Goal: Task Accomplishment & Management: Complete application form

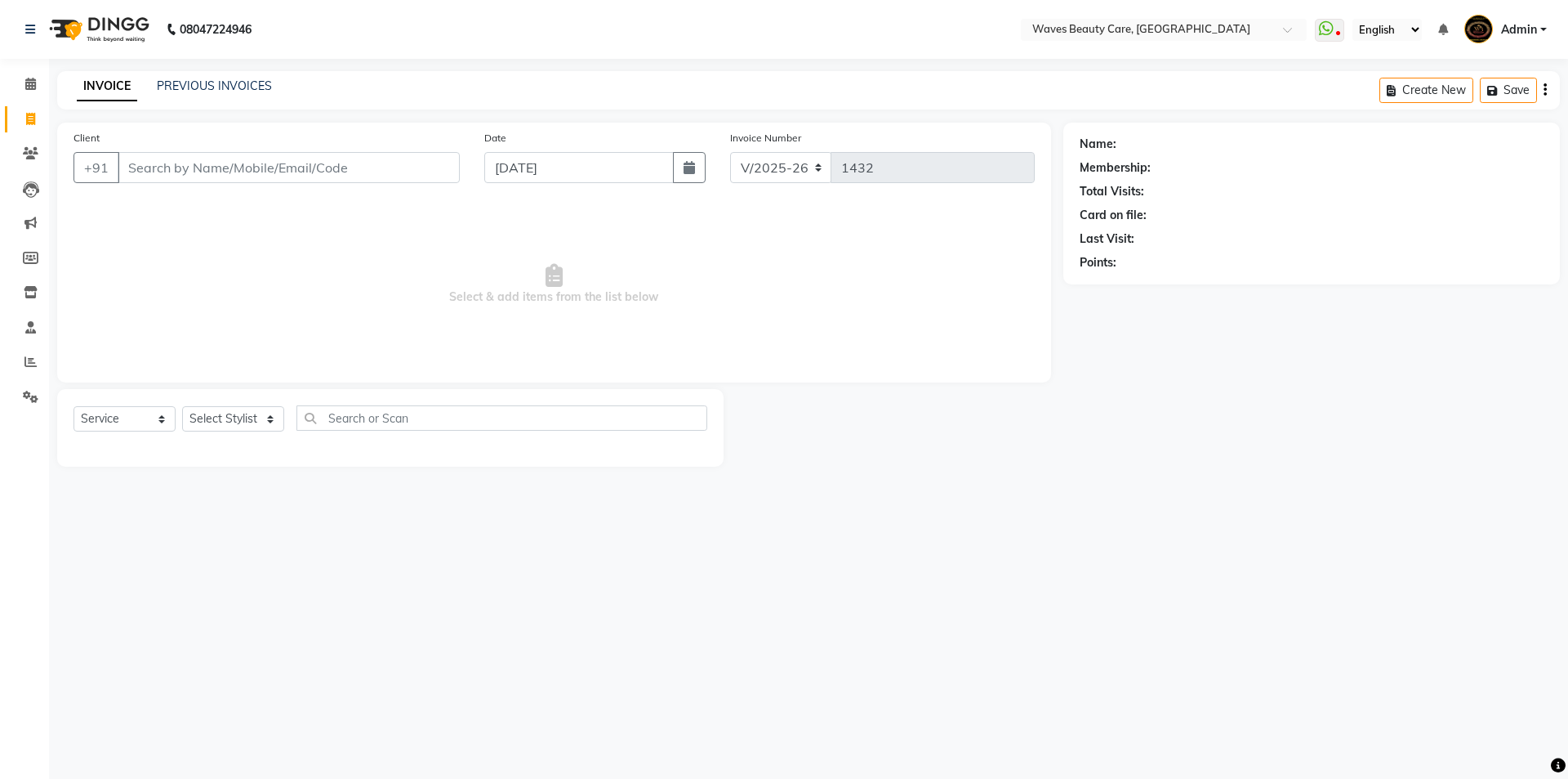
select select "5946"
select select "service"
click at [265, 421] on select "Select Stylist ANJU DIVYA Yoganandhi [PERSON_NAME]" at bounding box center [233, 419] width 102 height 26
select select "66638"
click at [182, 406] on select "Select Stylist ANJU DIVYA Yoganandhi [PERSON_NAME]" at bounding box center [233, 419] width 102 height 26
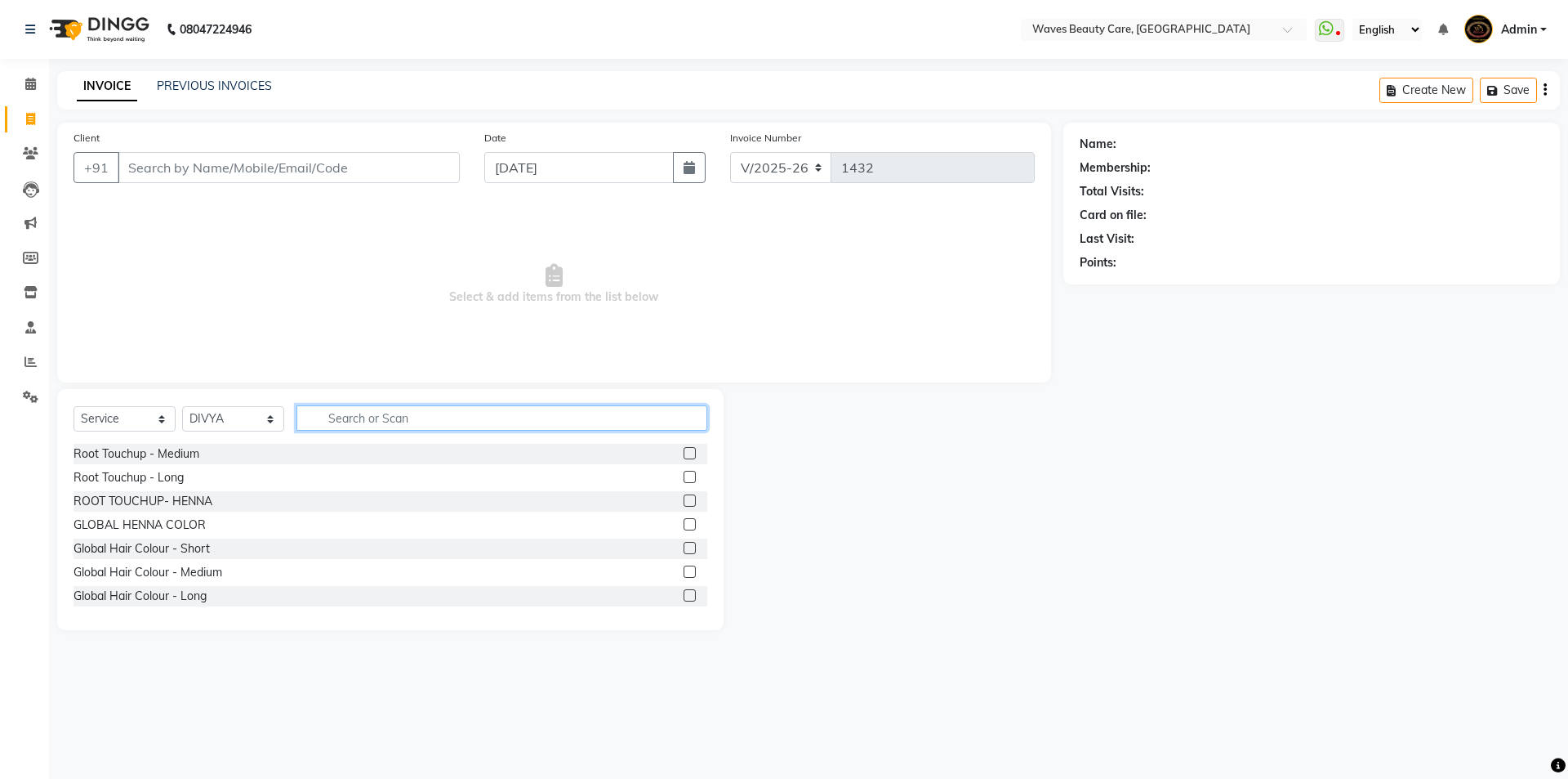
click at [336, 418] on input "text" at bounding box center [501, 418] width 411 height 26
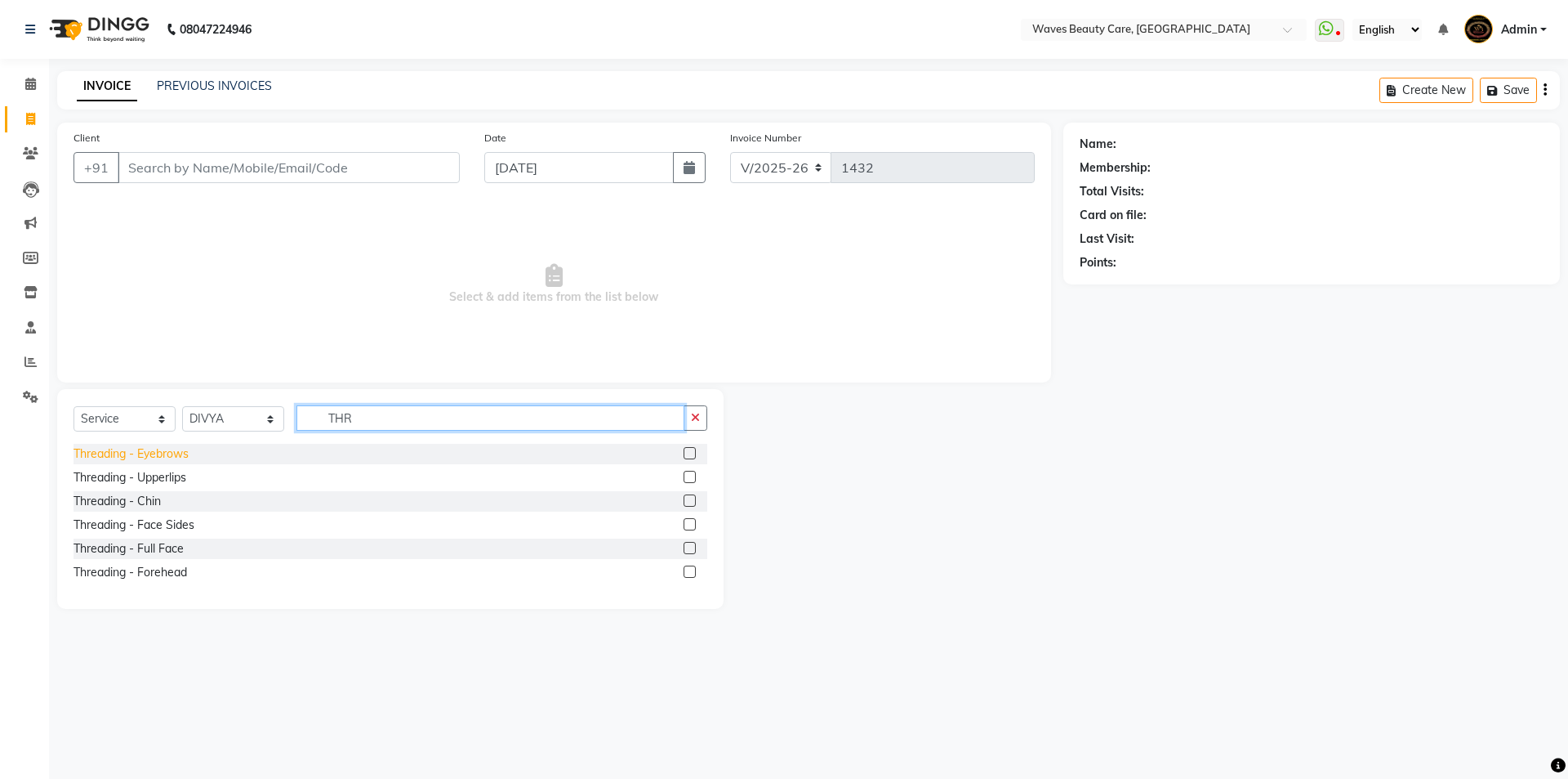
type input "THR"
click at [178, 454] on div "Threading - Eyebrows" at bounding box center [131, 453] width 115 height 17
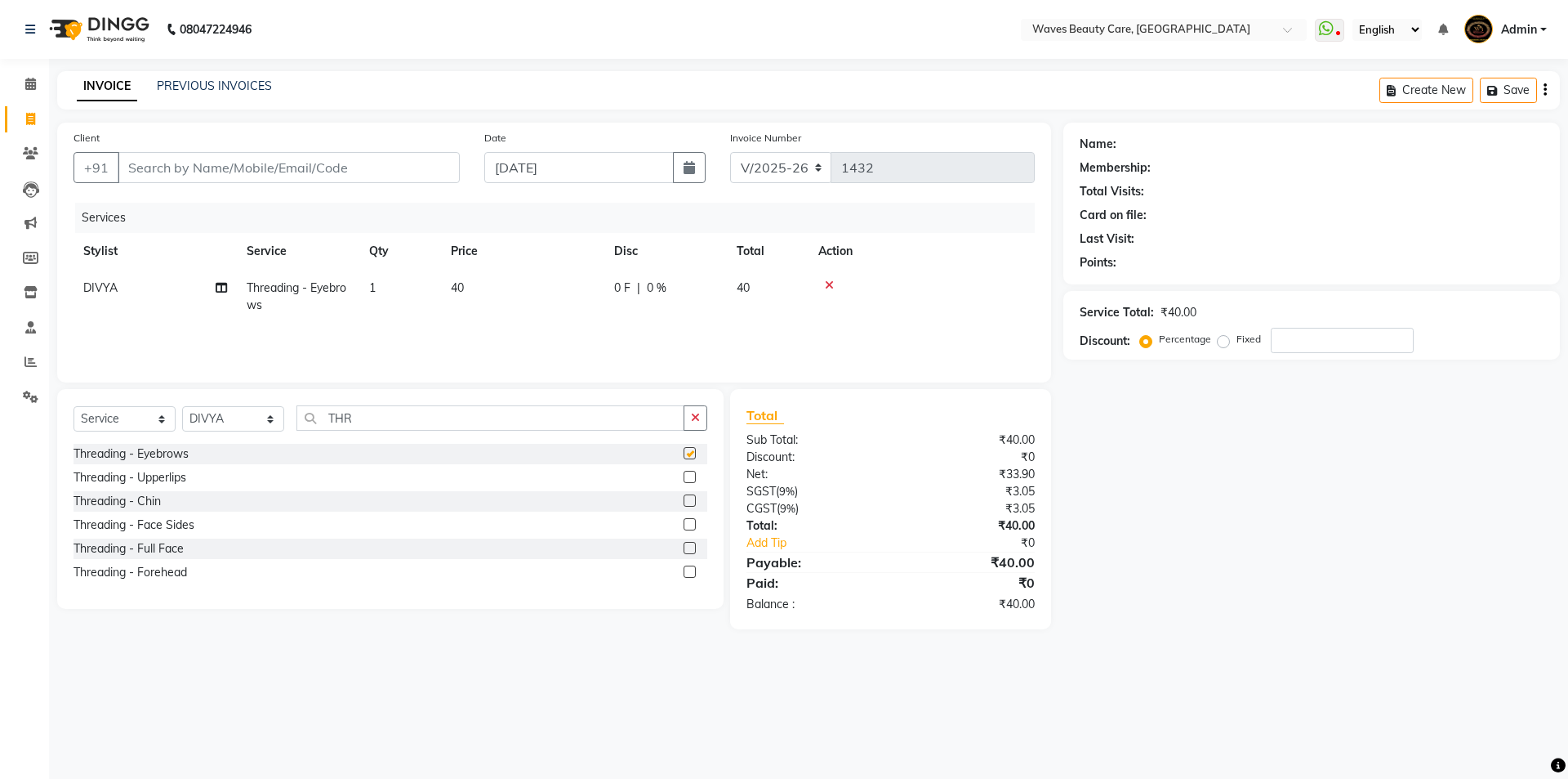
checkbox input "false"
drag, startPoint x: 152, startPoint y: 572, endPoint x: 157, endPoint y: 563, distance: 10.3
click at [154, 572] on div "Threading - Forehead" at bounding box center [130, 572] width 114 height 17
checkbox input "false"
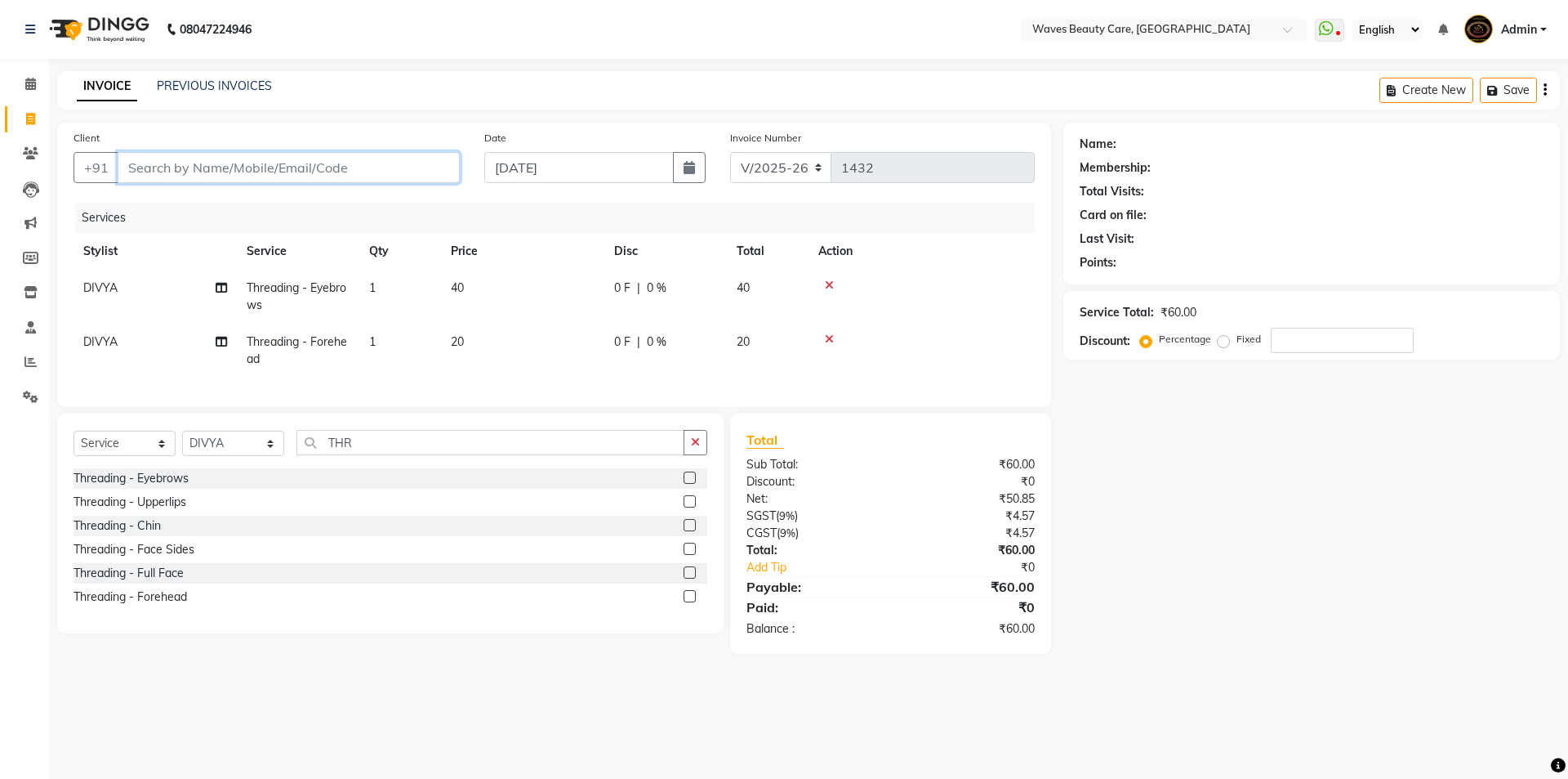
click at [190, 164] on input "Client" at bounding box center [288, 167] width 342 height 31
type input "8"
type input "0"
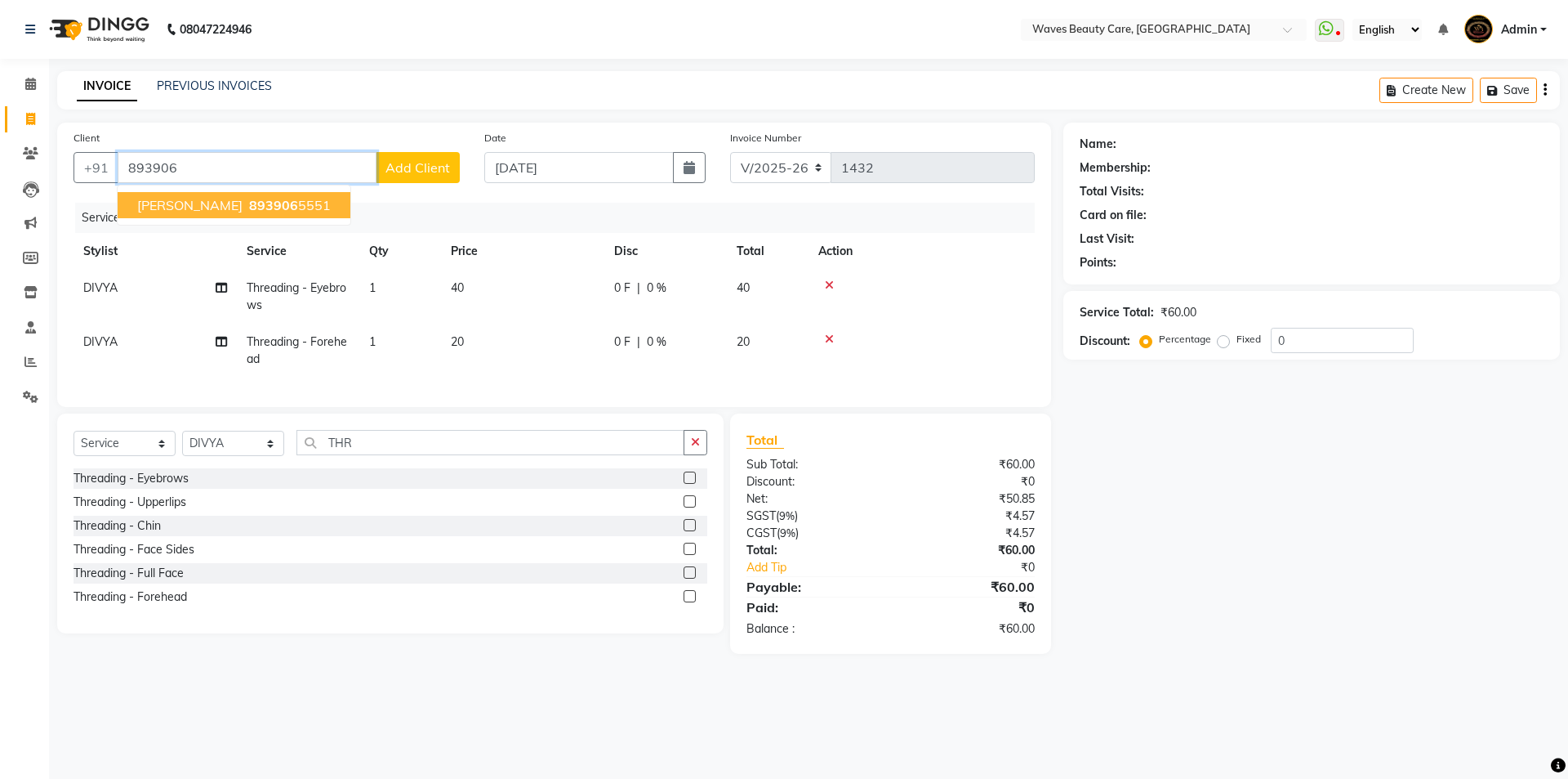
click at [179, 209] on span "TAMILSELVI" at bounding box center [189, 205] width 105 height 16
type input "8939065551"
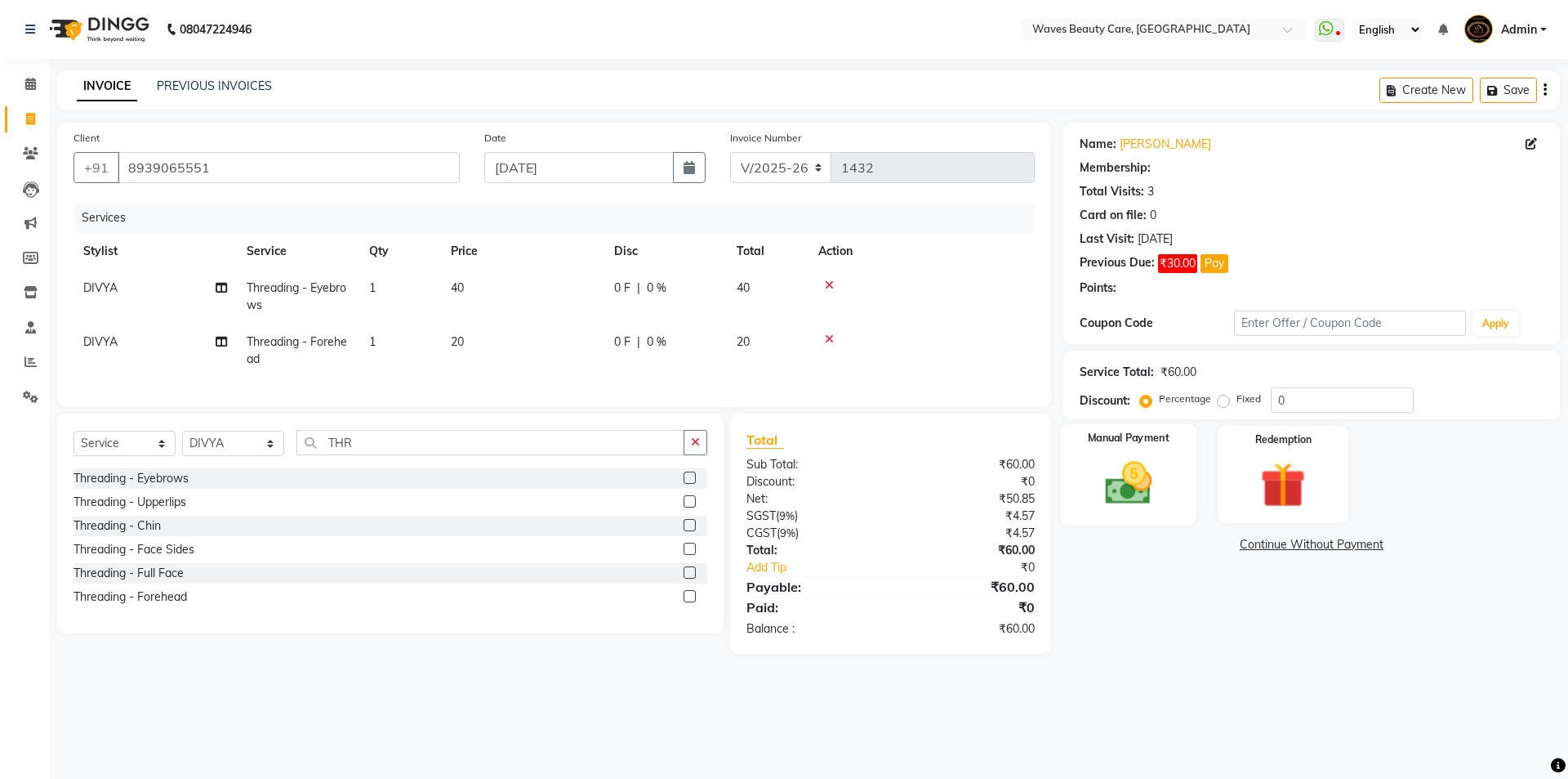
click at [1126, 489] on img at bounding box center [1127, 483] width 76 height 54
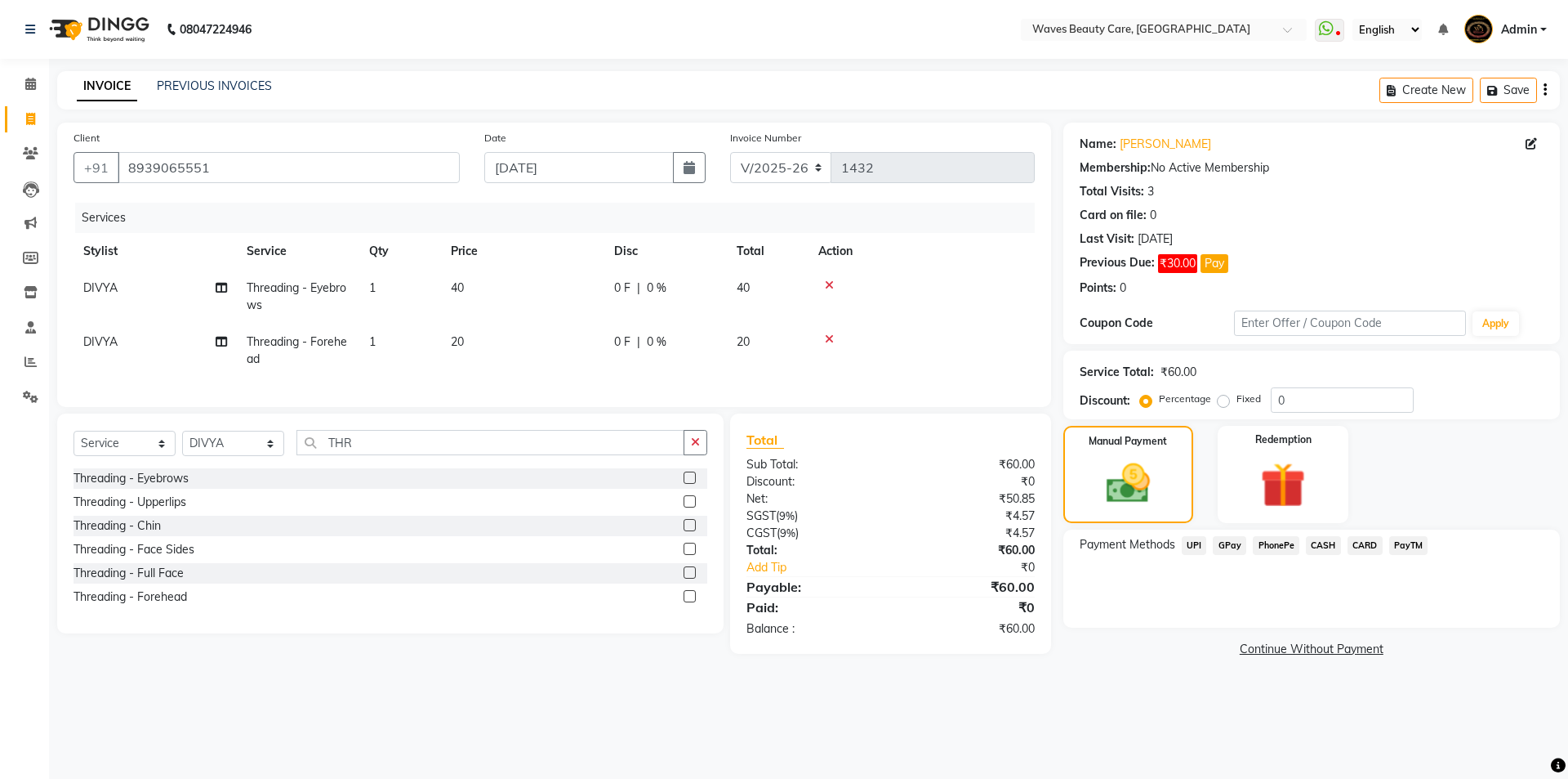
click at [1229, 542] on span "GPay" at bounding box center [1229, 545] width 34 height 19
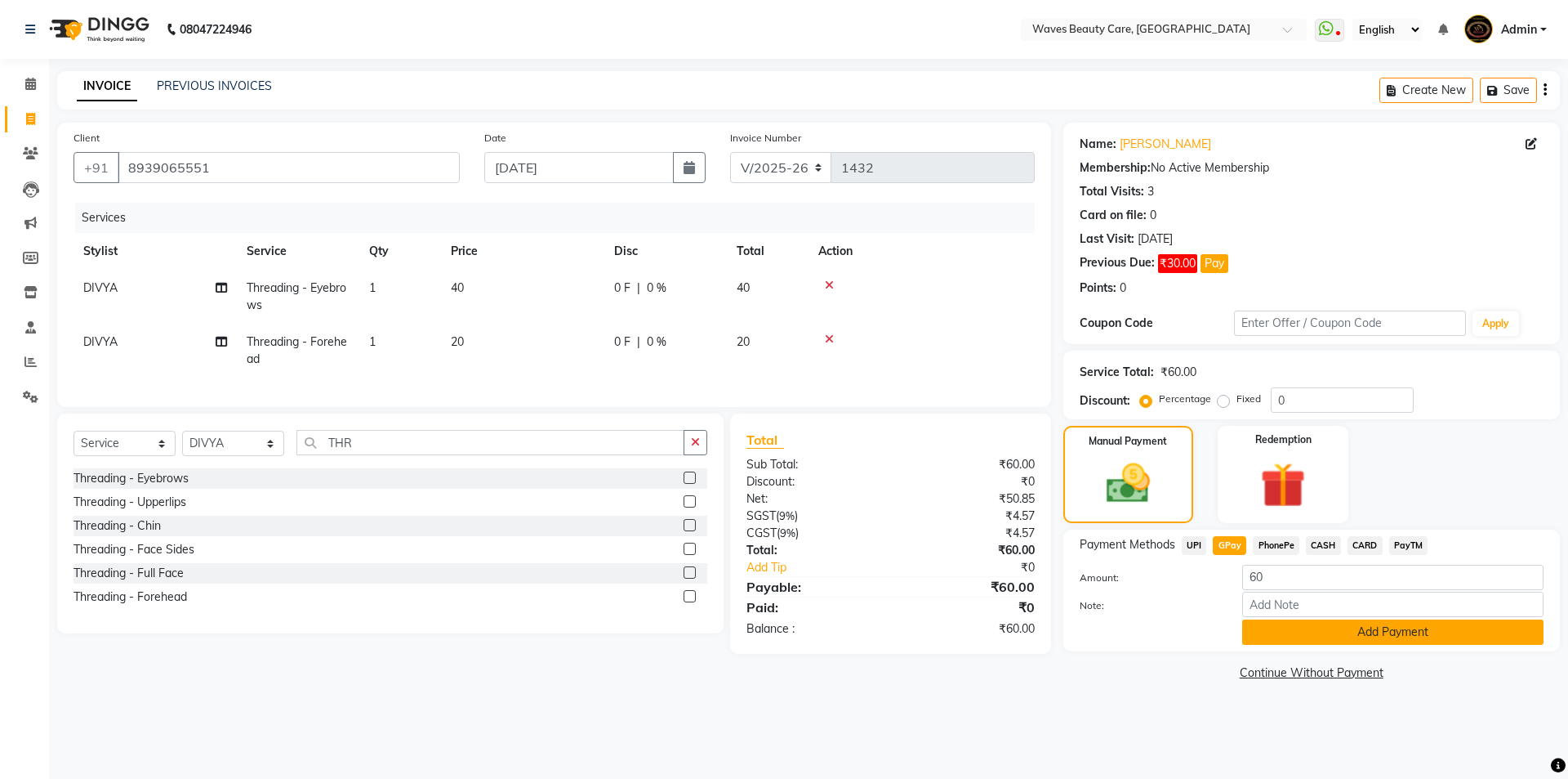
click at [1261, 634] on button "Add Payment" at bounding box center [1393, 632] width 301 height 26
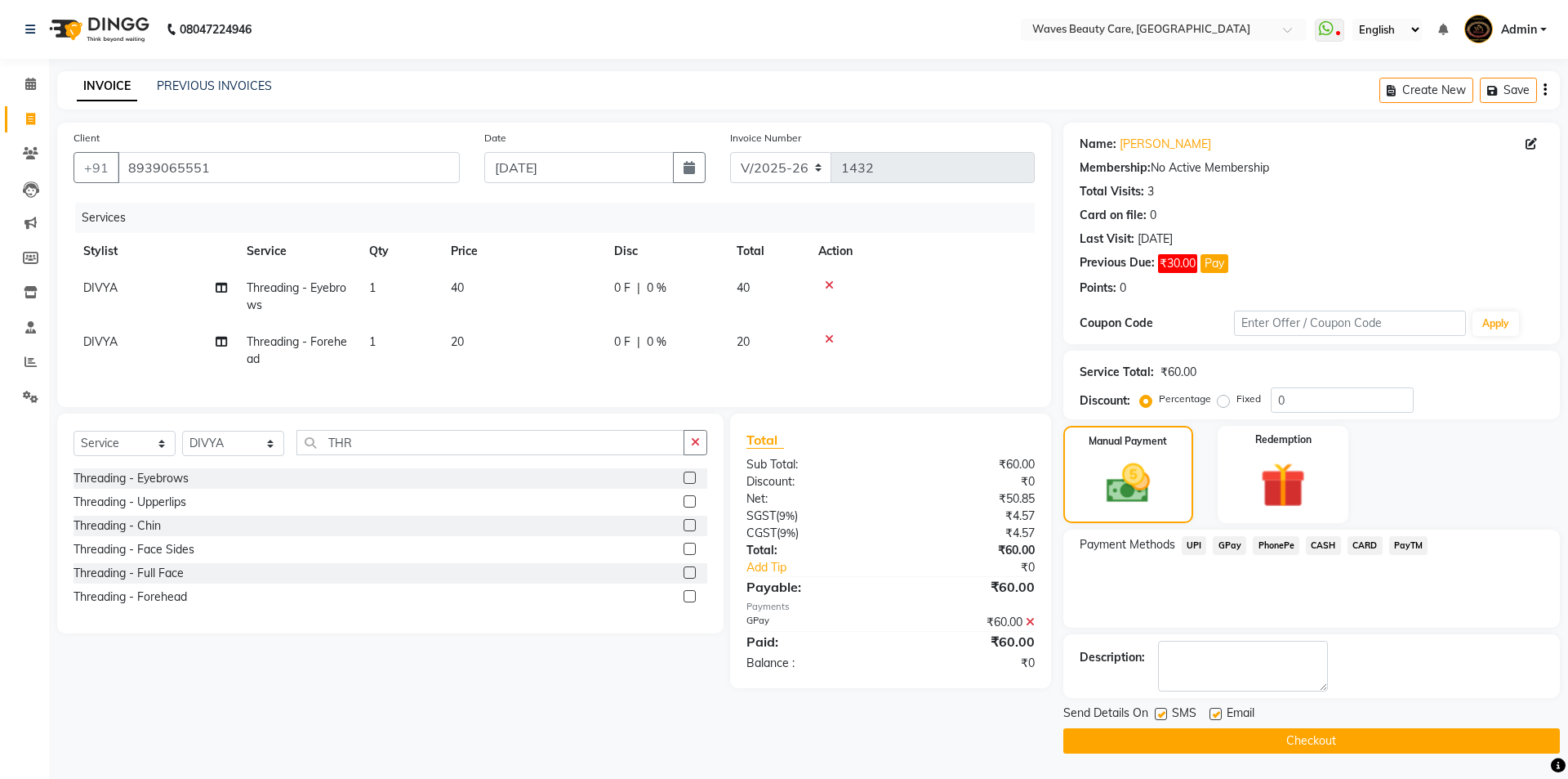
click at [1132, 744] on button "Checkout" at bounding box center [1310, 740] width 496 height 26
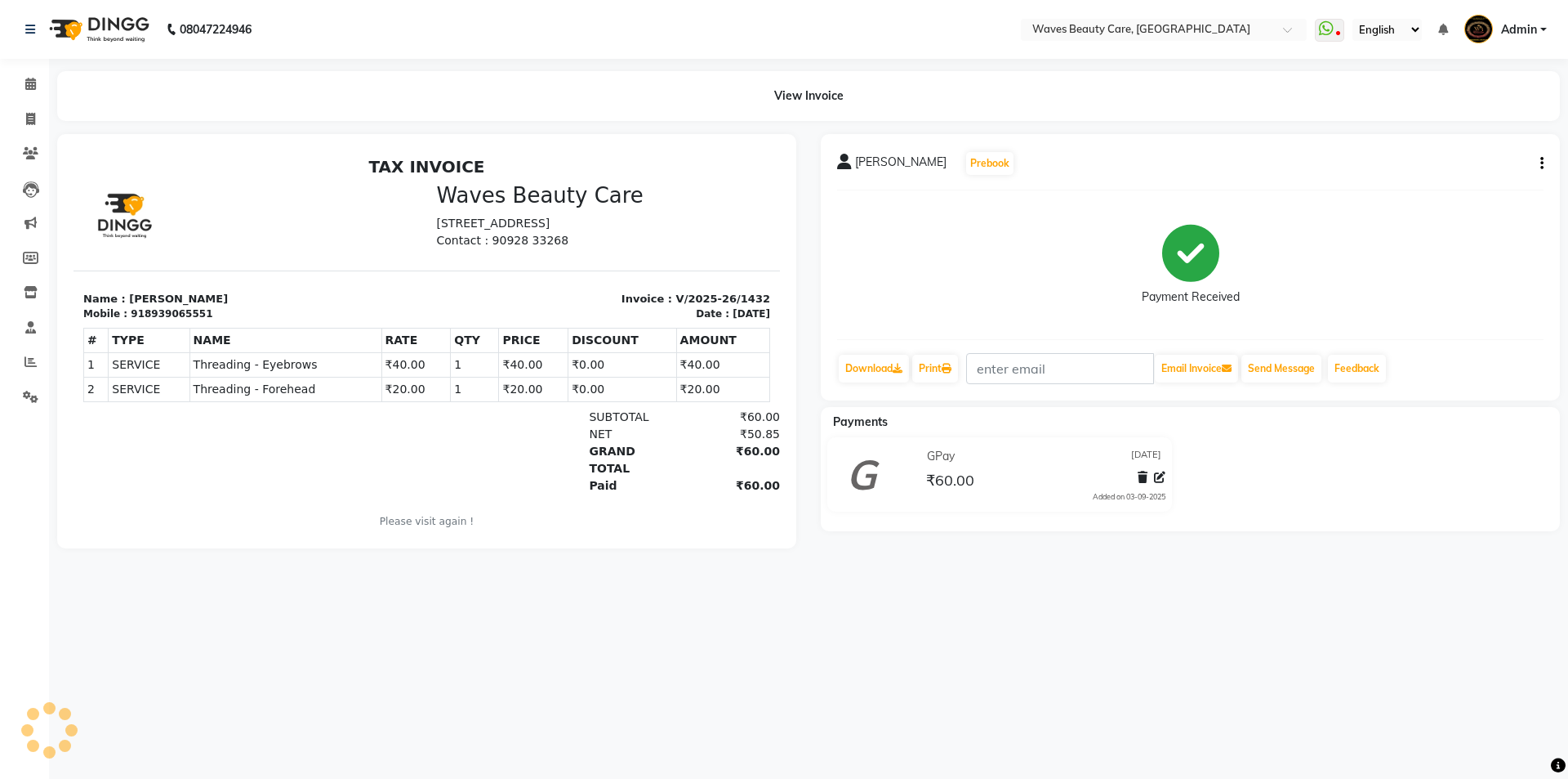
drag, startPoint x: 1188, startPoint y: 390, endPoint x: 849, endPoint y: 700, distance: 459.4
click at [849, 700] on div "08047224946 Select Location × Waves Beauty Care, Chengalpet Road WhatsApp Statu…" at bounding box center [784, 390] width 1568 height 779
click at [1295, 363] on button "Send Message" at bounding box center [1281, 369] width 80 height 28
click at [32, 121] on icon at bounding box center [30, 119] width 9 height 12
select select "service"
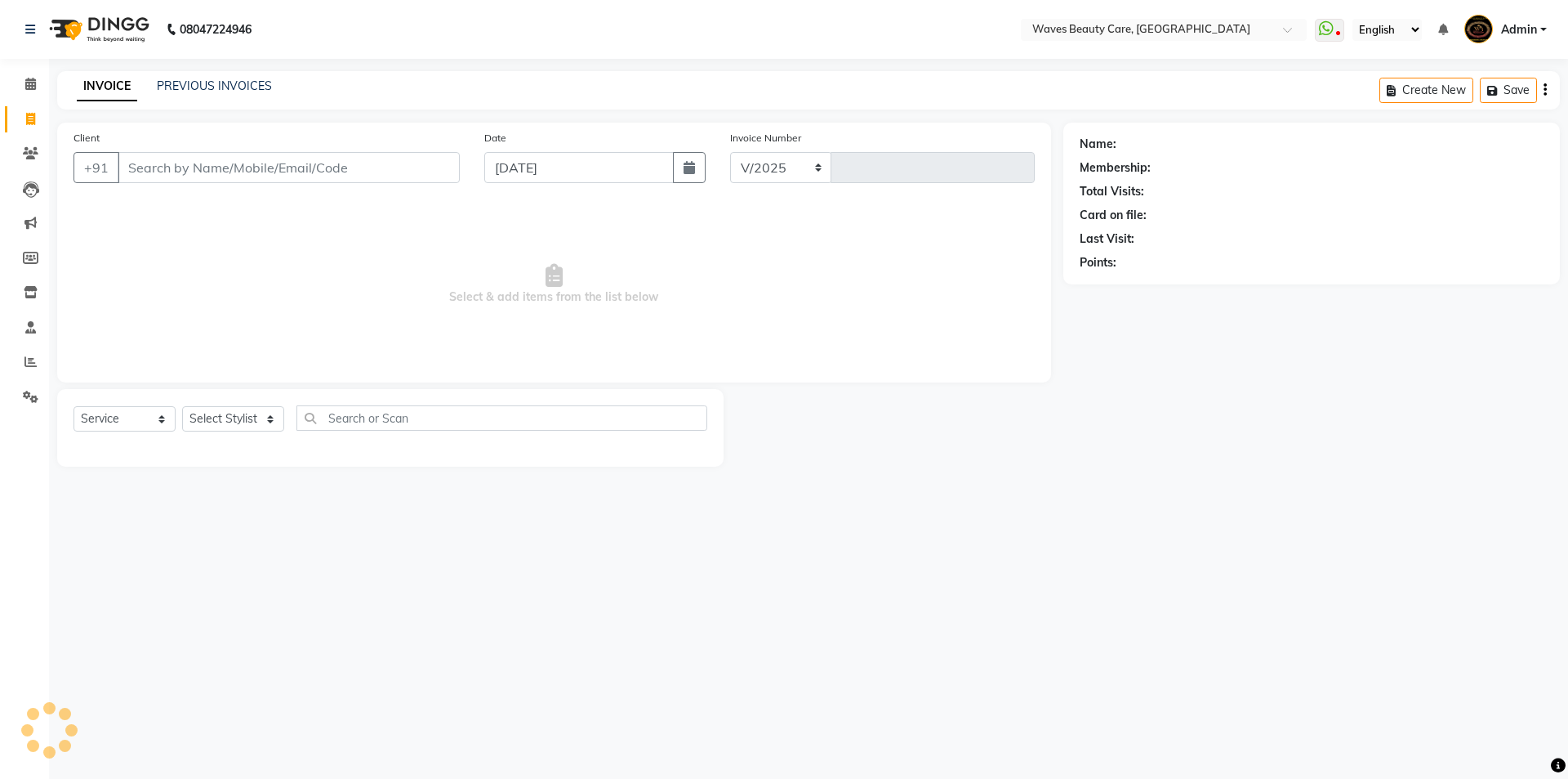
select select "5946"
type input "1433"
click at [254, 416] on select "Select Stylist ANJU DIVYA Yoganandhi Nagarajan" at bounding box center [233, 419] width 102 height 26
select select "66638"
click at [182, 406] on select "Select Stylist ANJU DIVYA Yoganandhi Nagarajan" at bounding box center [233, 419] width 102 height 26
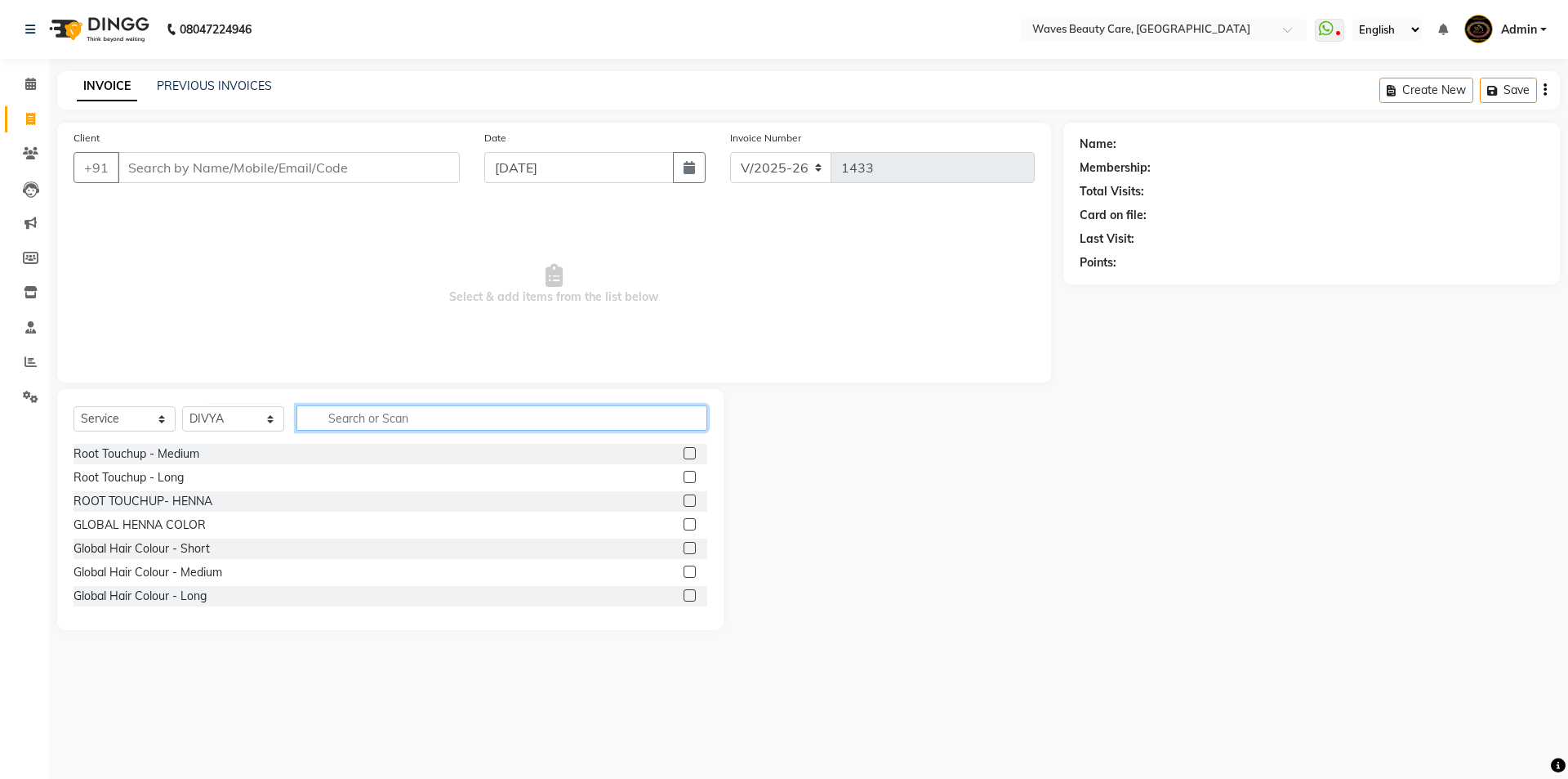
click at [381, 411] on input "text" at bounding box center [501, 418] width 411 height 26
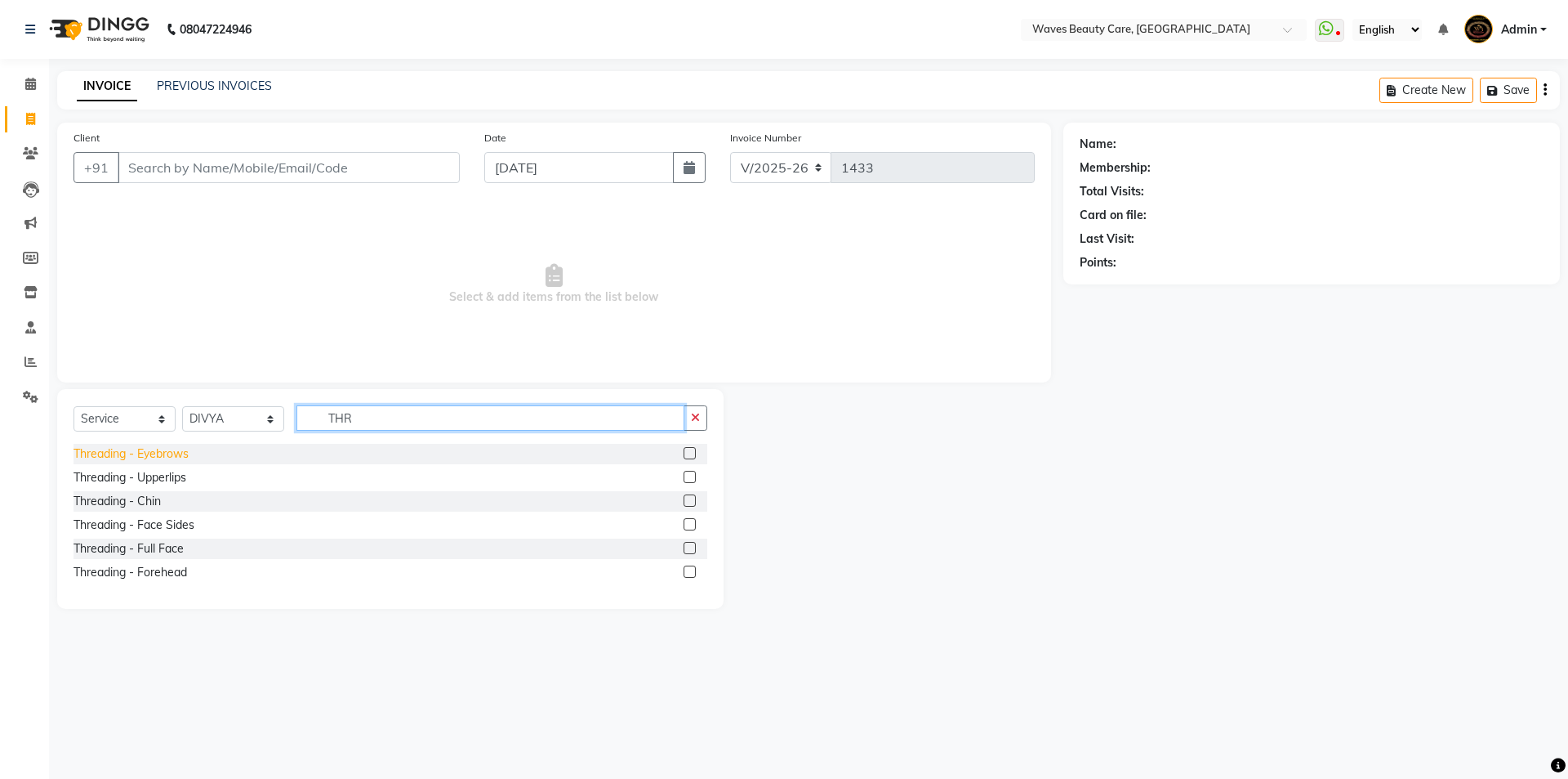
type input "THR"
click at [142, 456] on div "Threading - Eyebrows" at bounding box center [131, 453] width 115 height 17
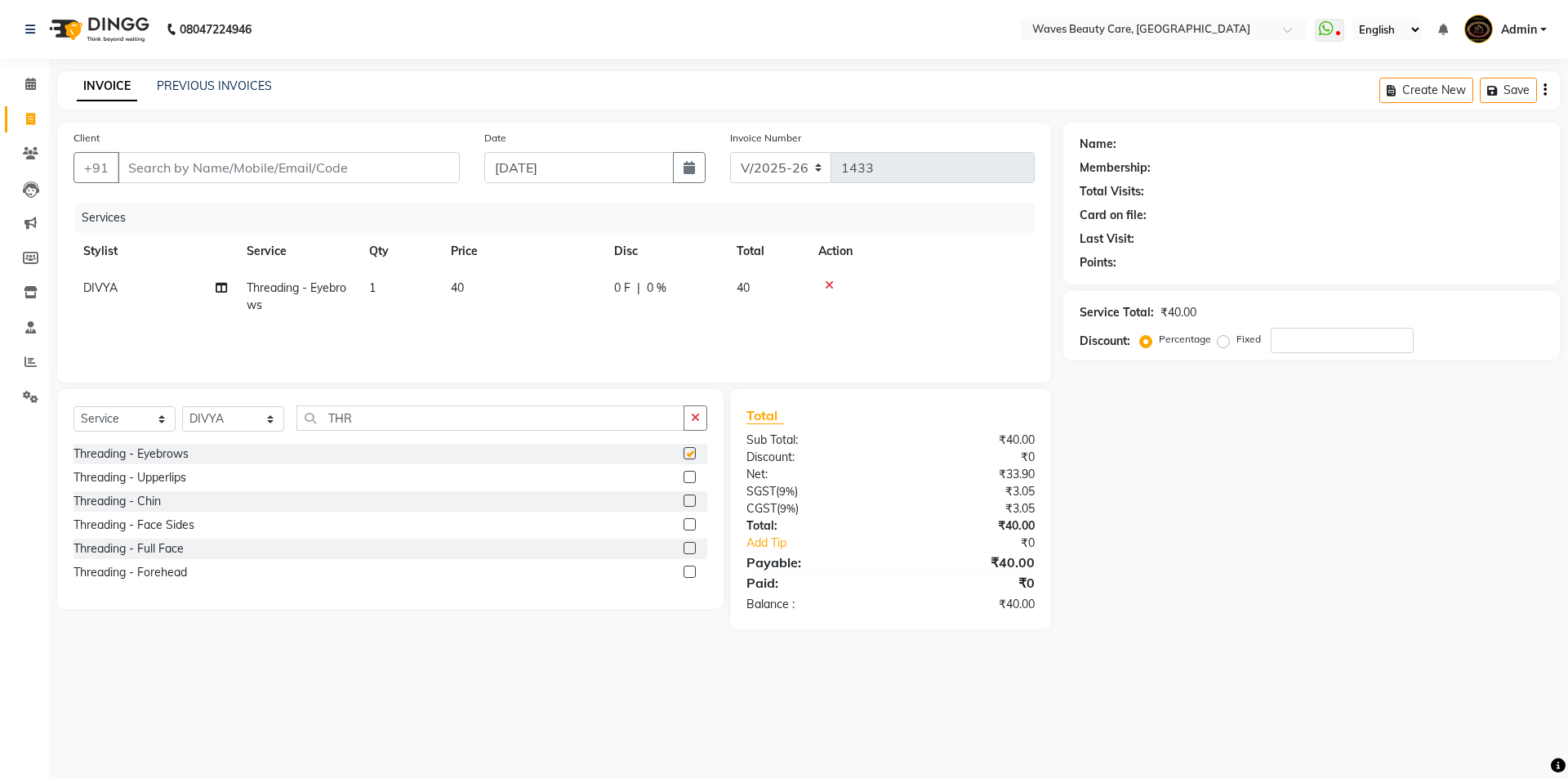
checkbox input "false"
click at [201, 162] on input "Client" at bounding box center [288, 167] width 342 height 31
type input "8"
type input "0"
type input "8807573109"
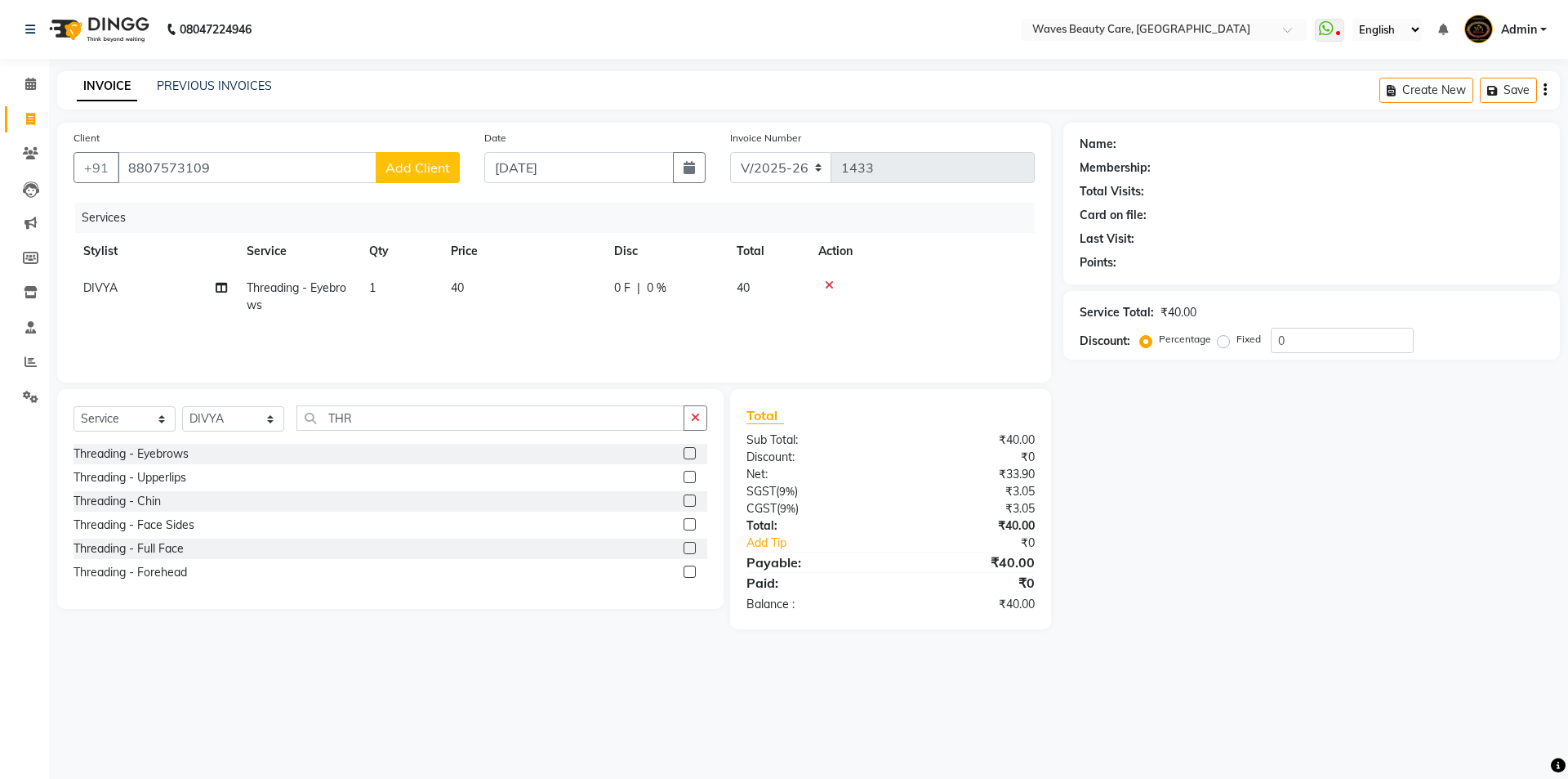
click at [409, 163] on span "Add Client" at bounding box center [417, 167] width 64 height 16
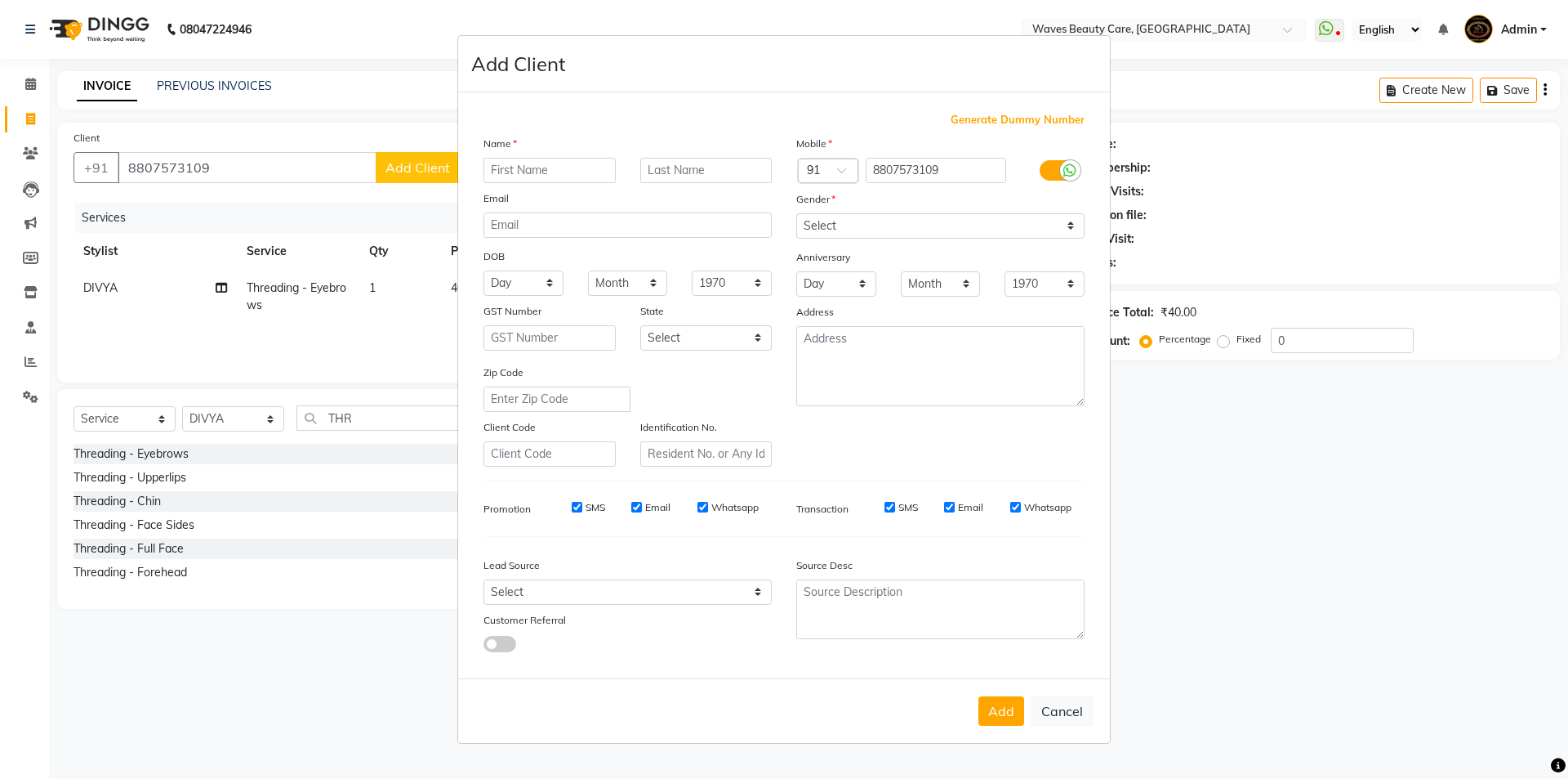
click at [555, 169] on input "text" at bounding box center [550, 170] width 133 height 26
type input "RAFEENA"
click at [867, 219] on select "Select Male Female Other Prefer Not To Say" at bounding box center [940, 226] width 288 height 26
select select "female"
click at [796, 213] on select "Select Male Female Other Prefer Not To Say" at bounding box center [940, 226] width 288 height 26
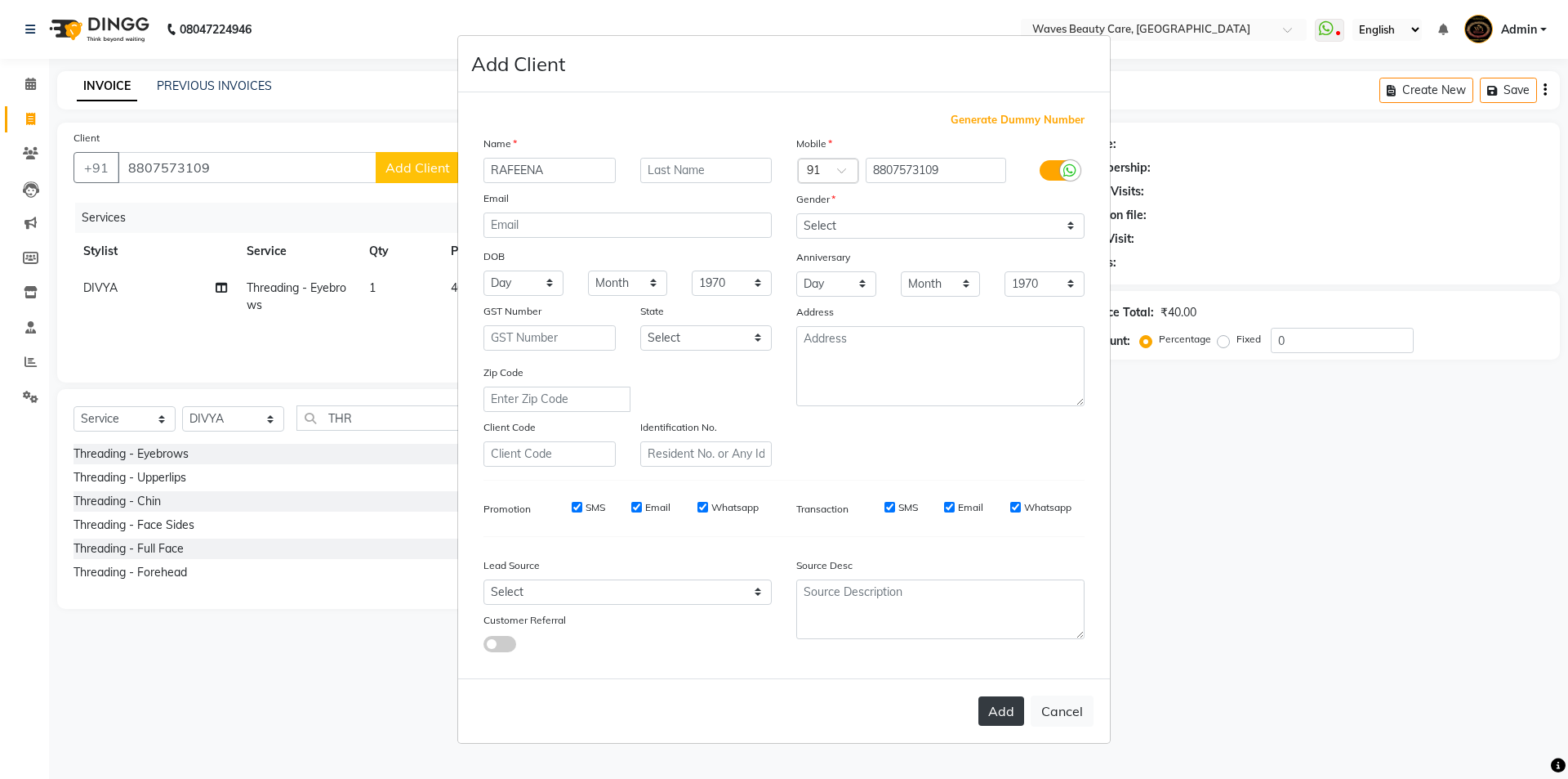
click at [1002, 717] on button "Add" at bounding box center [1001, 711] width 46 height 30
select select
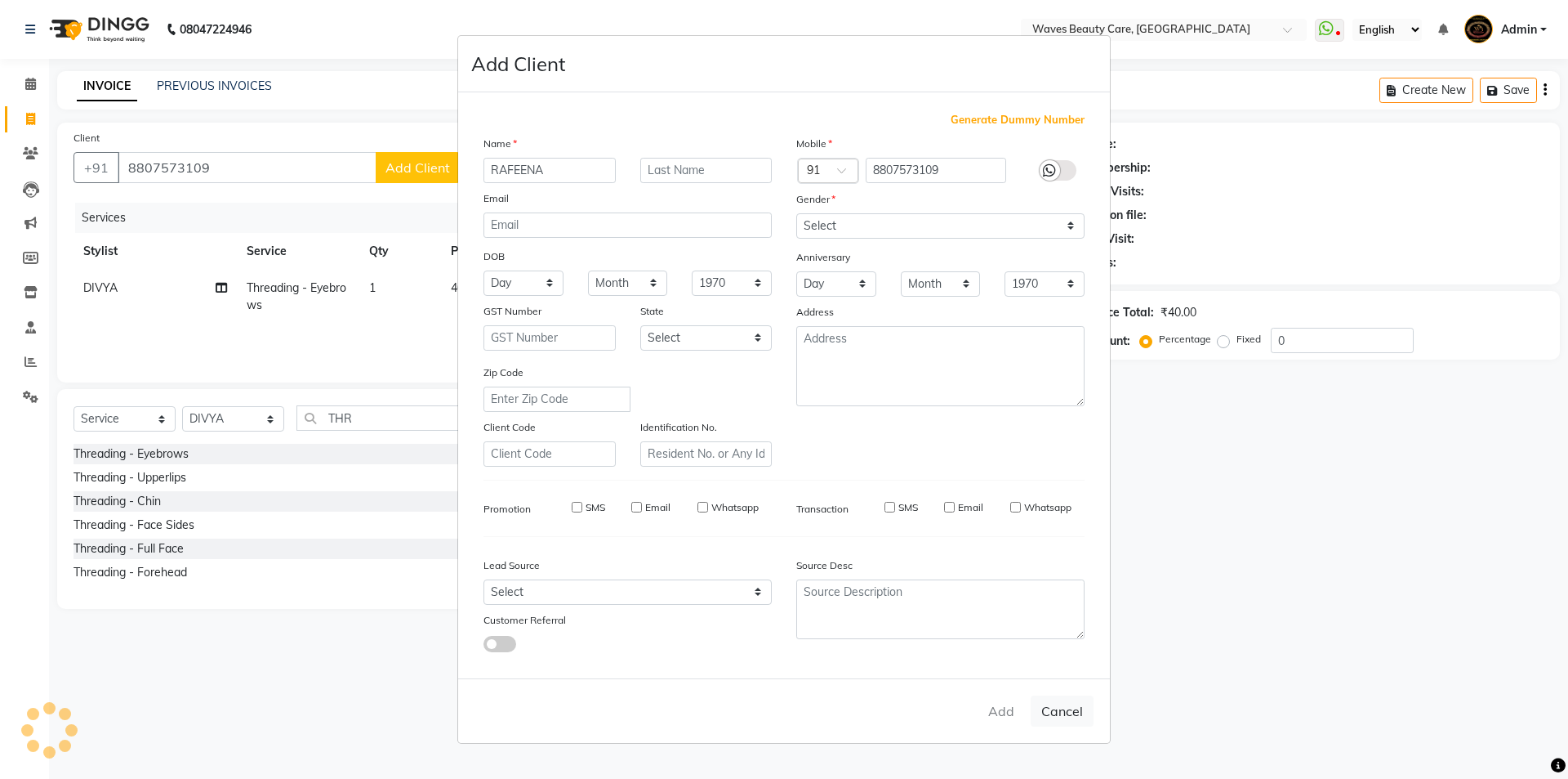
select select
checkbox input "false"
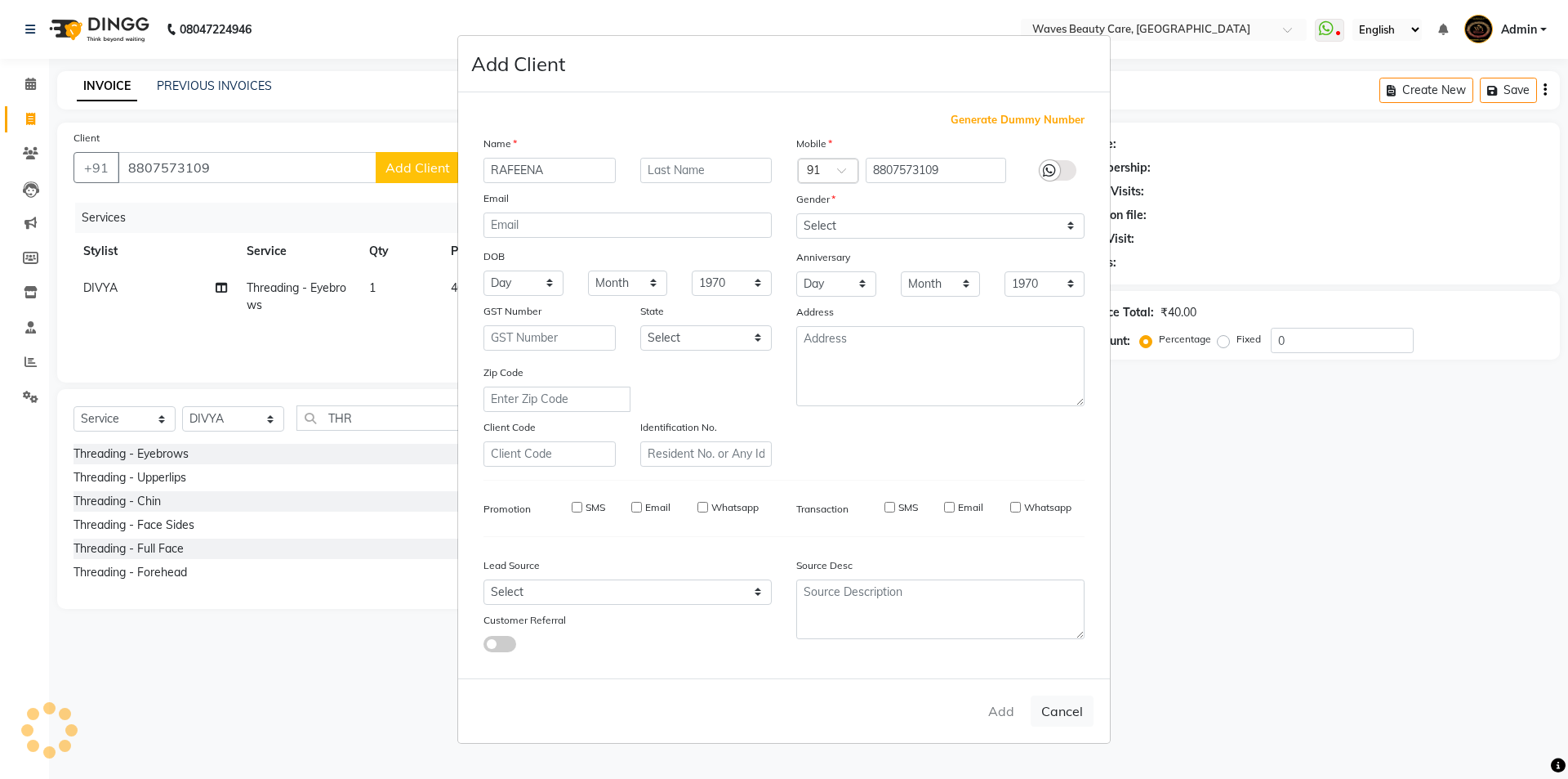
checkbox input "false"
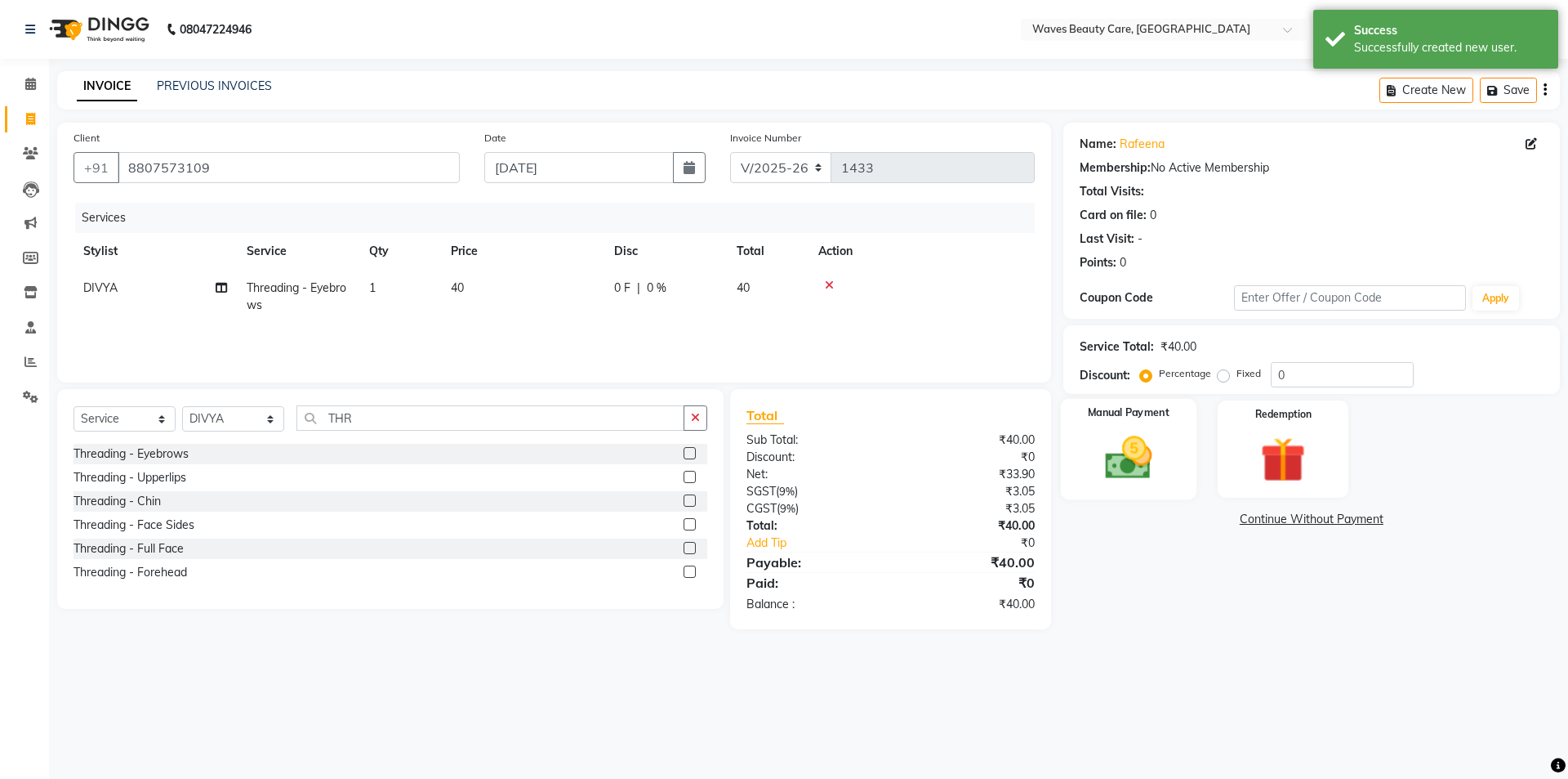
click at [1146, 454] on img at bounding box center [1127, 457] width 76 height 54
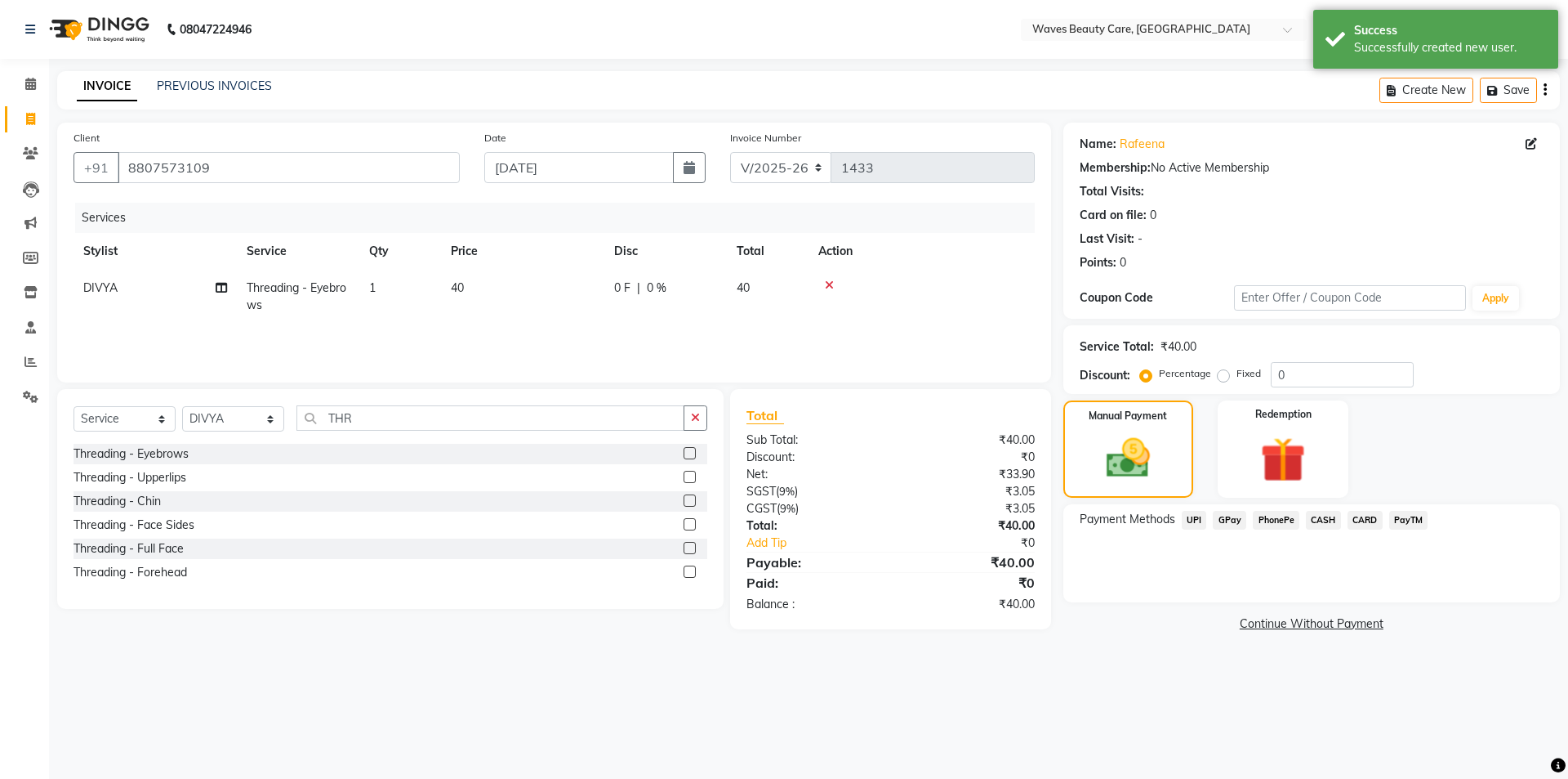
click at [1321, 523] on span "CASH" at bounding box center [1322, 519] width 35 height 19
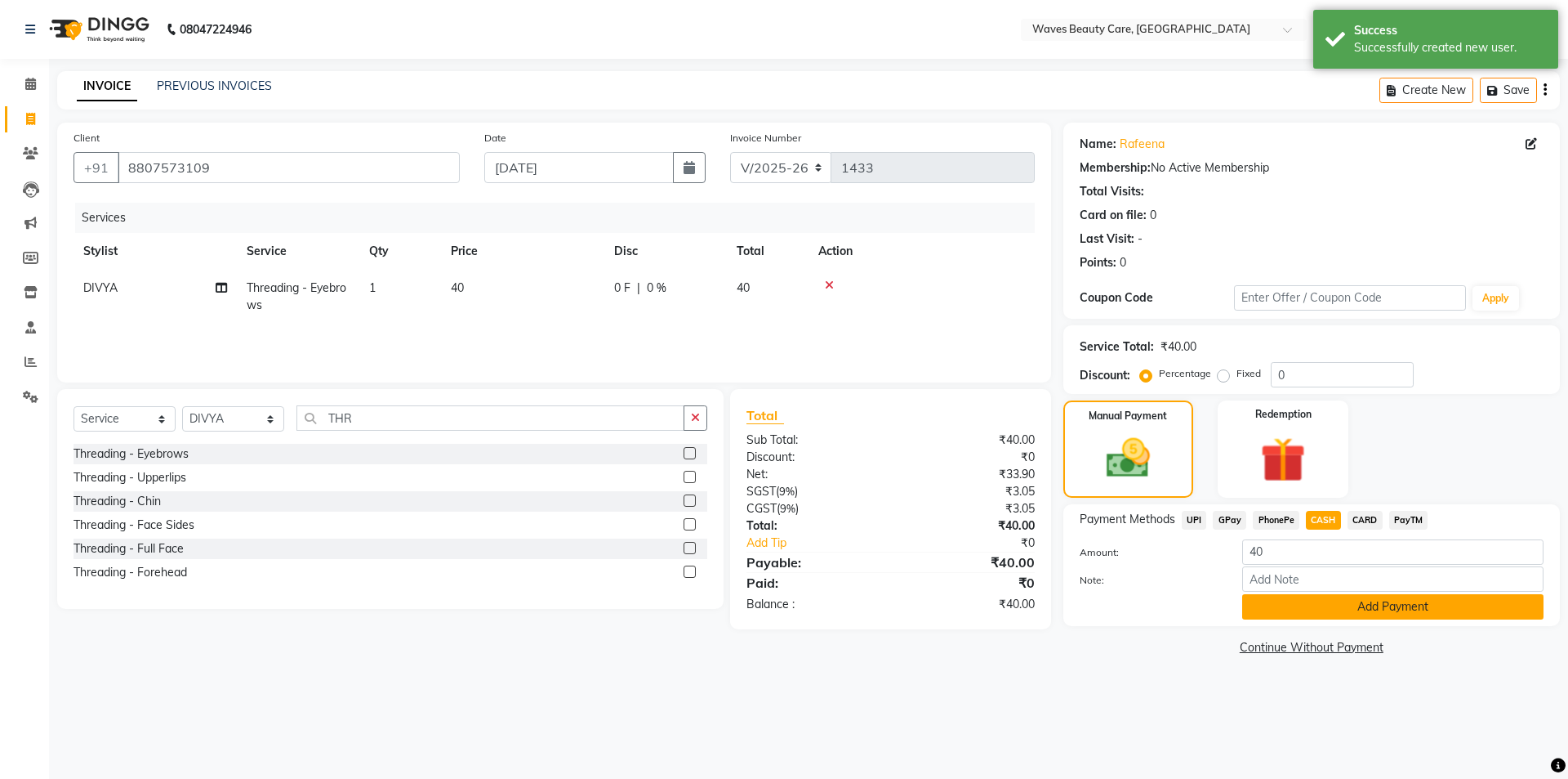
click at [1262, 601] on button "Add Payment" at bounding box center [1393, 607] width 301 height 26
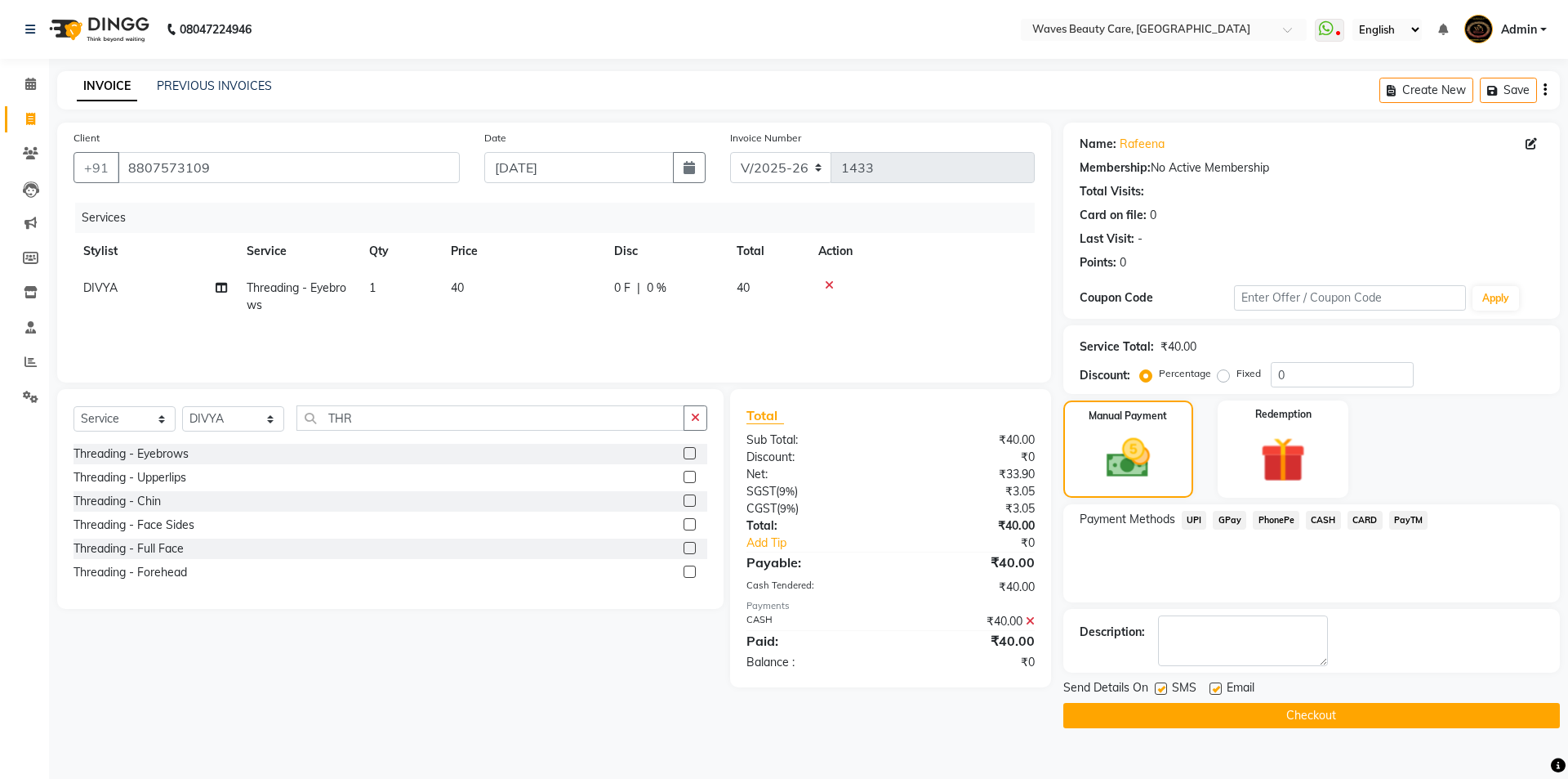
click at [1212, 719] on button "Checkout" at bounding box center [1310, 716] width 496 height 26
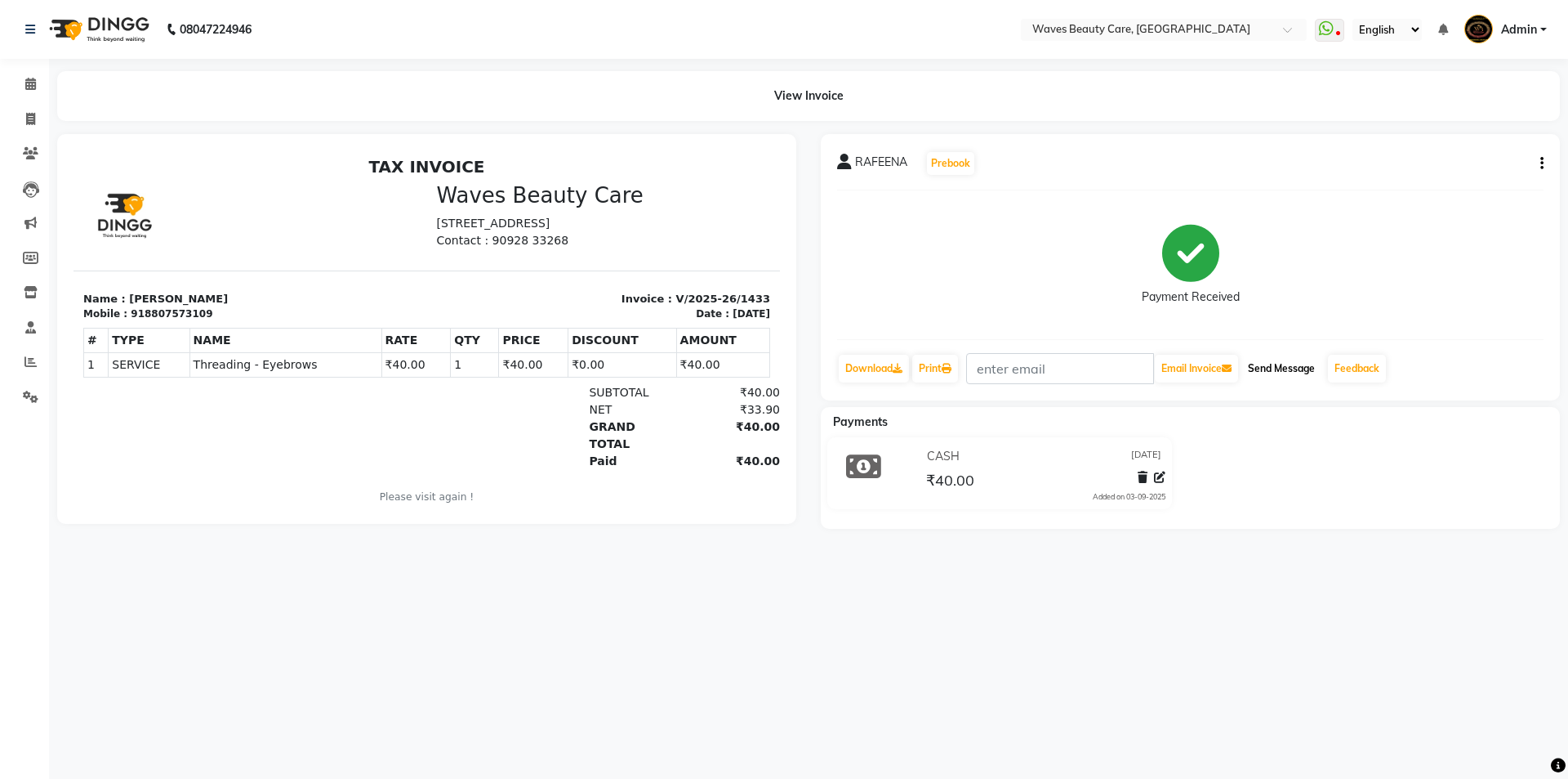
click at [1312, 365] on button "Send Message" at bounding box center [1281, 369] width 80 height 28
click at [28, 122] on icon at bounding box center [30, 119] width 9 height 12
select select "service"
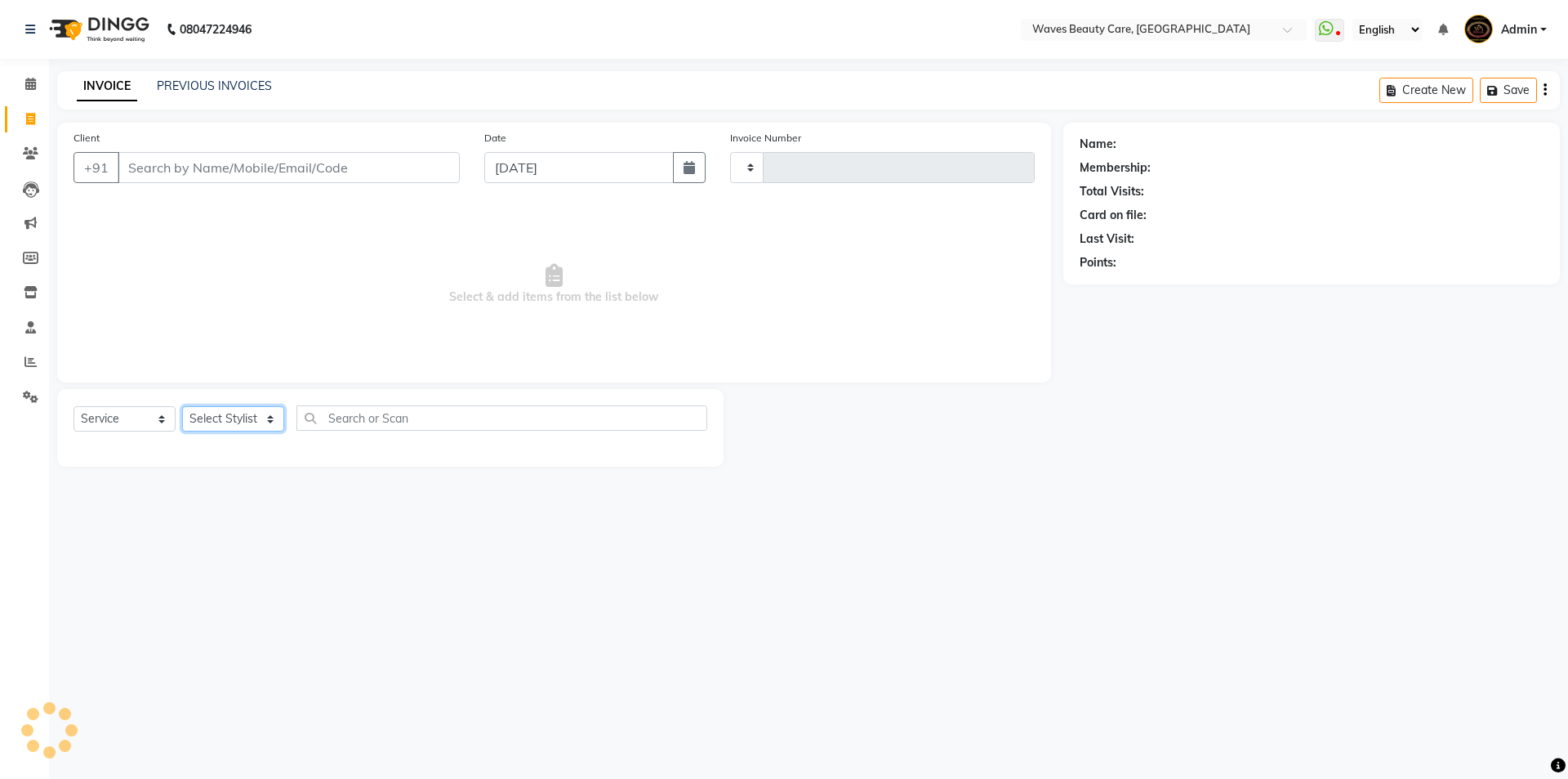
type input "1434"
click at [218, 412] on select "Select Stylist" at bounding box center [233, 419] width 102 height 26
select select "5946"
click at [271, 418] on select "Select Stylist" at bounding box center [233, 419] width 102 height 26
click at [271, 418] on select "Select Stylist ANJU DIVYA Yoganandhi Nagarajan" at bounding box center [233, 419] width 102 height 26
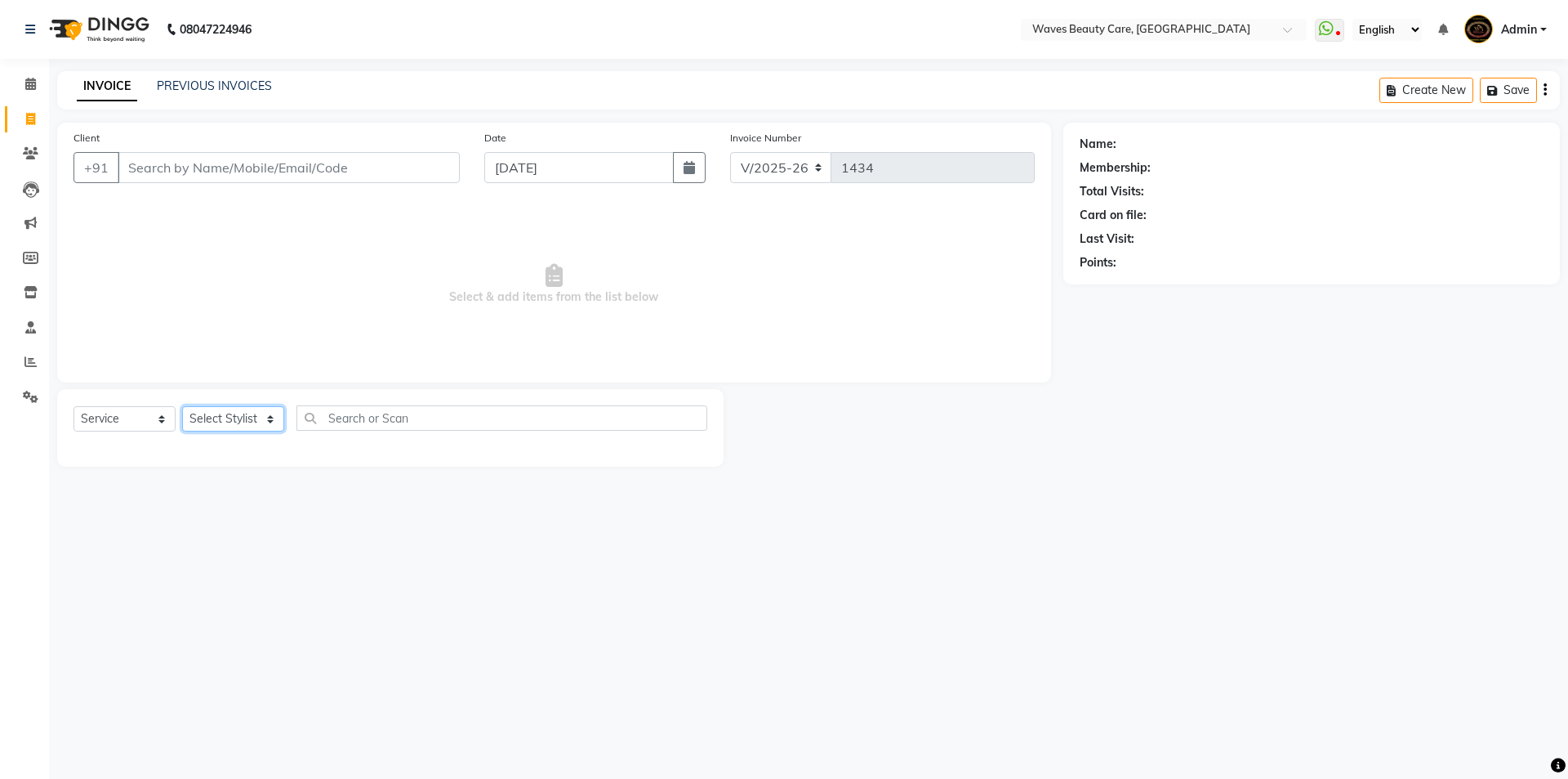
select select "66638"
click at [182, 406] on select "Select Stylist ANJU DIVYA Yoganandhi Nagarajan" at bounding box center [233, 419] width 102 height 26
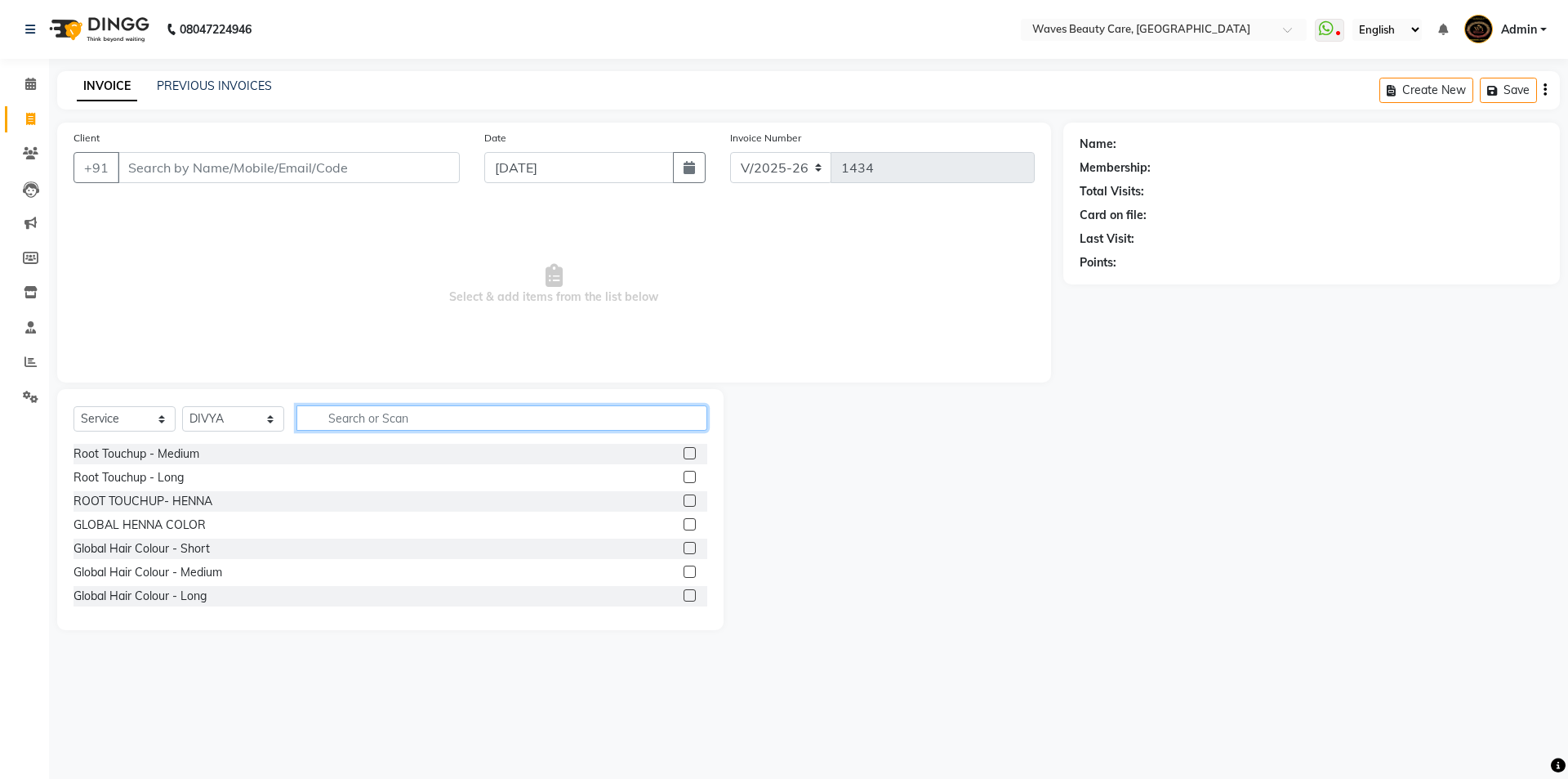
click at [328, 419] on input "text" at bounding box center [501, 418] width 411 height 26
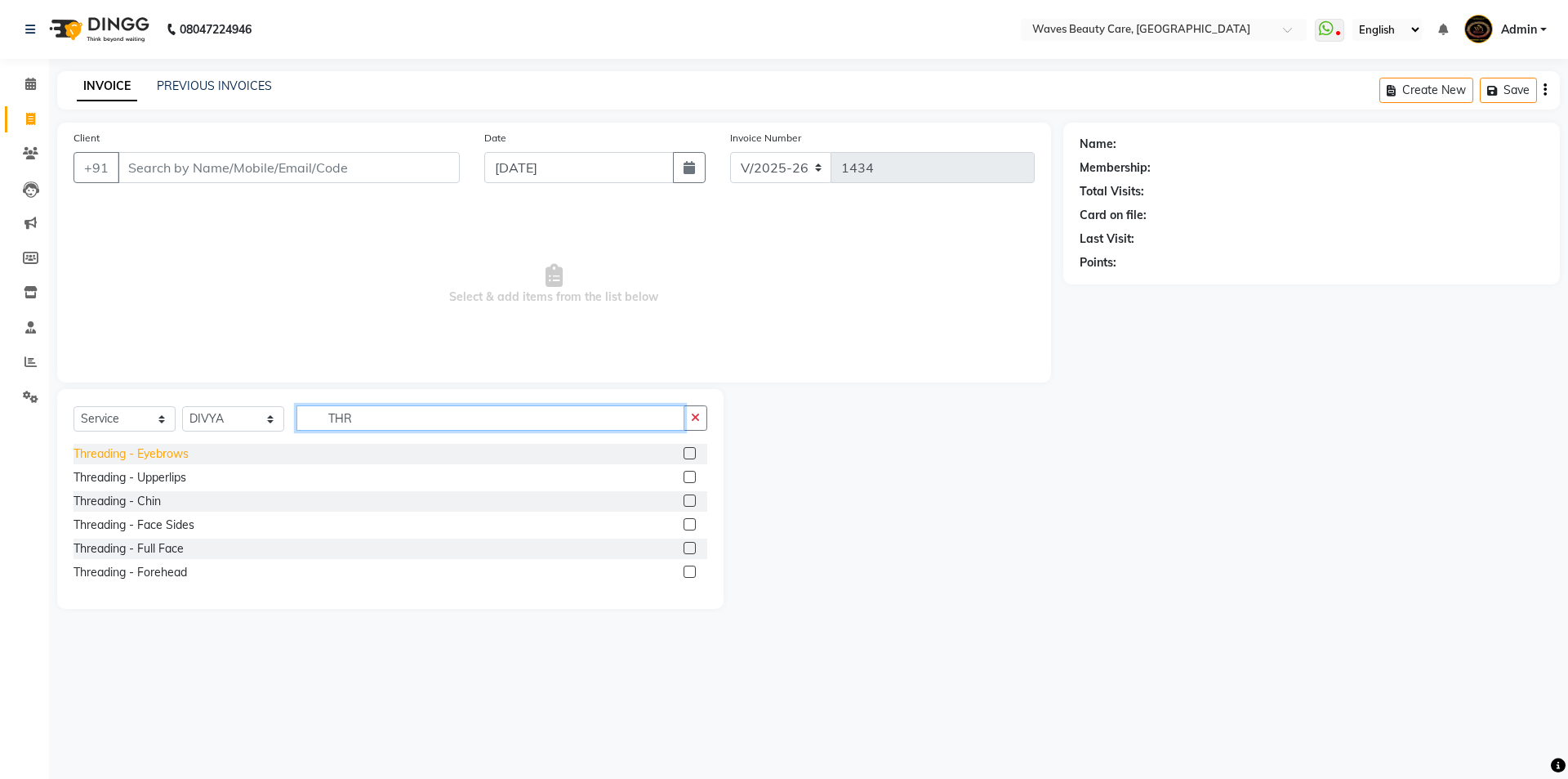
type input "THR"
click at [148, 449] on div "Threading - Eyebrows" at bounding box center [131, 453] width 115 height 17
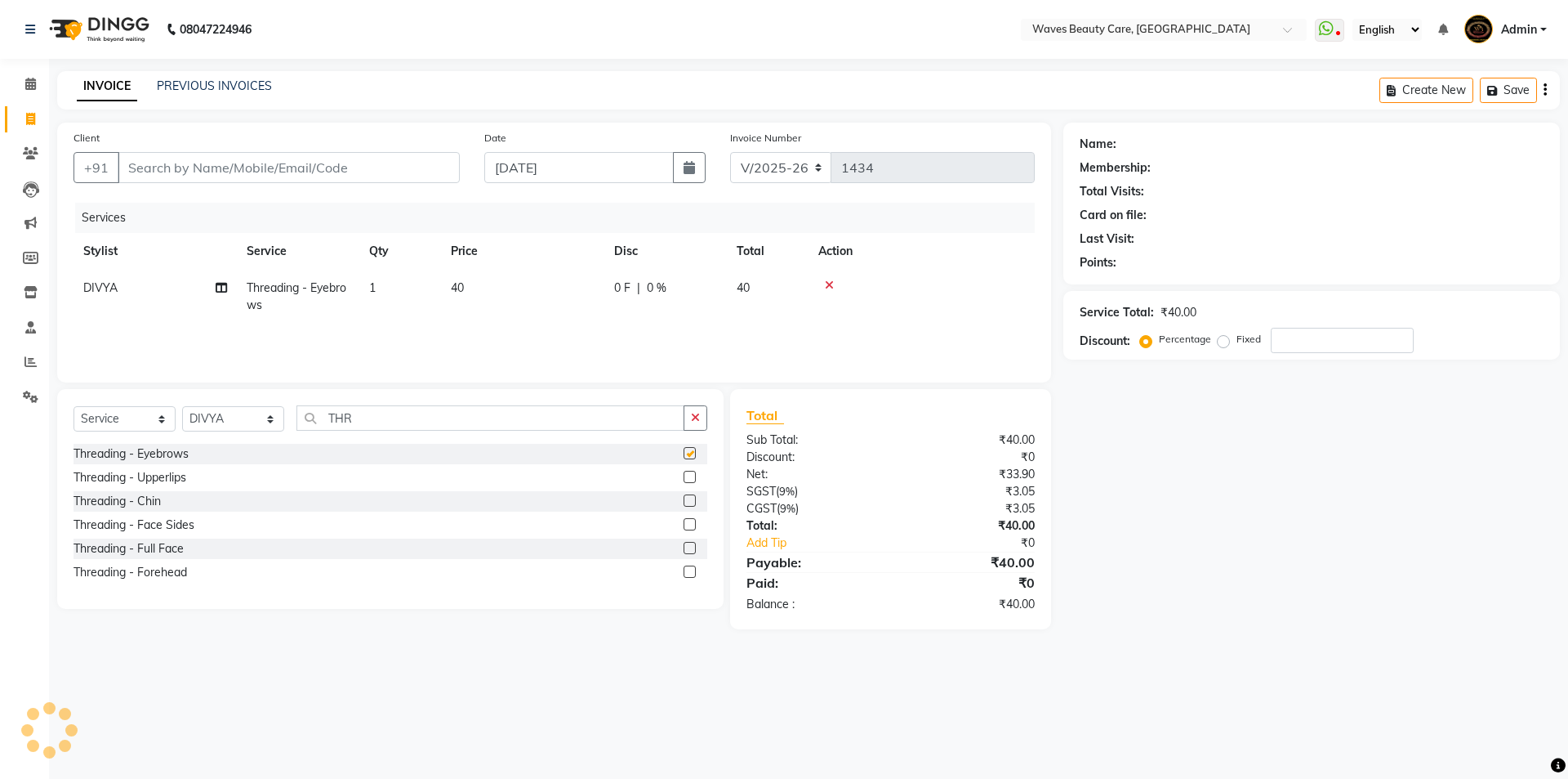
checkbox input "false"
click at [140, 169] on input "Client" at bounding box center [288, 167] width 342 height 31
type input "9"
type input "0"
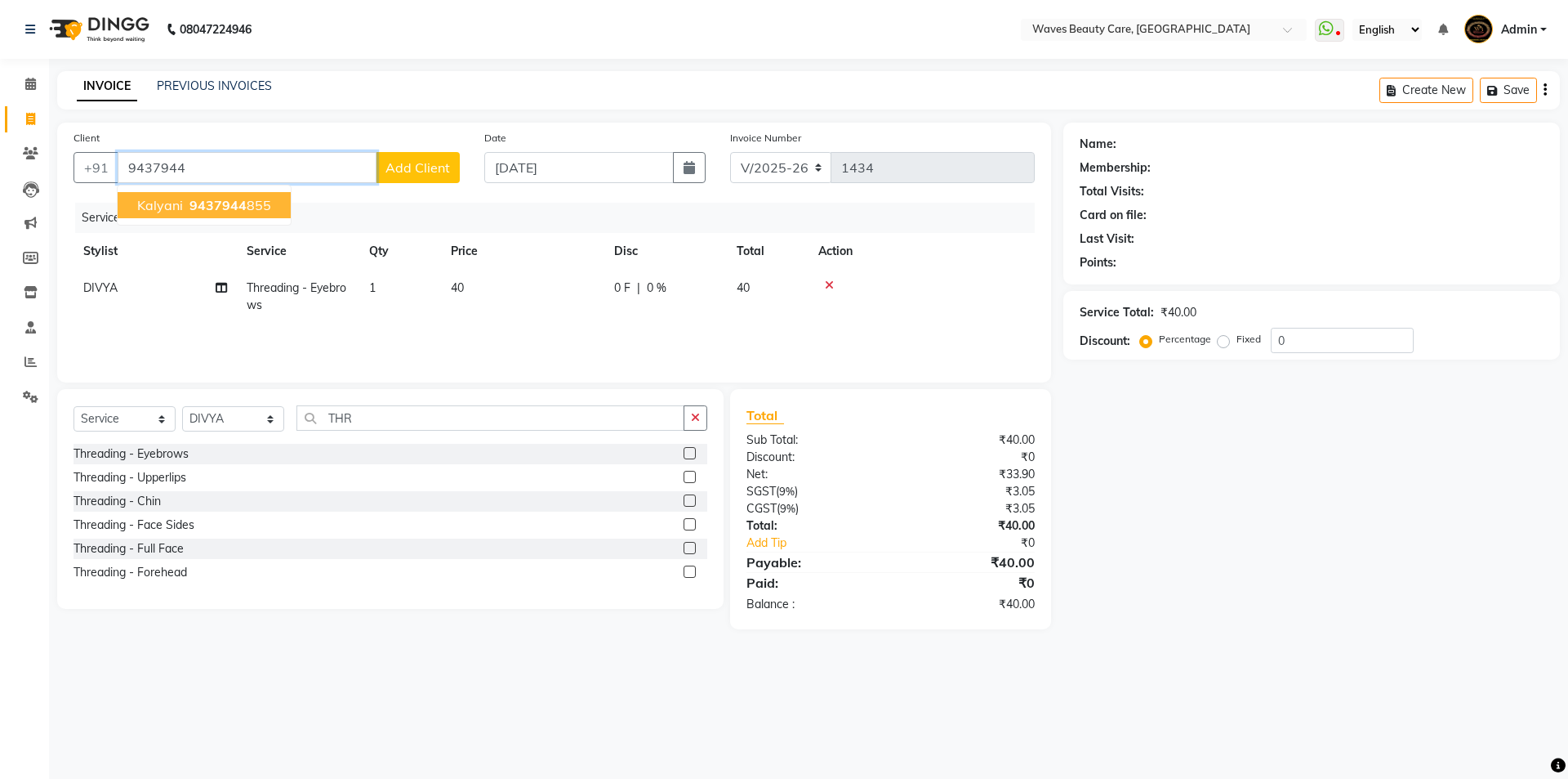
click at [254, 212] on ngb-highlight "9437944 855" at bounding box center [229, 205] width 85 height 16
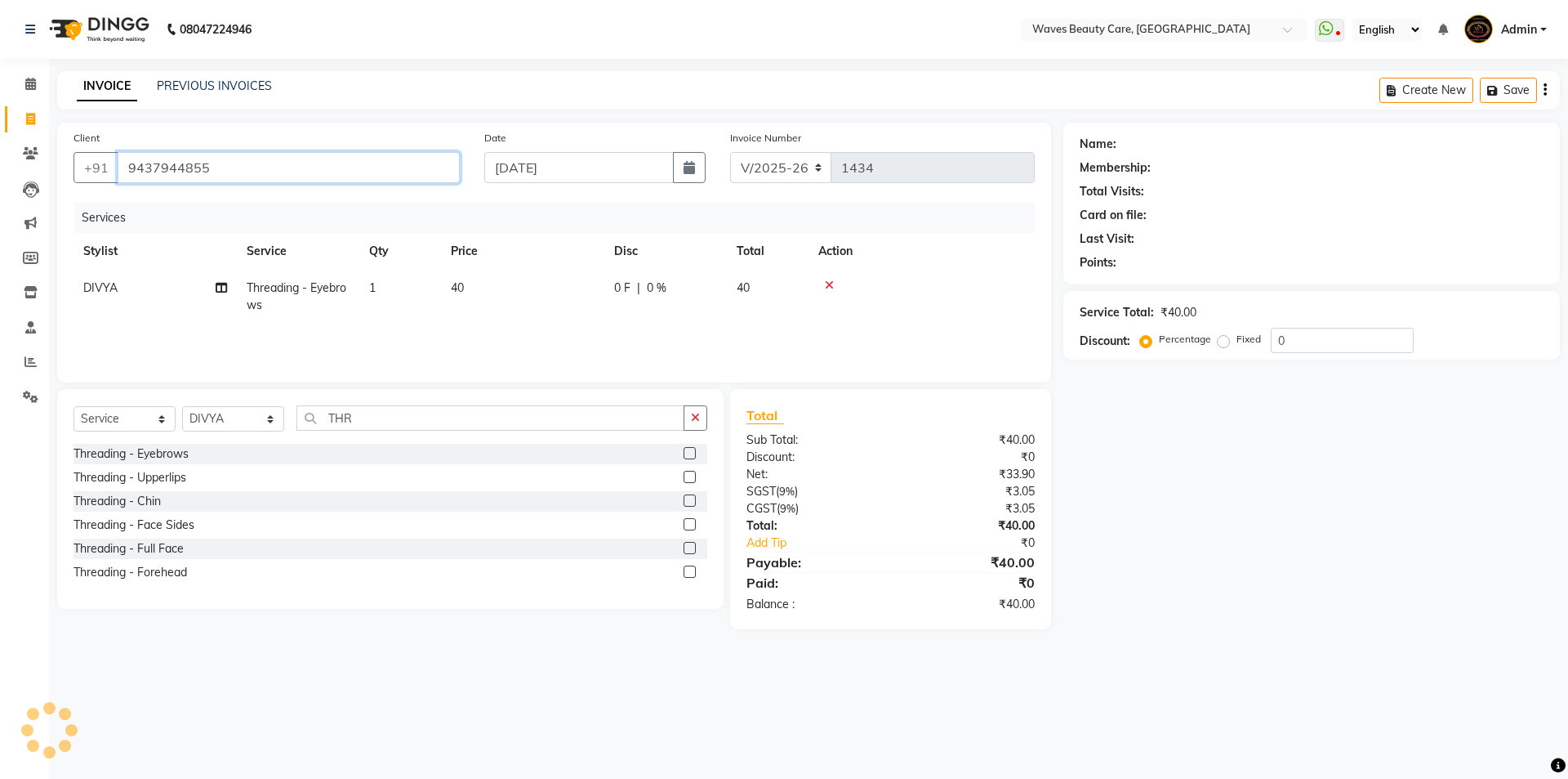
type input "9437944855"
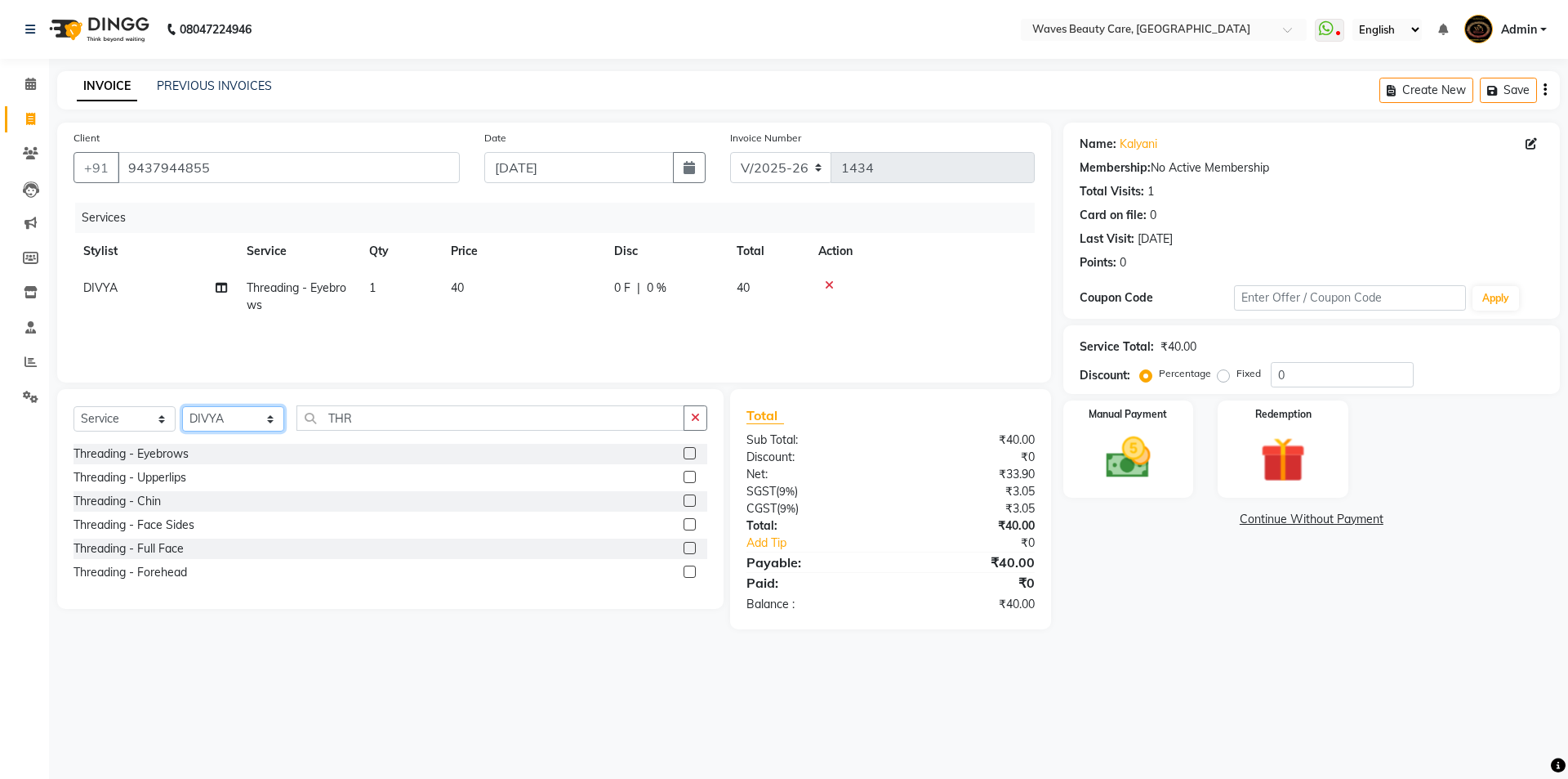
click at [272, 424] on select "Select Stylist ANJU DIVYA Yoganandhi Nagarajan" at bounding box center [233, 419] width 102 height 26
select select "42275"
click at [182, 406] on select "Select Stylist ANJU DIVYA Yoganandhi Nagarajan" at bounding box center [233, 419] width 102 height 26
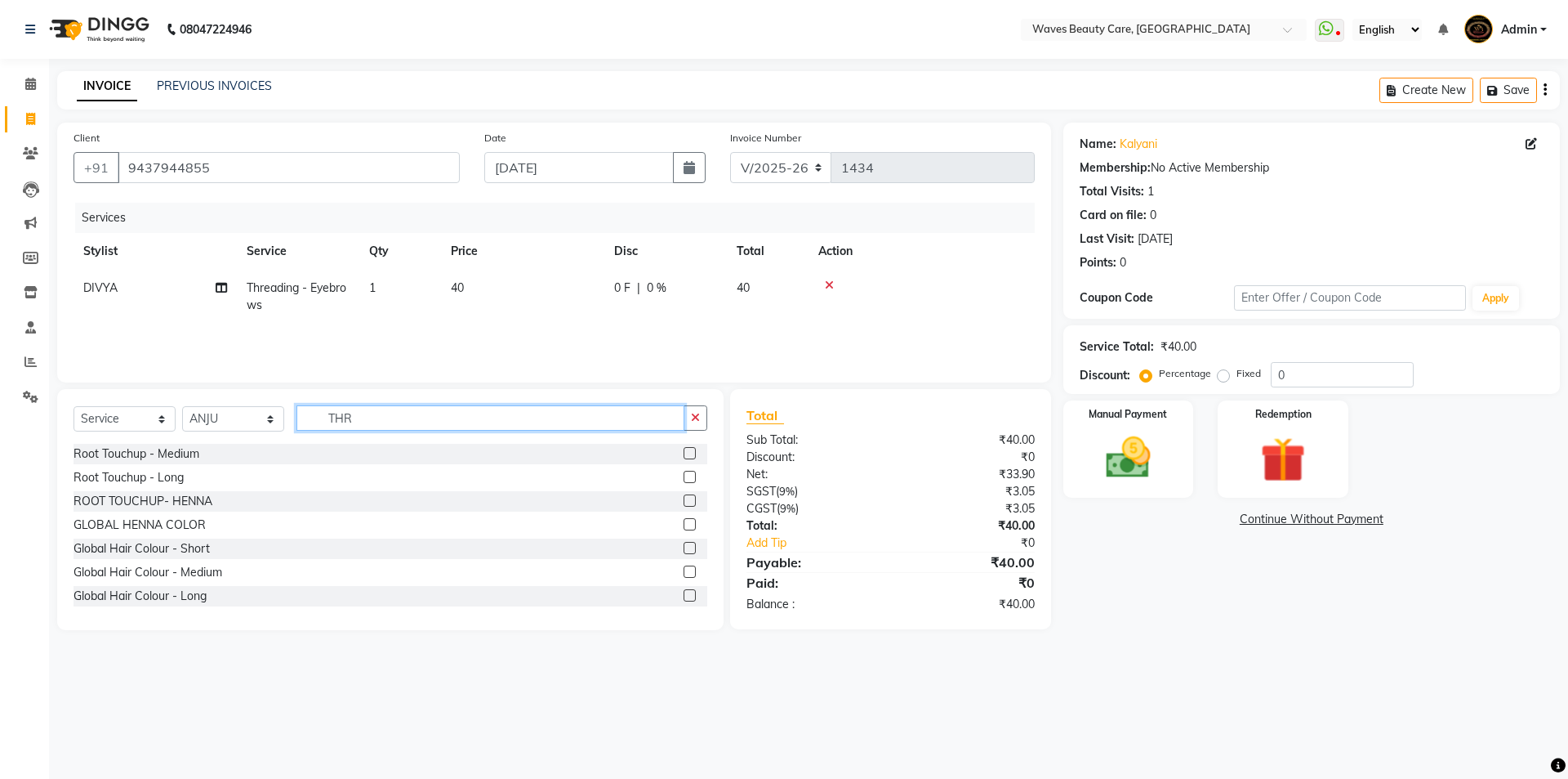
click at [369, 412] on input "THR" at bounding box center [490, 418] width 388 height 26
type input "THR"
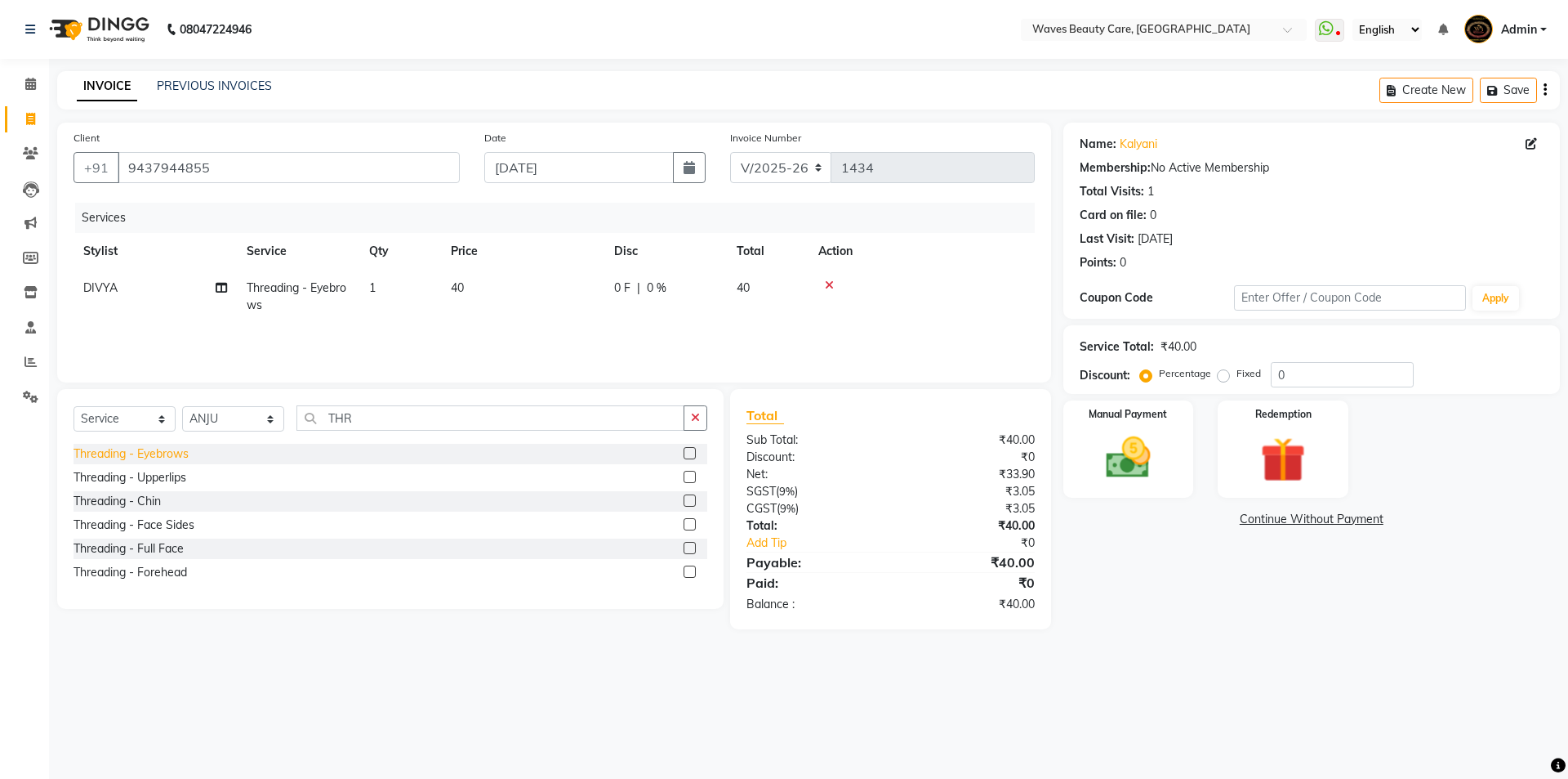
click at [169, 458] on div "Threading - Eyebrows" at bounding box center [131, 453] width 115 height 17
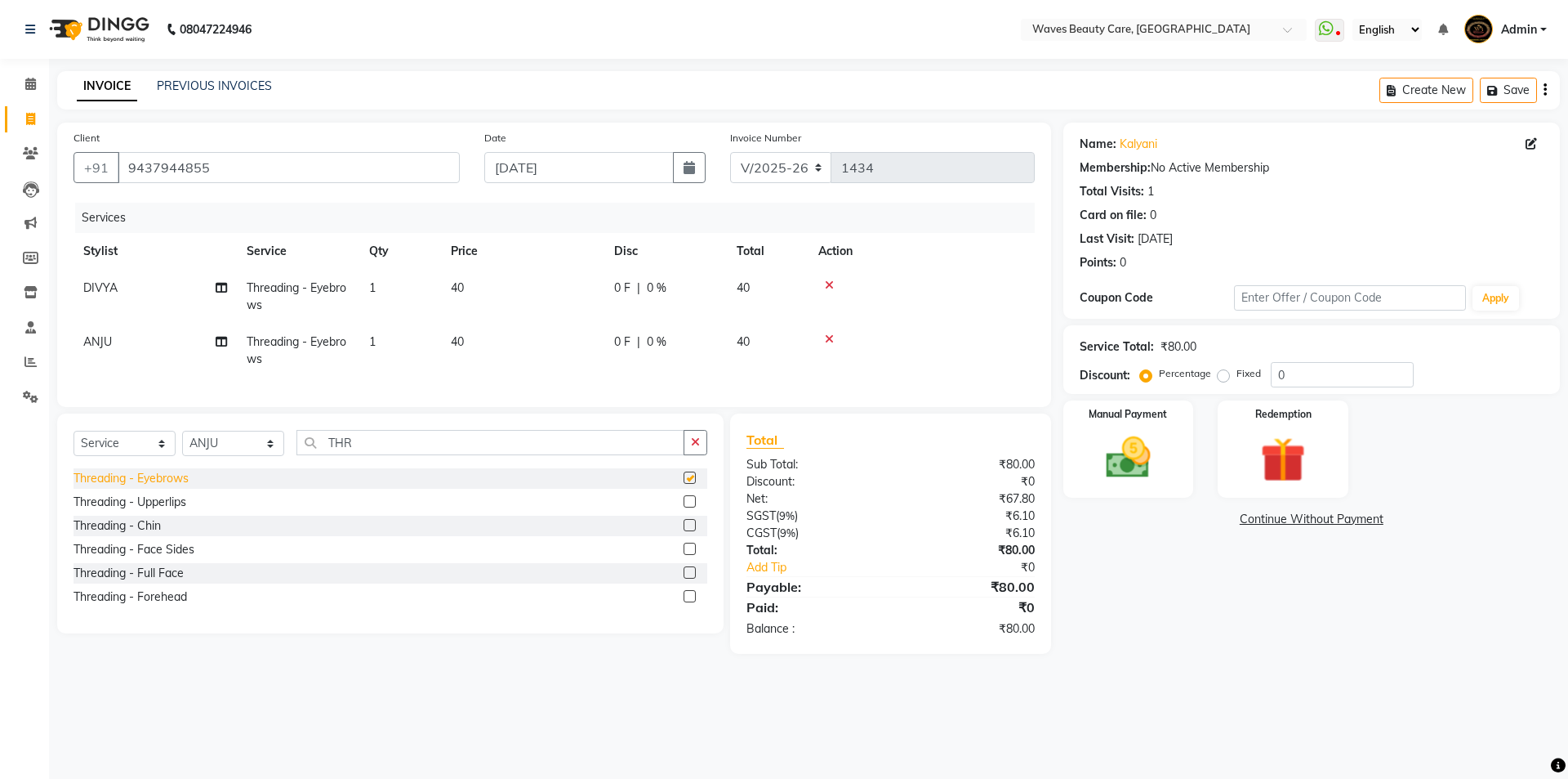
checkbox input "false"
click at [1140, 463] on img at bounding box center [1127, 457] width 76 height 54
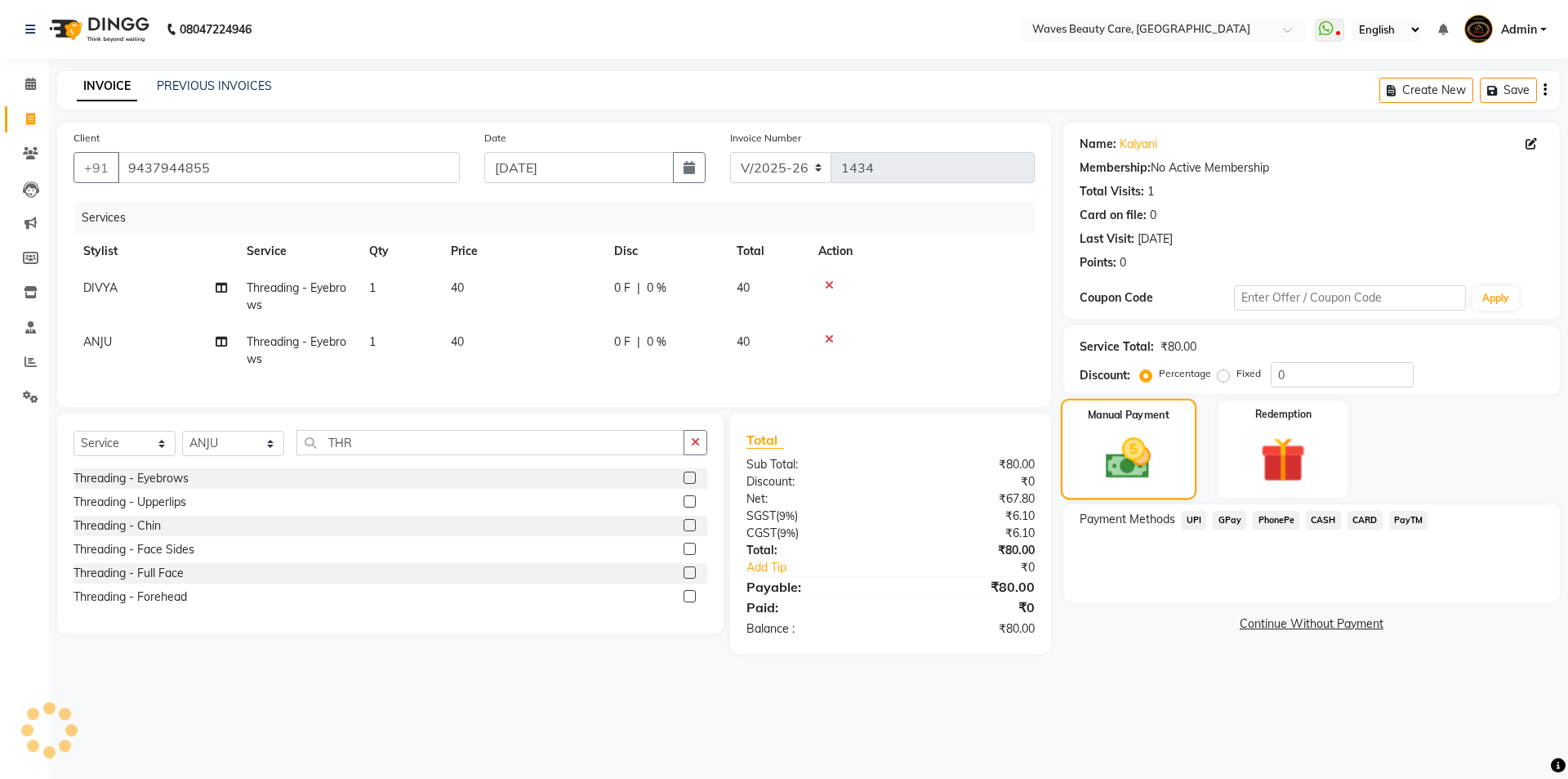
drag, startPoint x: 1067, startPoint y: 491, endPoint x: 1111, endPoint y: 492, distance: 44.0
click at [1073, 491] on div "Manual Payment" at bounding box center [1127, 448] width 136 height 100
click at [407, 454] on input "THR" at bounding box center [490, 443] width 388 height 26
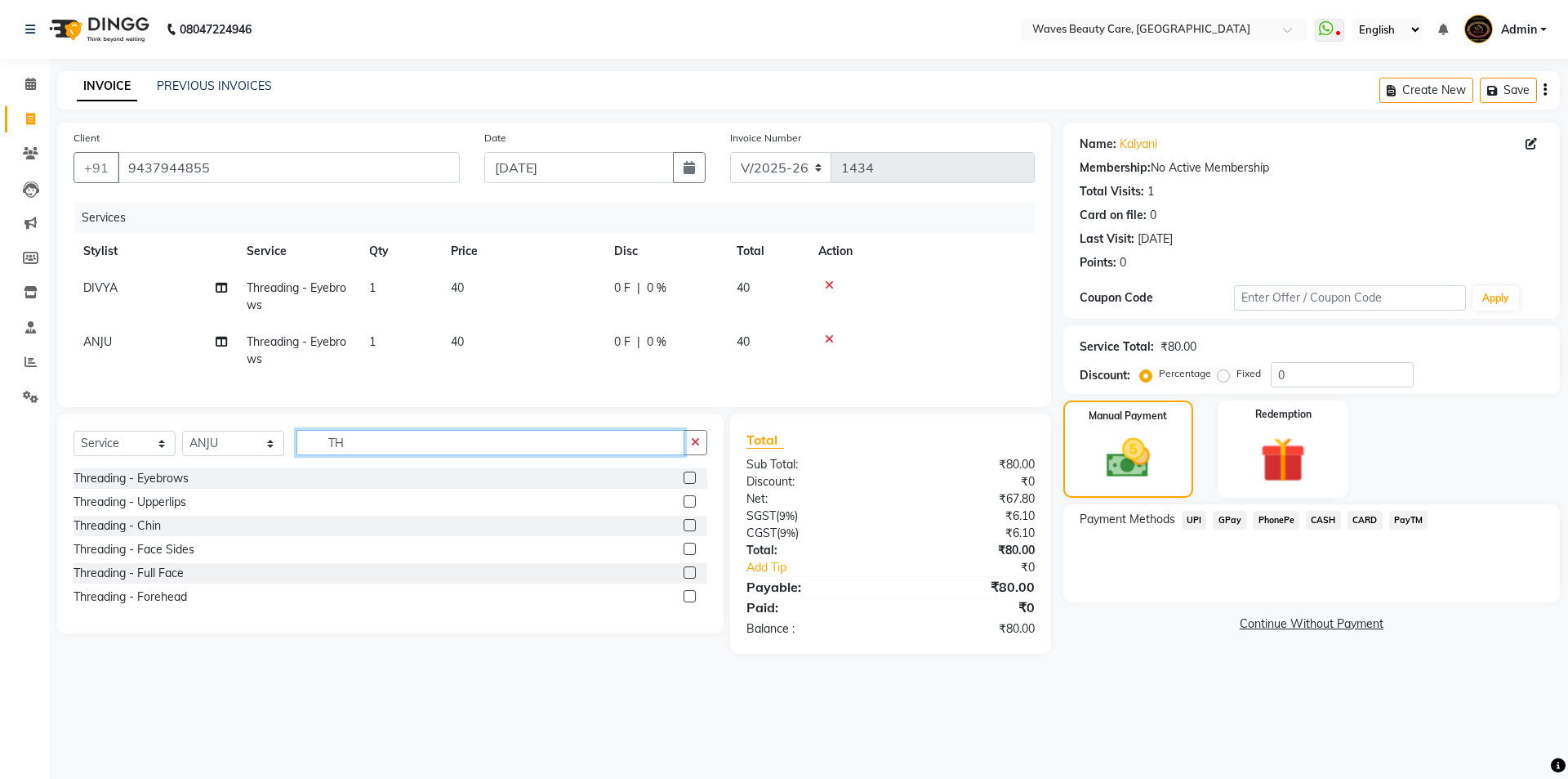
type input "T"
type input "HAIR FRI"
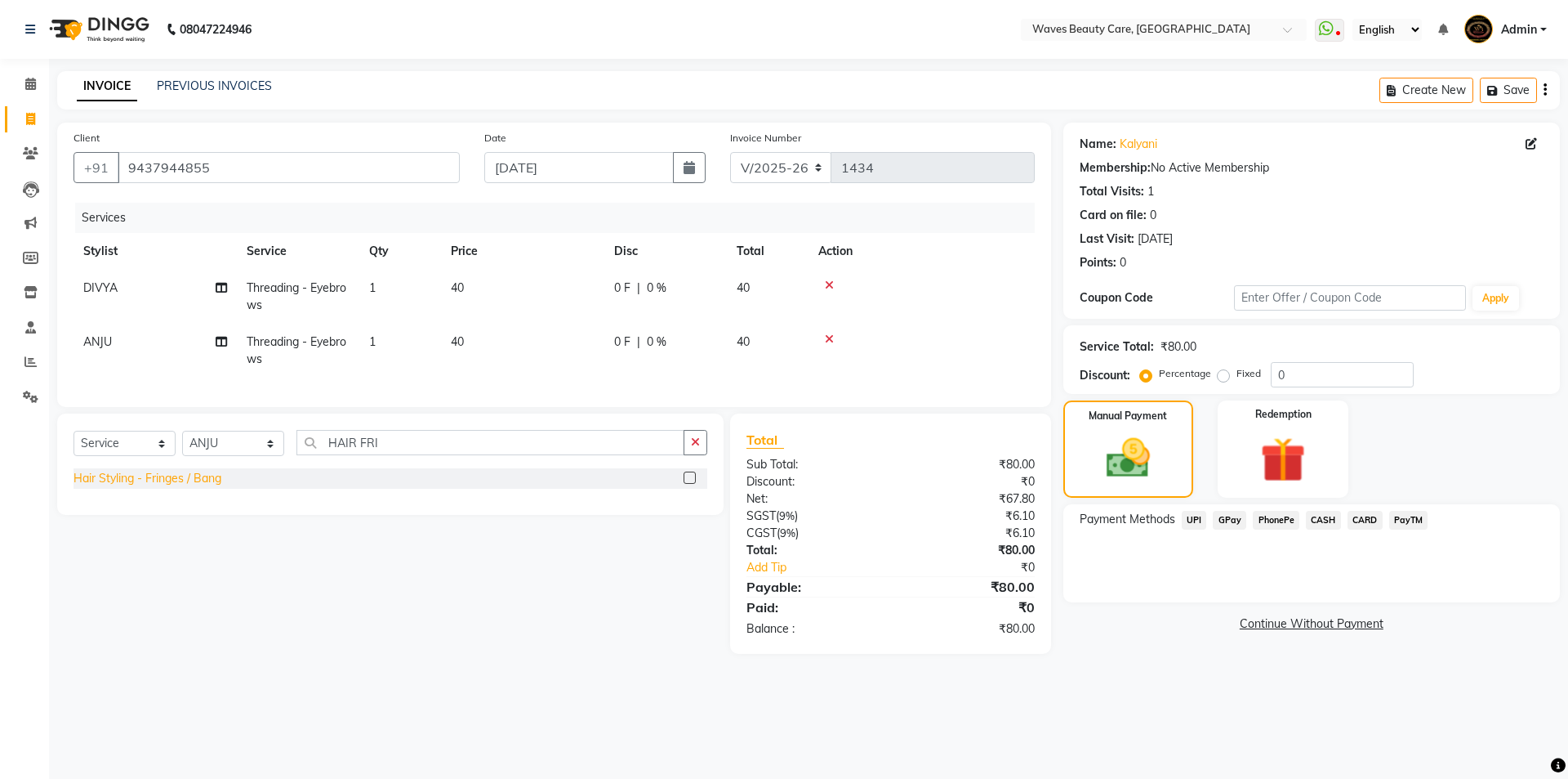
click at [217, 487] on div "Hair Styling - Fringes / Bang" at bounding box center [147, 478] width 148 height 17
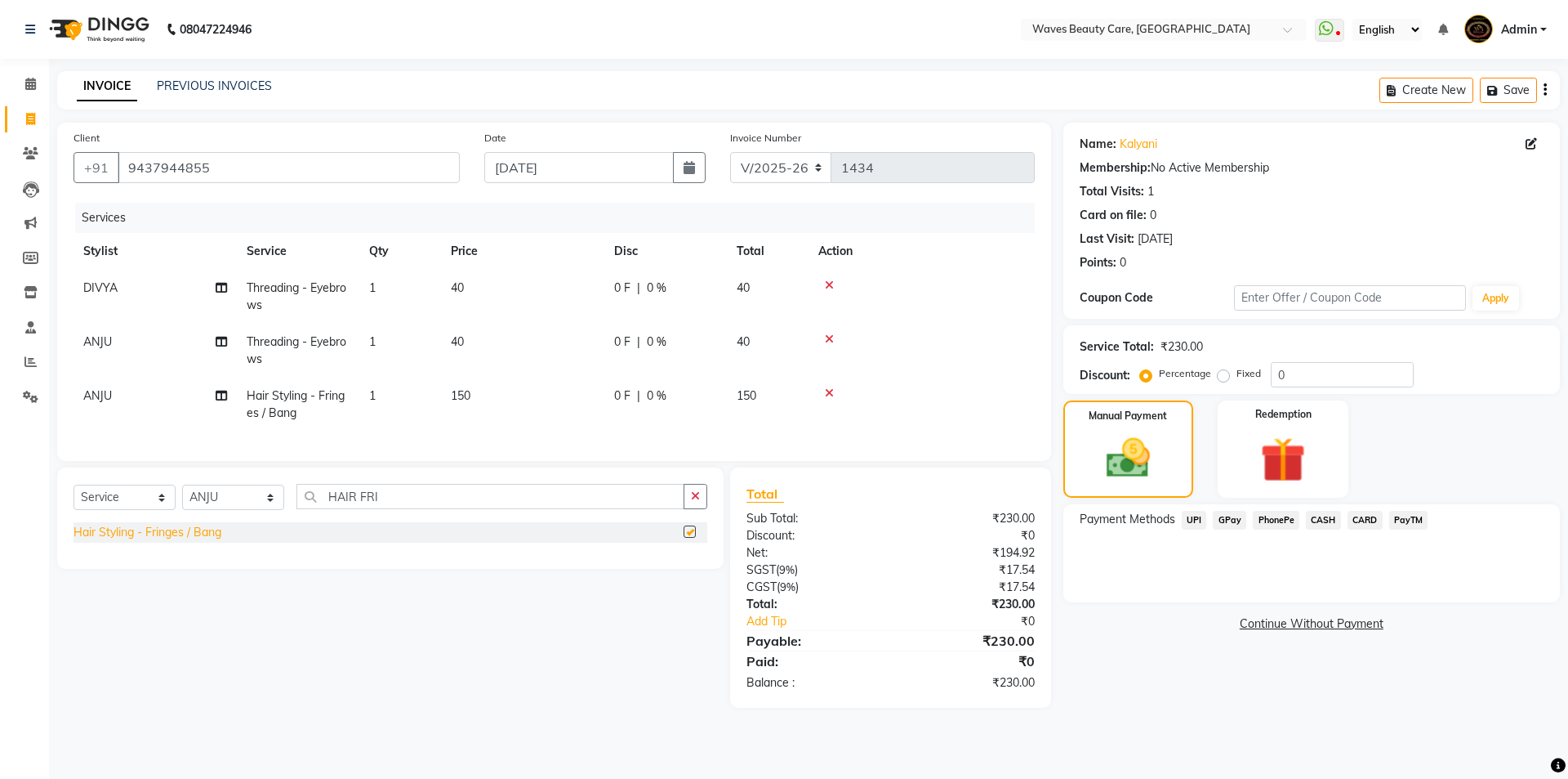
checkbox input "false"
click at [481, 384] on td "150" at bounding box center [522, 404] width 163 height 54
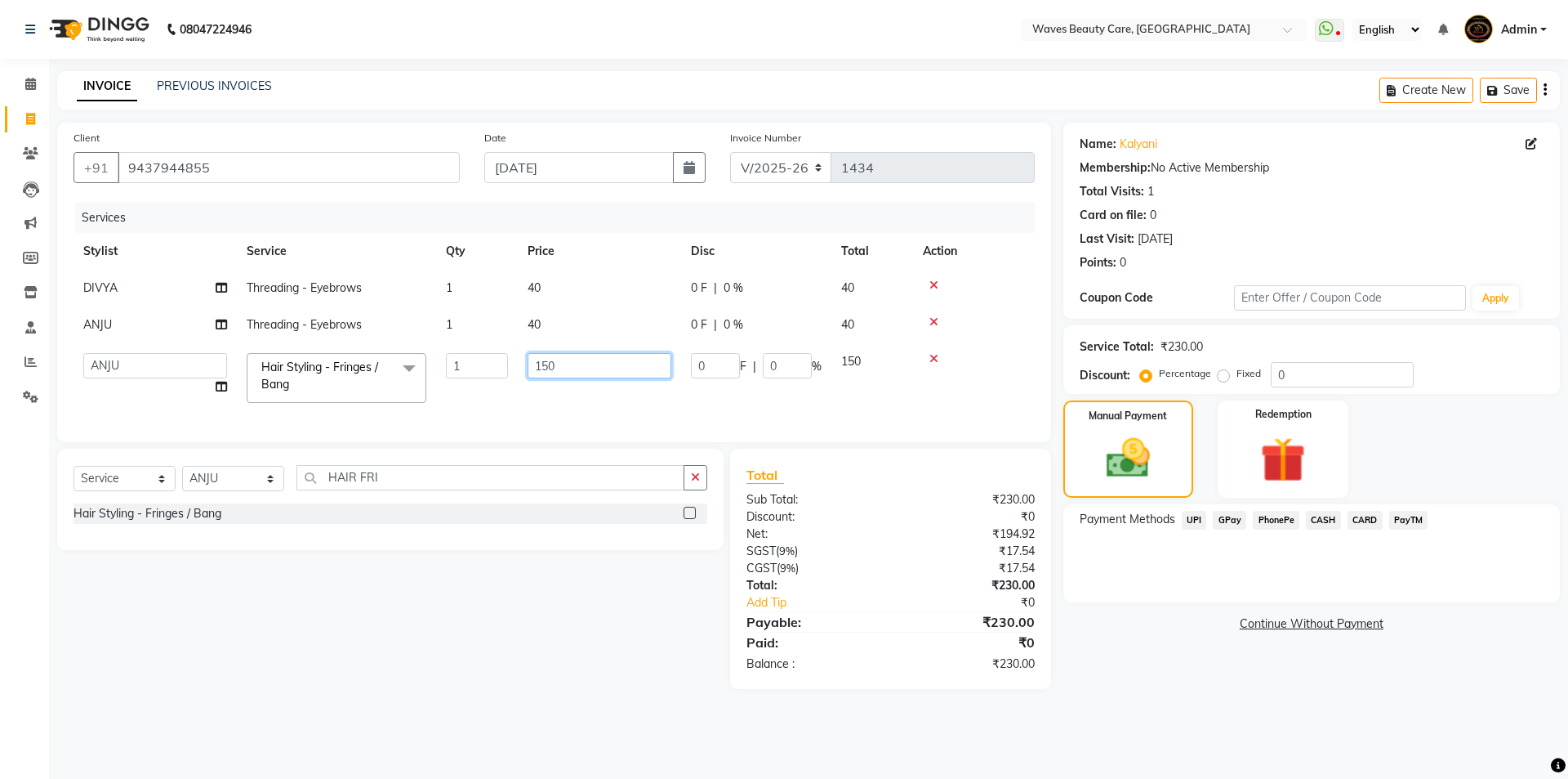
click at [581, 366] on input "150" at bounding box center [599, 366] width 144 height 26
type input "100"
click at [700, 406] on td "0 F | 0 %" at bounding box center [757, 378] width 151 height 69
click at [581, 401] on td "100" at bounding box center [599, 378] width 163 height 69
click at [156, 370] on select "ANJU DIVYA Yoganandhi Nagarajan" at bounding box center [155, 366] width 144 height 26
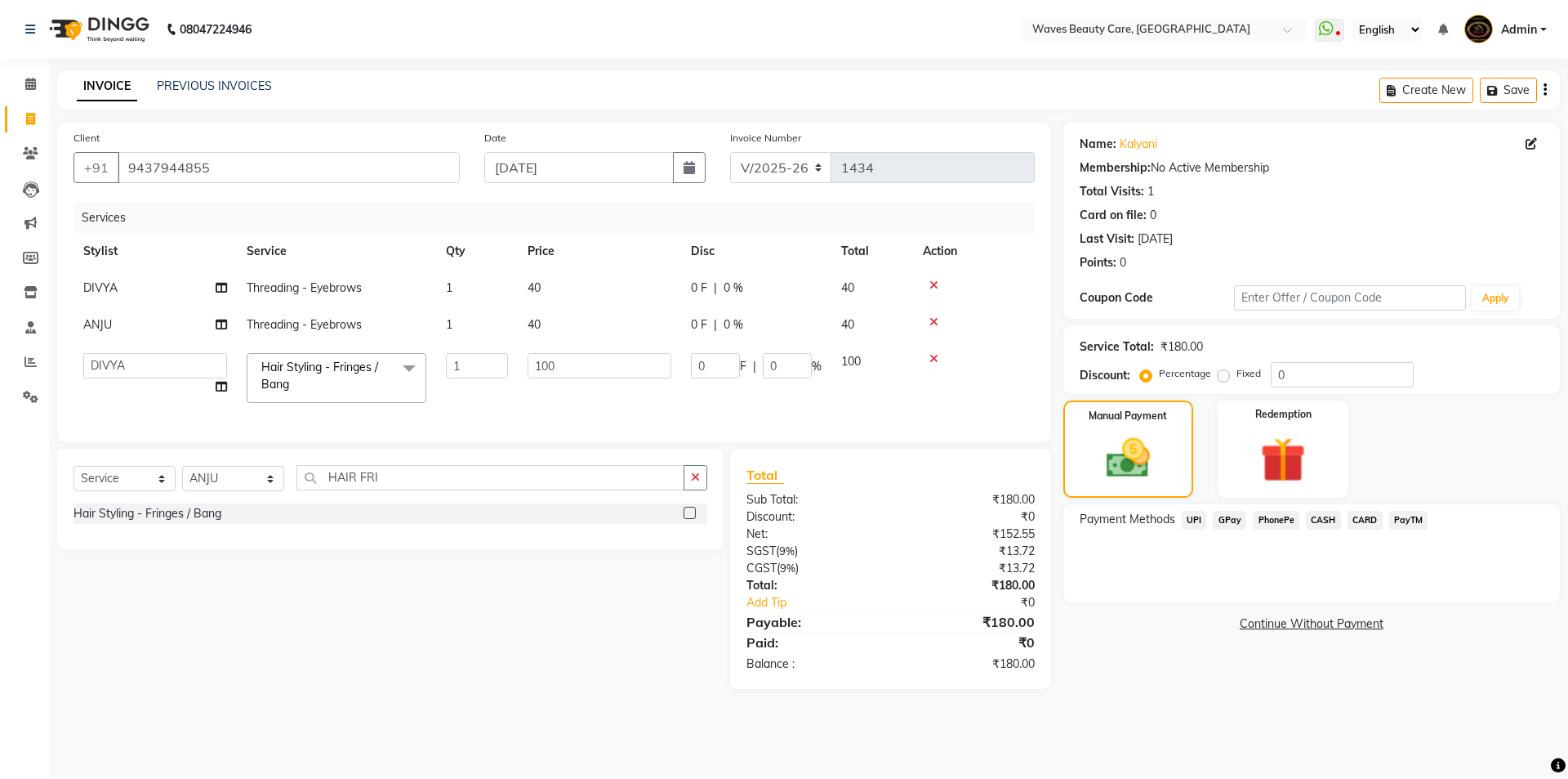
select select "66638"
click at [157, 393] on td "ANJU DIVYA Yoganandhi Nagarajan" at bounding box center [155, 378] width 163 height 69
click at [229, 408] on td "ANJU DIVYA Yoganandhi Nagarajan" at bounding box center [155, 378] width 163 height 69
click at [450, 490] on input "HAIR FRI" at bounding box center [490, 478] width 388 height 26
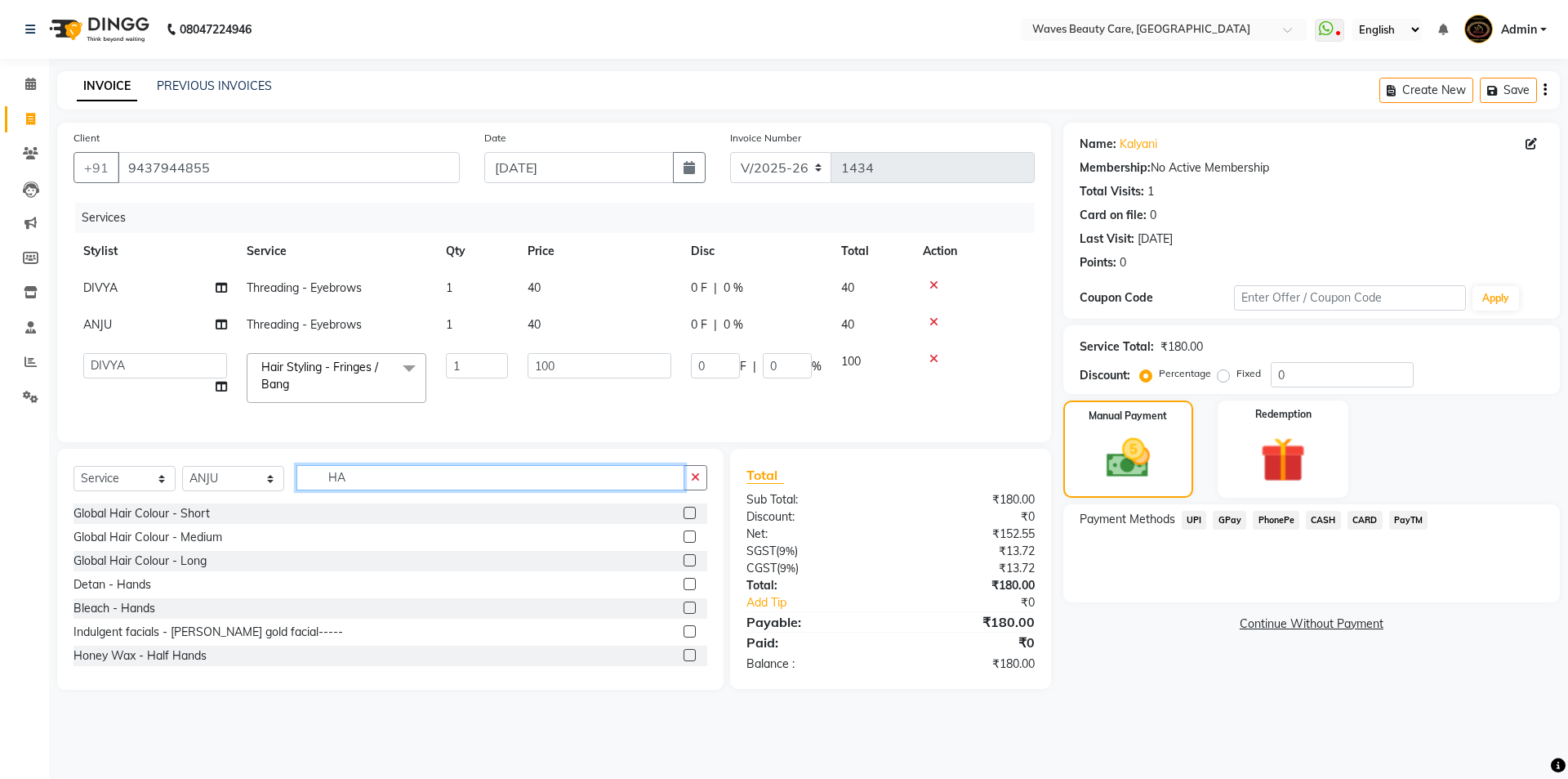
type input "H"
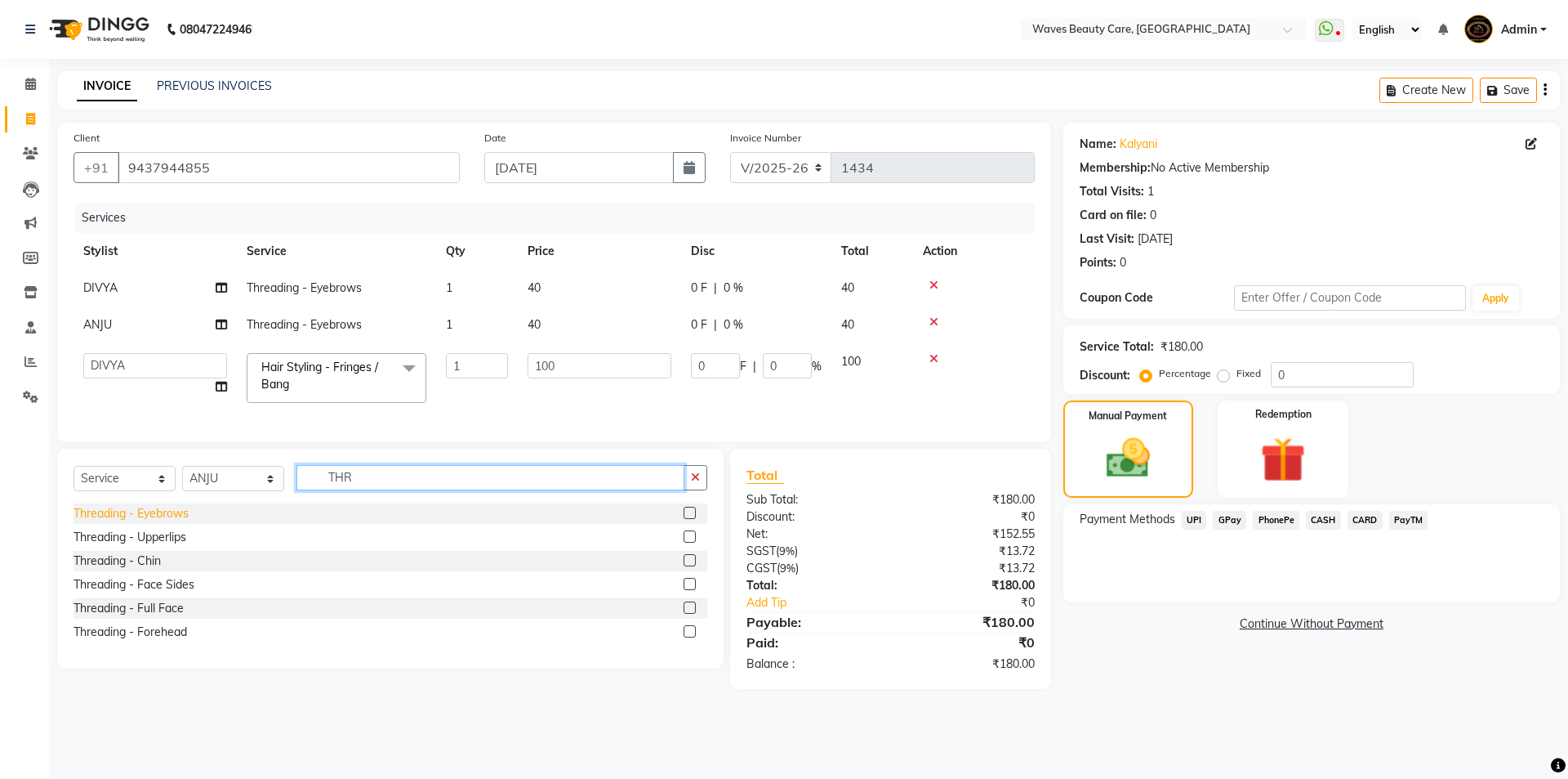
type input "THR"
click at [180, 522] on div "Threading - Eyebrows" at bounding box center [131, 512] width 115 height 17
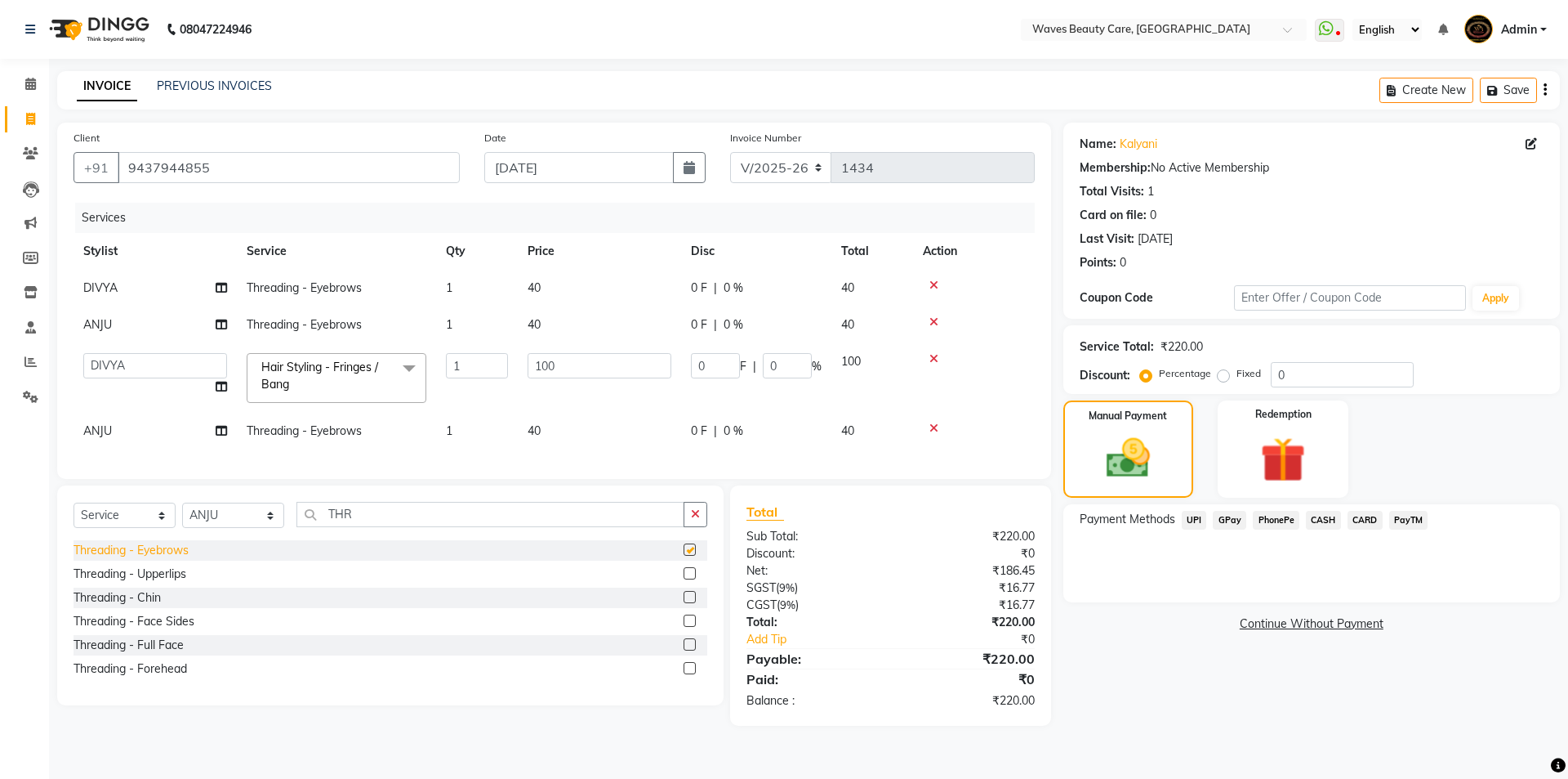
checkbox input "false"
click at [147, 430] on td "ANJU" at bounding box center [155, 430] width 163 height 37
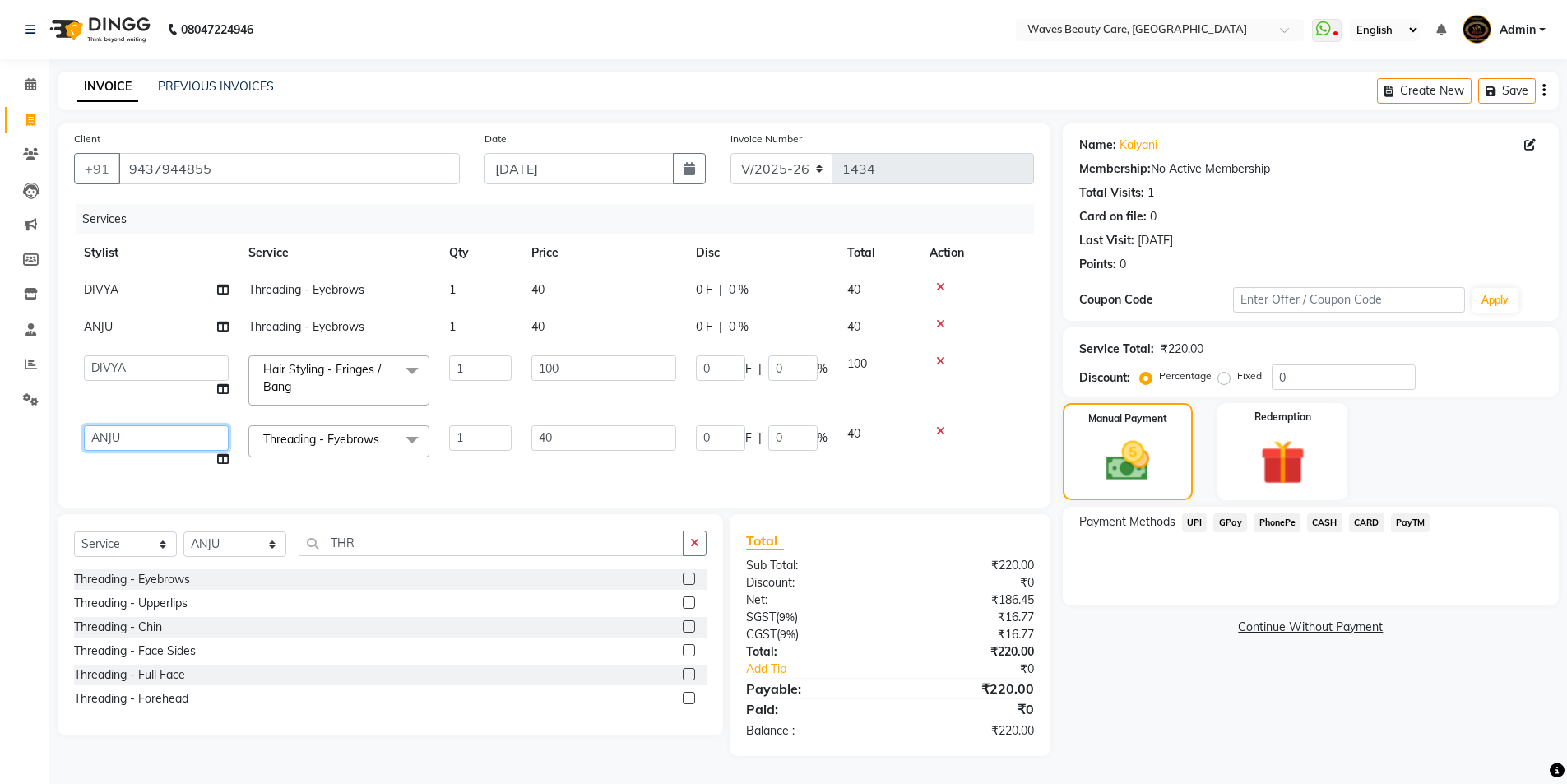
click at [163, 439] on select "ANJU DIVYA Yoganandhi Nagarajan" at bounding box center [156, 438] width 145 height 26
select select "66638"
click at [192, 472] on td "ANJU DIVYA Yoganandhi Nagarajan" at bounding box center [156, 446] width 165 height 63
drag, startPoint x: 506, startPoint y: 460, endPoint x: 518, endPoint y: 466, distance: 13.4
click at [515, 466] on td "1" at bounding box center [480, 446] width 82 height 63
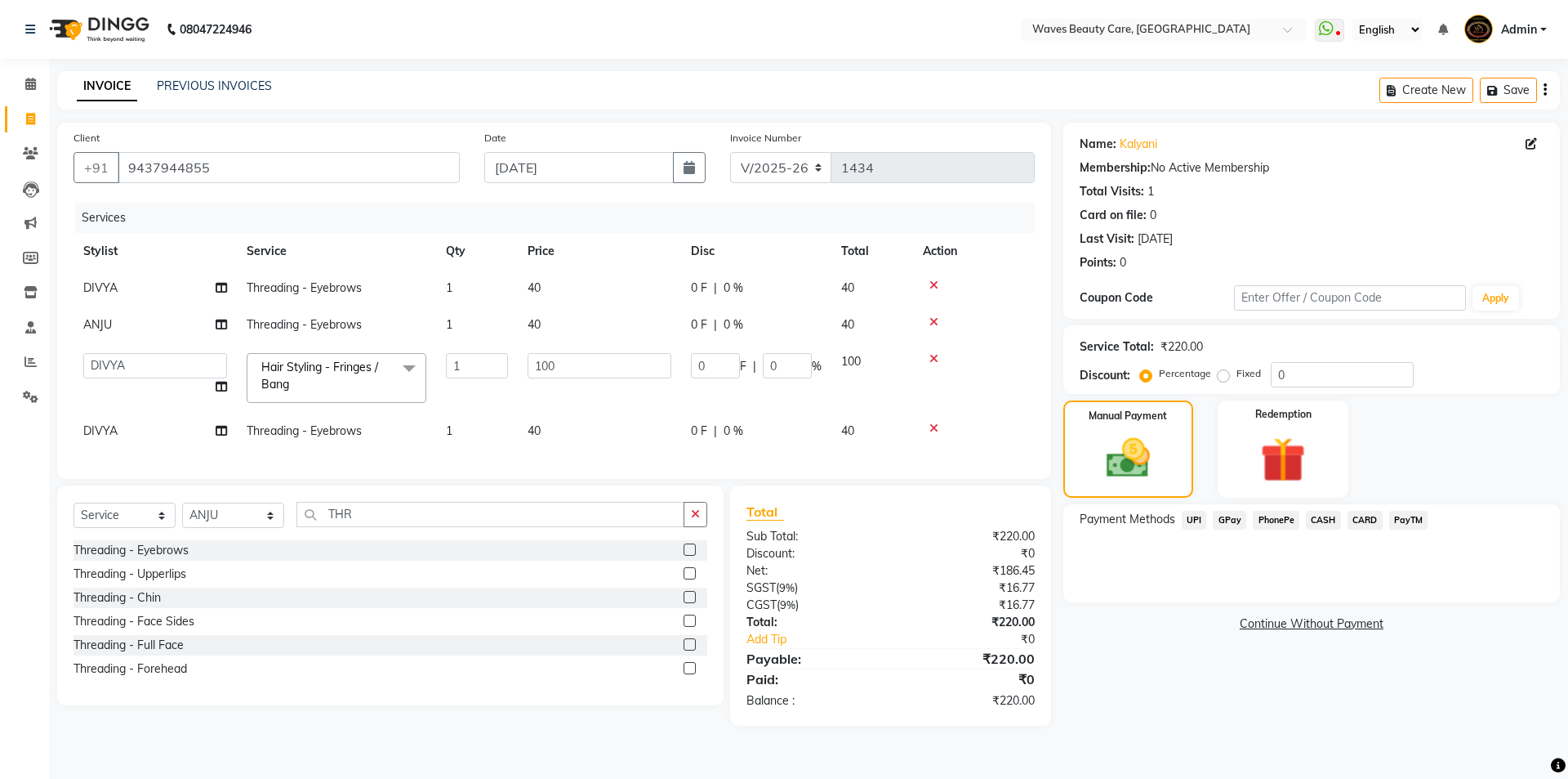
click at [486, 463] on div "Services Stylist Service Qty Price Disc Total Action DIVYA Threading - Eyebrows…" at bounding box center [554, 332] width 961 height 260
click at [515, 393] on td "1" at bounding box center [476, 378] width 81 height 69
click at [482, 397] on tr "ANJU DIVYA Yoganandhi Nagarajan Hair Styling - Fringes / Bang x Root Touchup - …" at bounding box center [550, 378] width 953 height 69
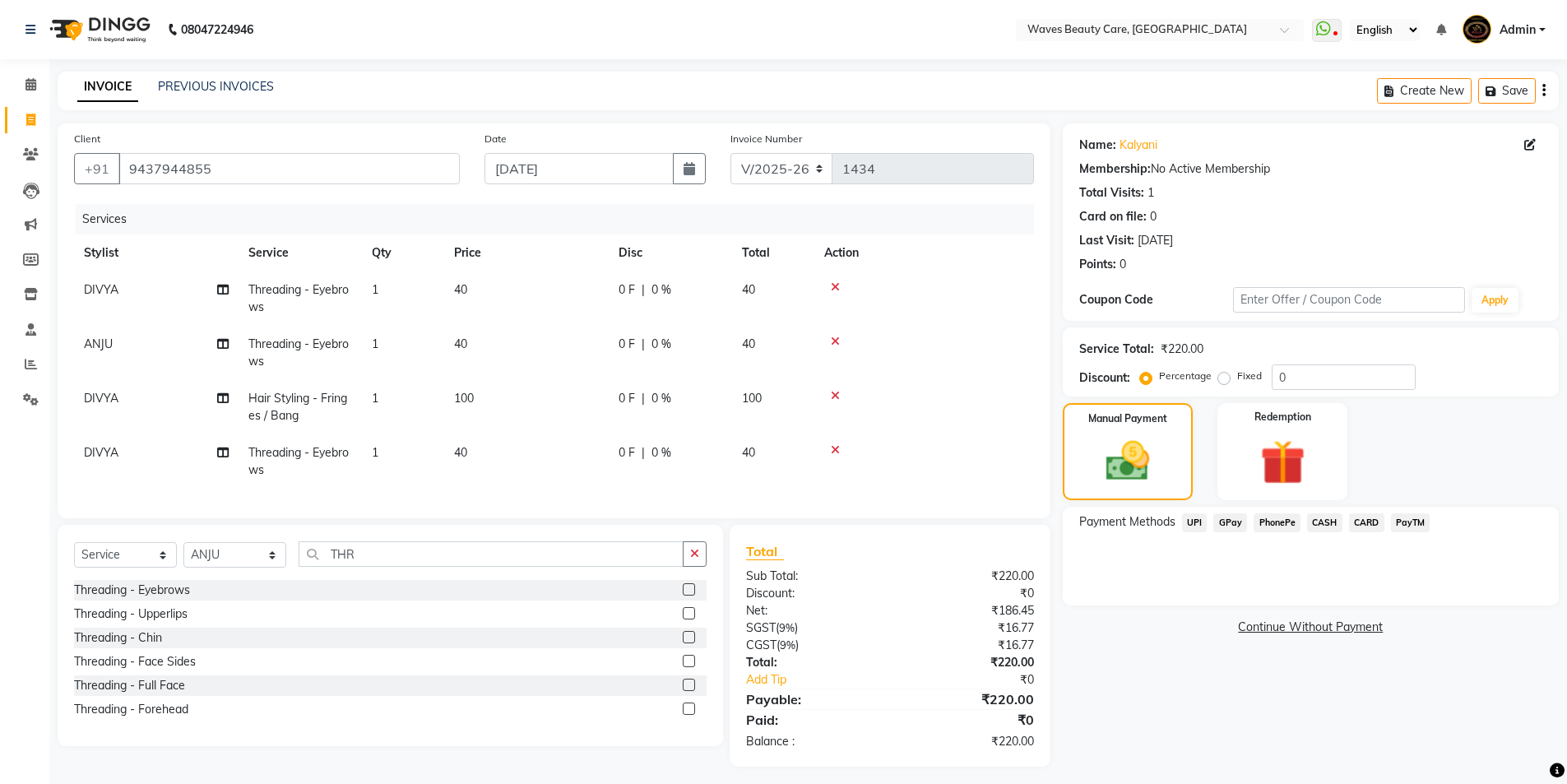
click at [1239, 522] on span "GPay" at bounding box center [1231, 522] width 34 height 19
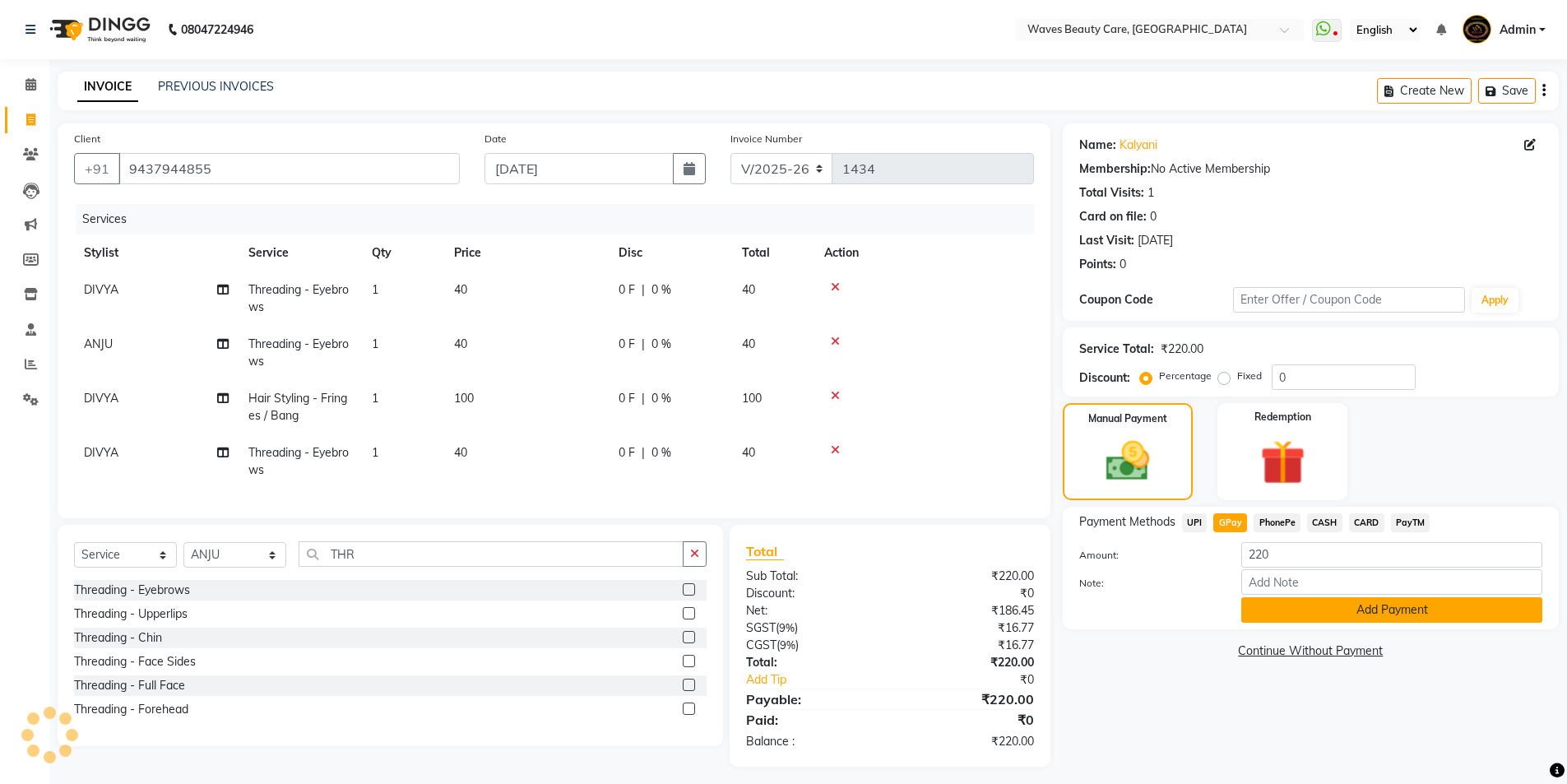
click at [1295, 615] on button "Add Payment" at bounding box center [1392, 609] width 301 height 26
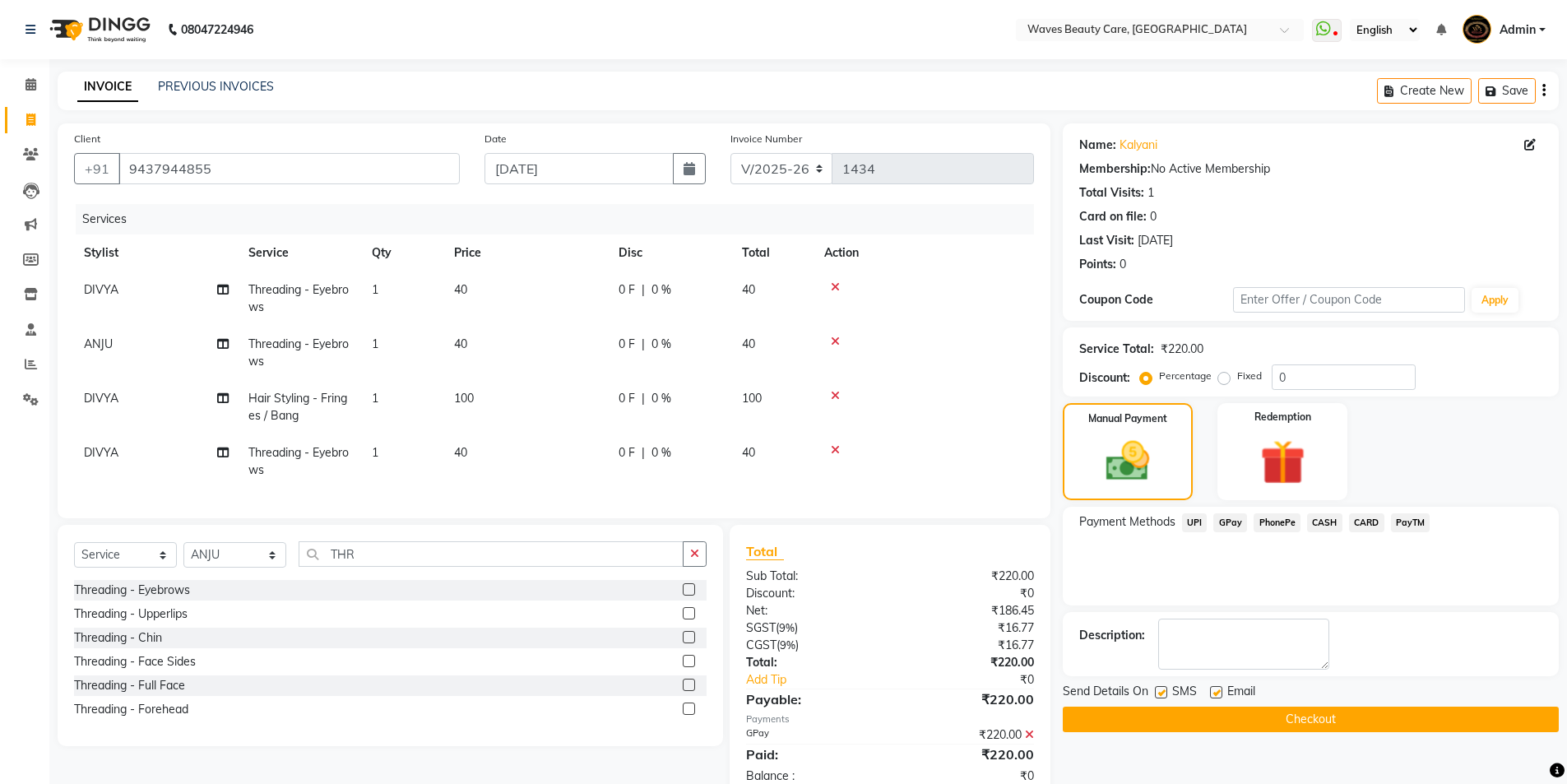
click at [1212, 712] on button "Checkout" at bounding box center [1310, 719] width 496 height 26
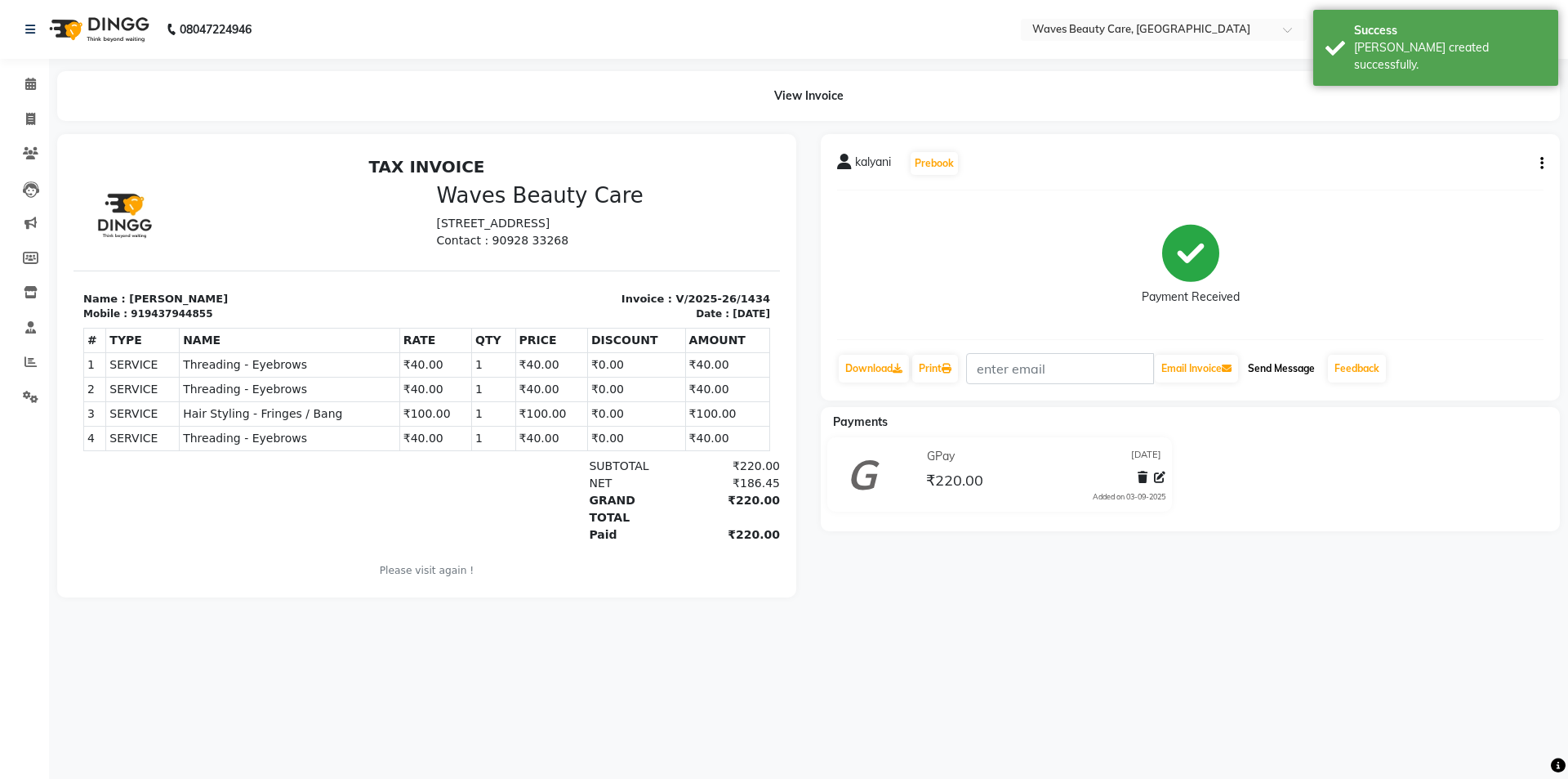
click at [1283, 370] on button "Send Message" at bounding box center [1281, 369] width 80 height 28
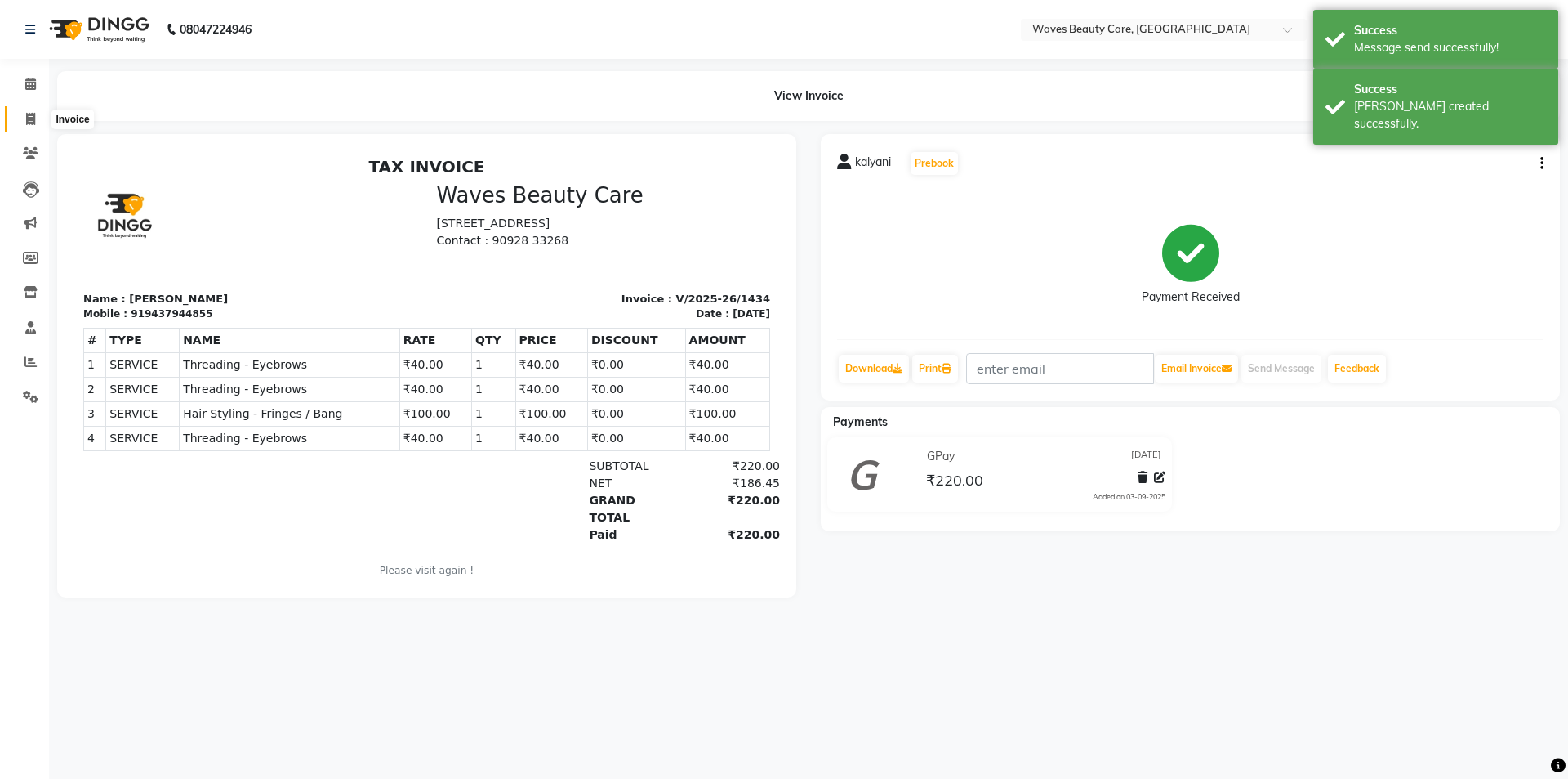
click at [29, 119] on icon at bounding box center [30, 119] width 9 height 12
select select "service"
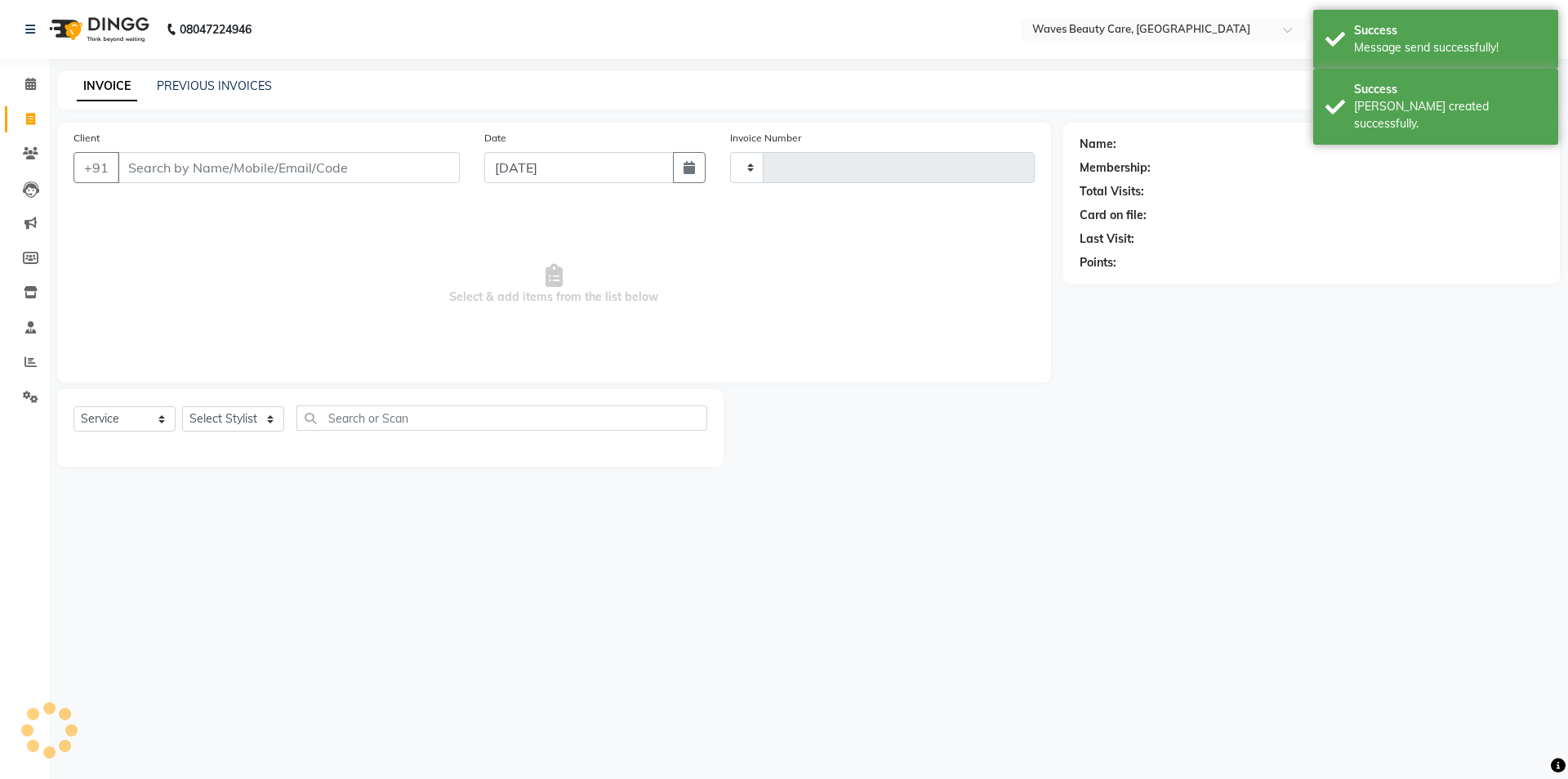
type input "1435"
select select "5946"
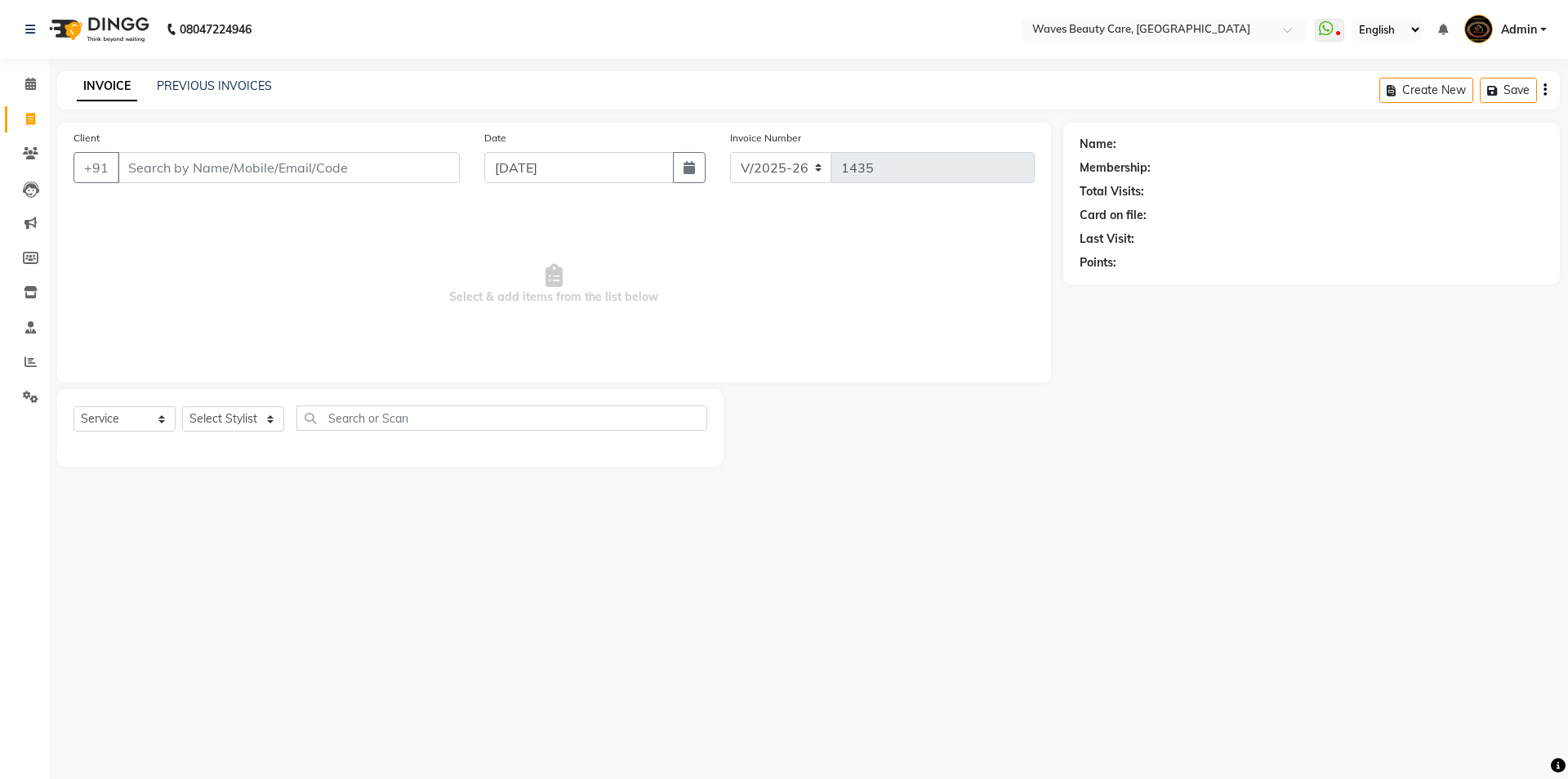
drag, startPoint x: 49, startPoint y: 199, endPoint x: 63, endPoint y: 174, distance: 28.7
click at [49, 199] on div "Client +91 Date 03-09-2025 Invoice Number V/2025 V/2025-26 1435 Select & add it…" at bounding box center [554, 294] width 1018 height 344
click at [272, 417] on select "Select Stylist ANJU DIVYA Yoganandhi Nagarajan" at bounding box center [233, 419] width 102 height 26
select select "66638"
click at [182, 406] on select "Select Stylist ANJU DIVYA Yoganandhi Nagarajan" at bounding box center [233, 419] width 102 height 26
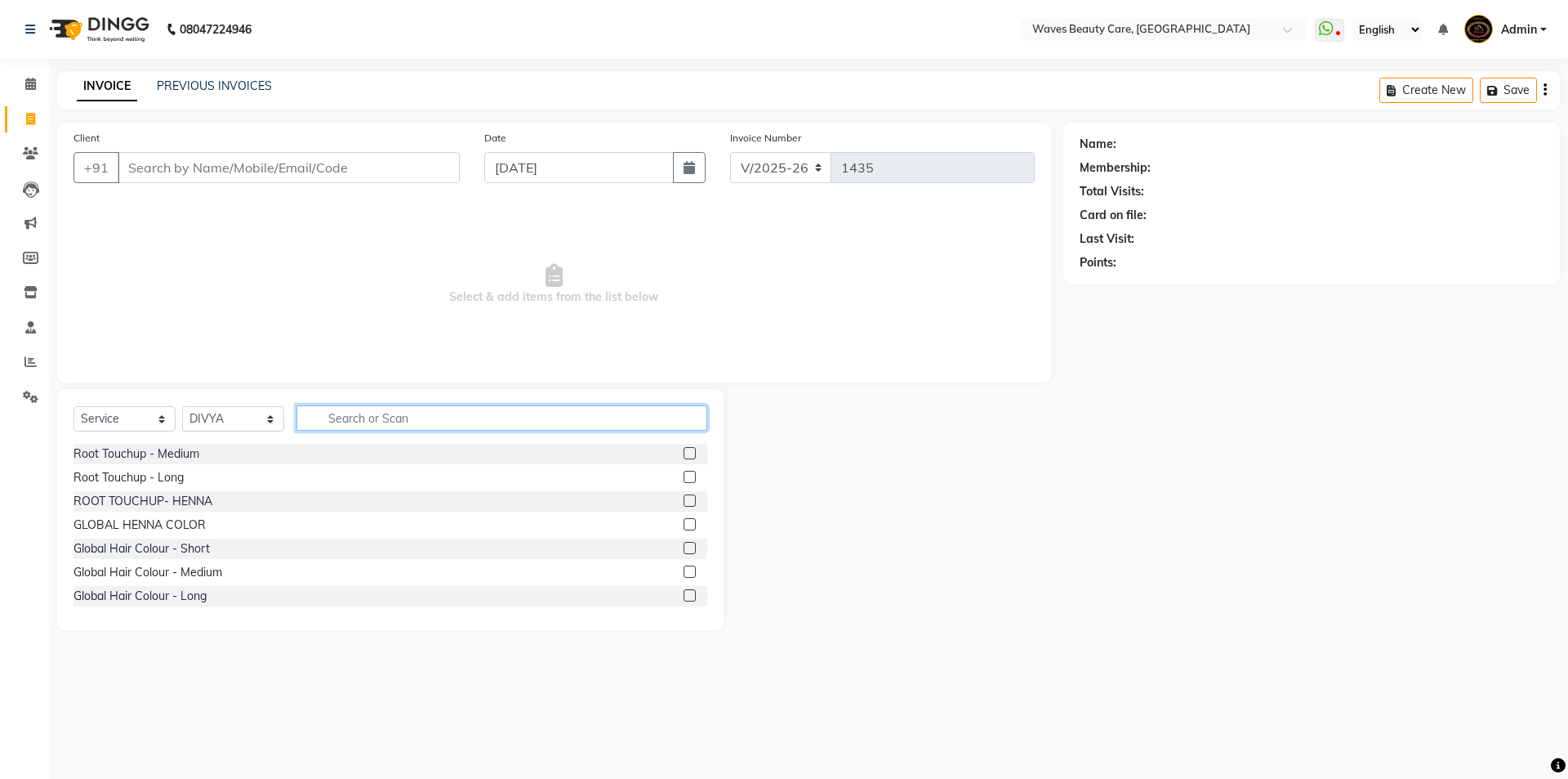
click at [345, 420] on input "text" at bounding box center [501, 418] width 411 height 26
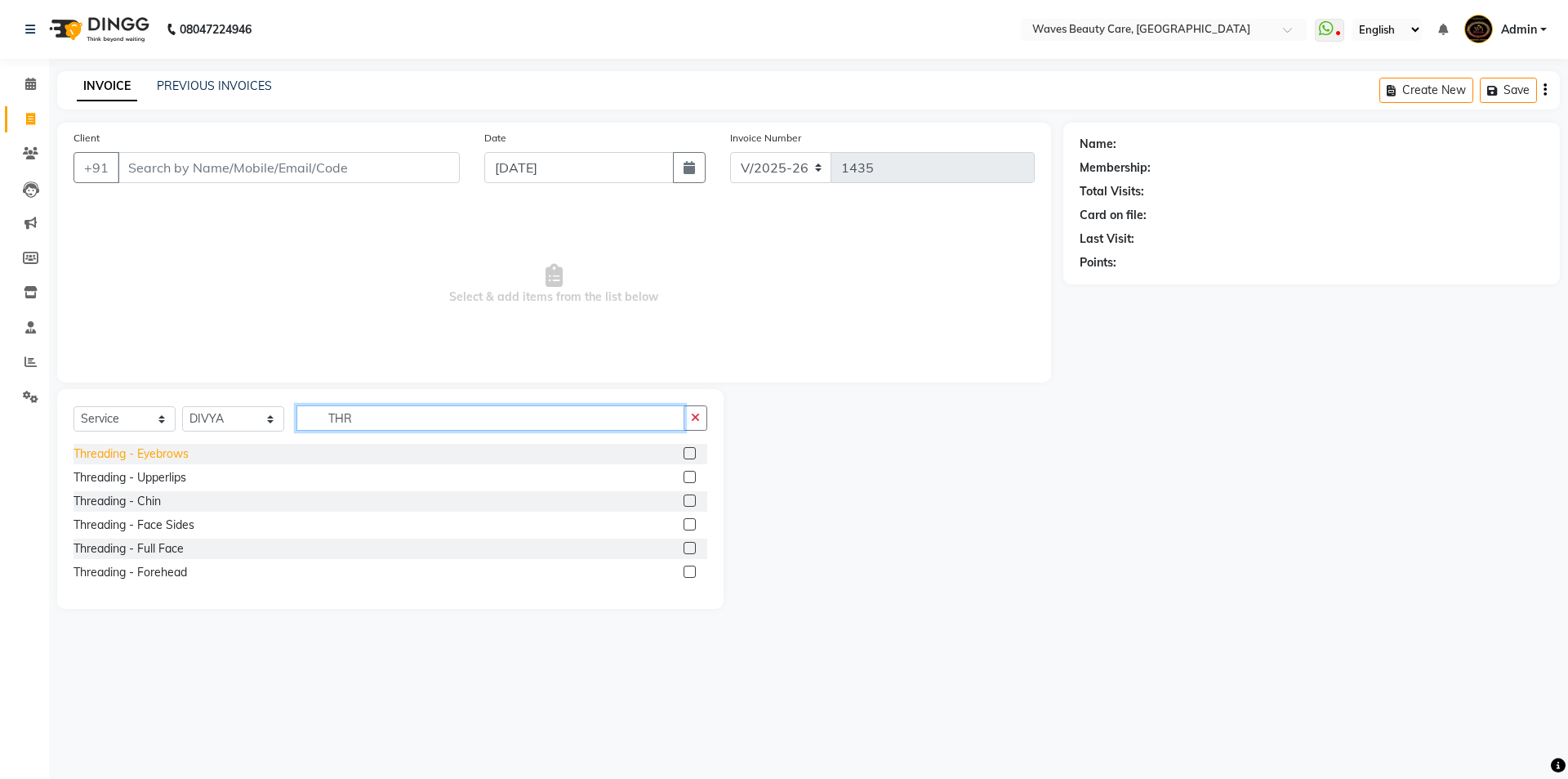
type input "THR"
click at [165, 458] on div "Threading - Eyebrows" at bounding box center [131, 453] width 115 height 17
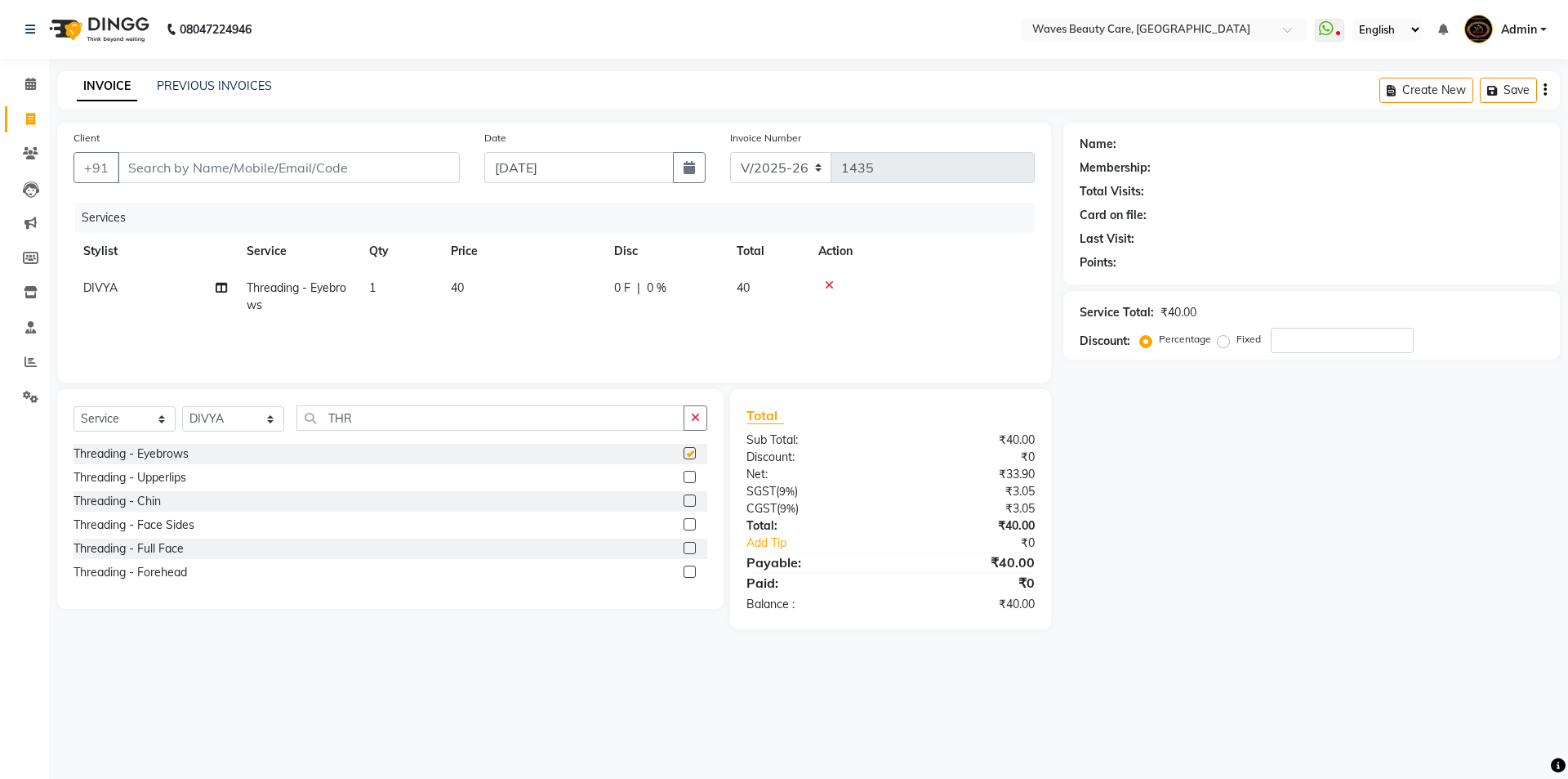
checkbox input "false"
click at [136, 171] on input "Client" at bounding box center [288, 167] width 342 height 31
type input "9"
type input "0"
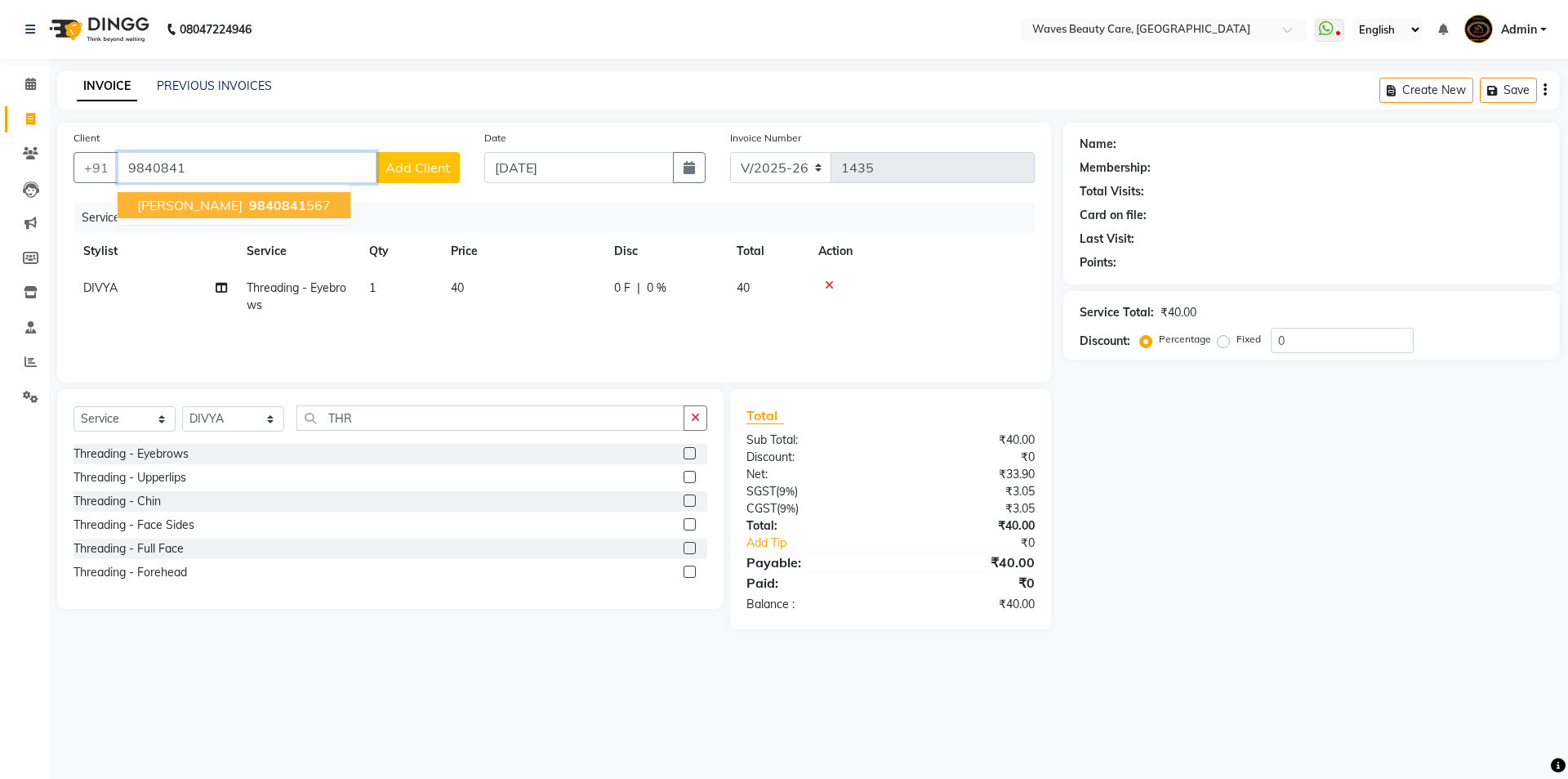
click at [194, 208] on span "SHANTHI" at bounding box center [189, 205] width 105 height 16
type input "9840841567"
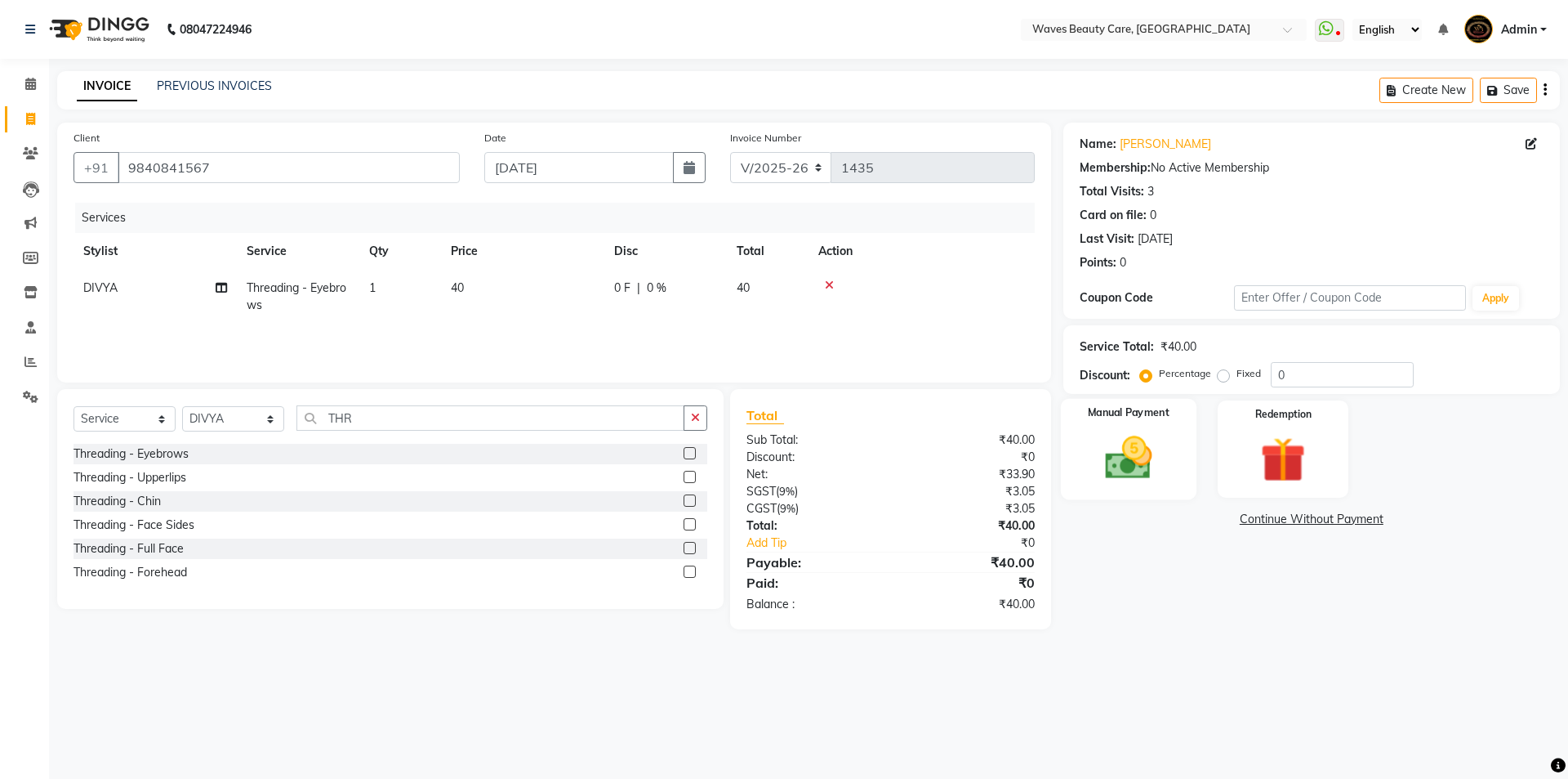
click at [1137, 473] on img at bounding box center [1127, 457] width 76 height 54
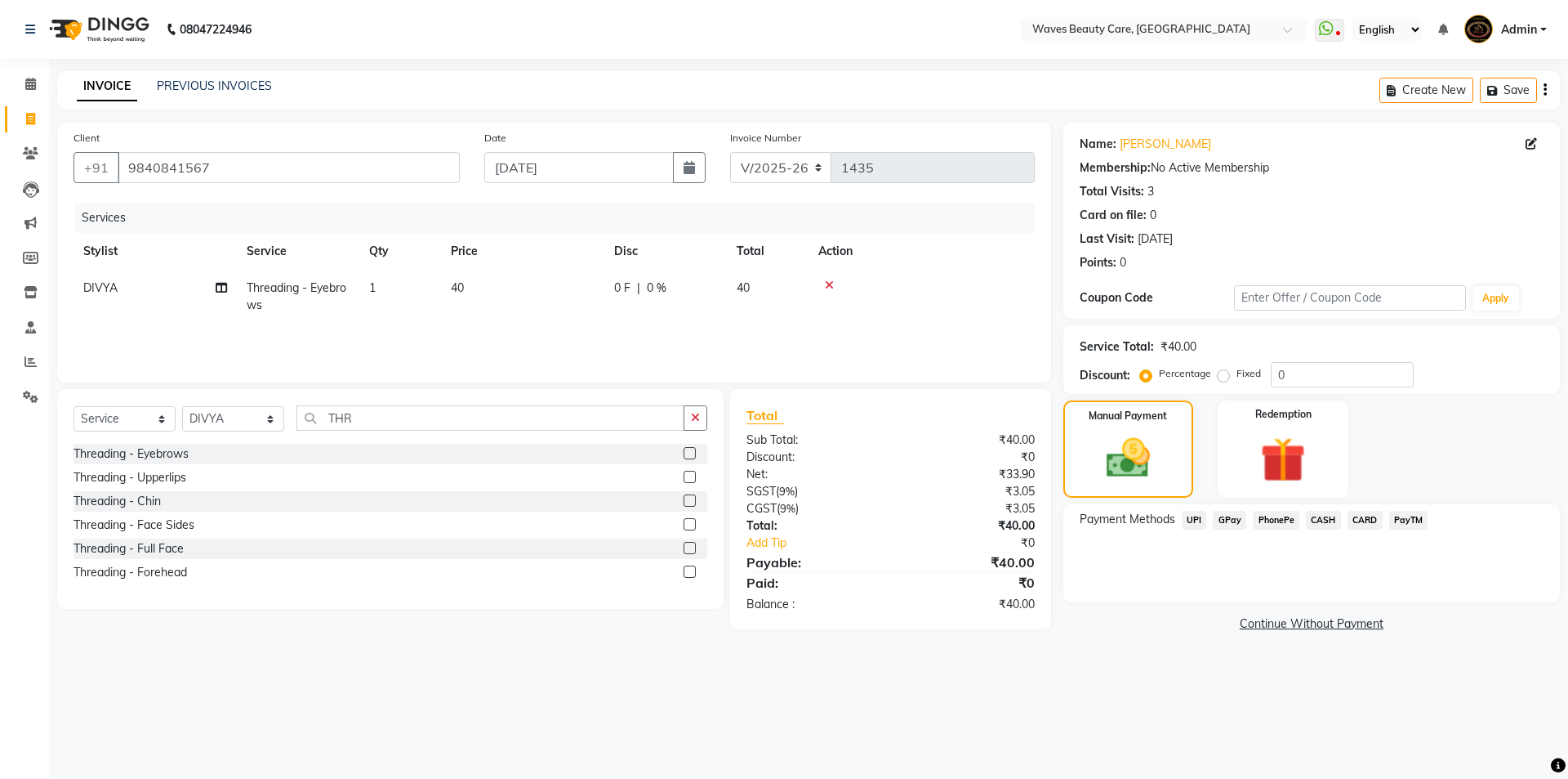
click at [1220, 521] on span "GPay" at bounding box center [1229, 519] width 34 height 19
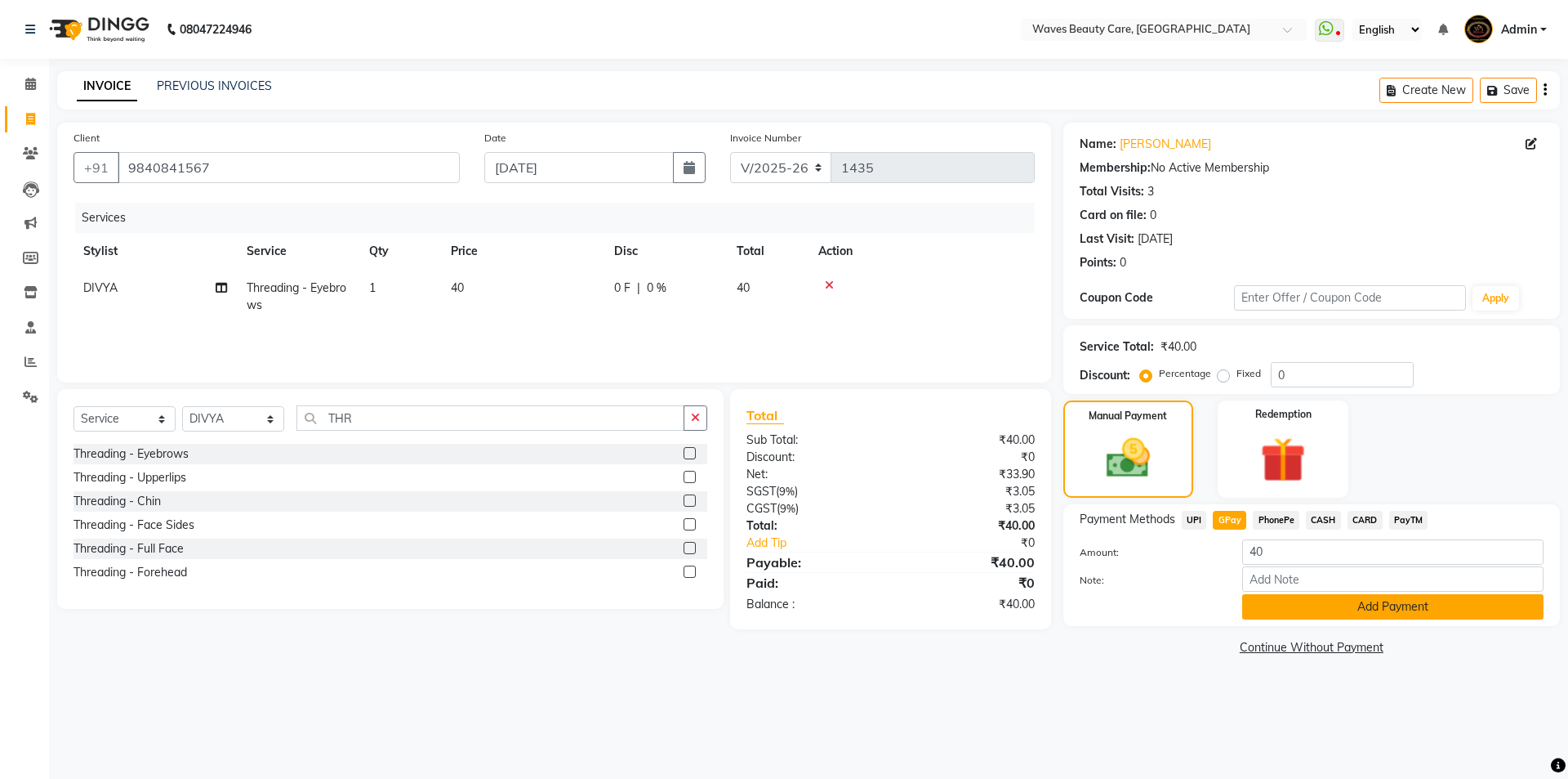
click at [1270, 612] on button "Add Payment" at bounding box center [1393, 607] width 301 height 26
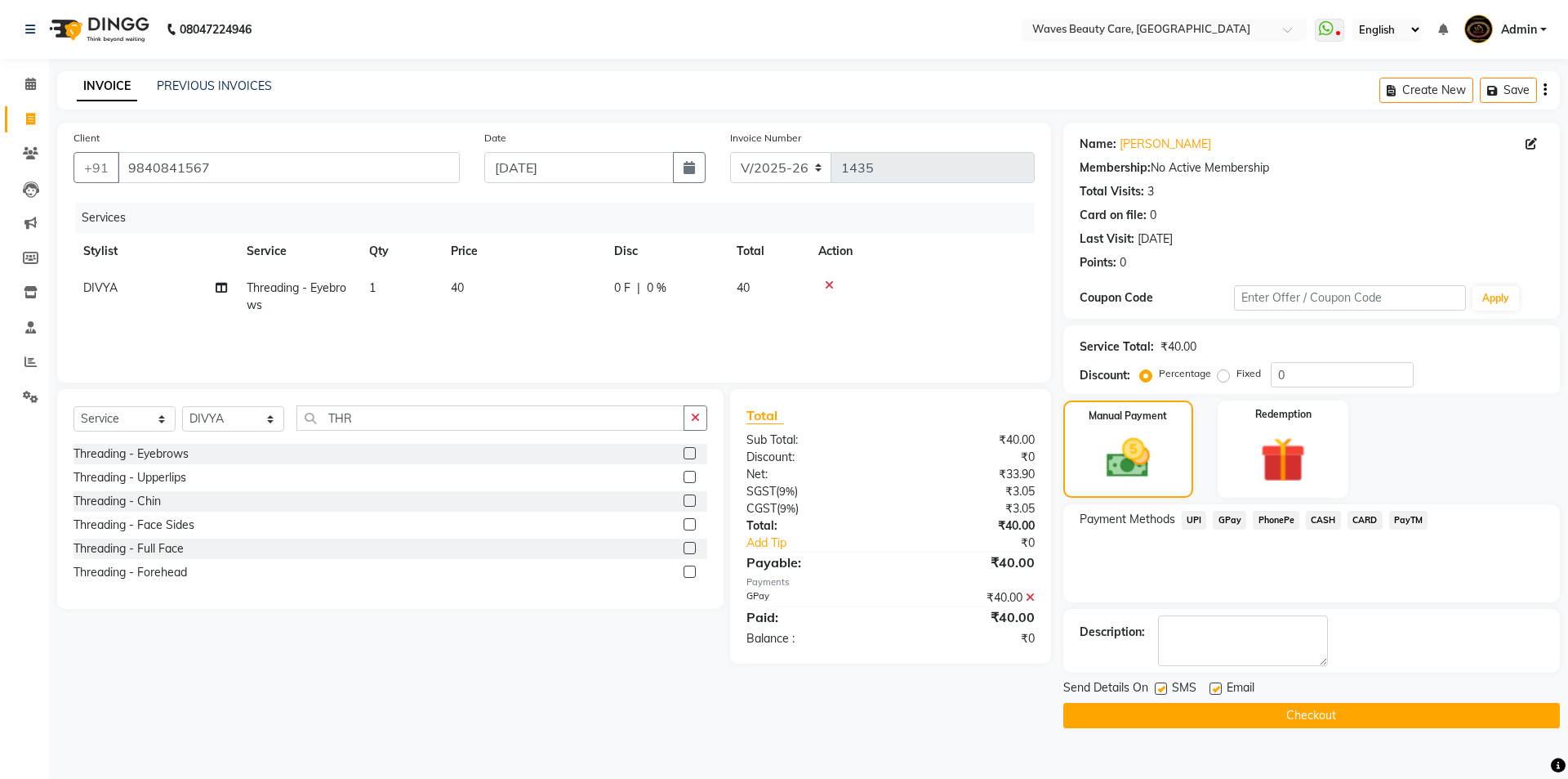
click at [1237, 714] on button "Checkout" at bounding box center [1310, 716] width 496 height 26
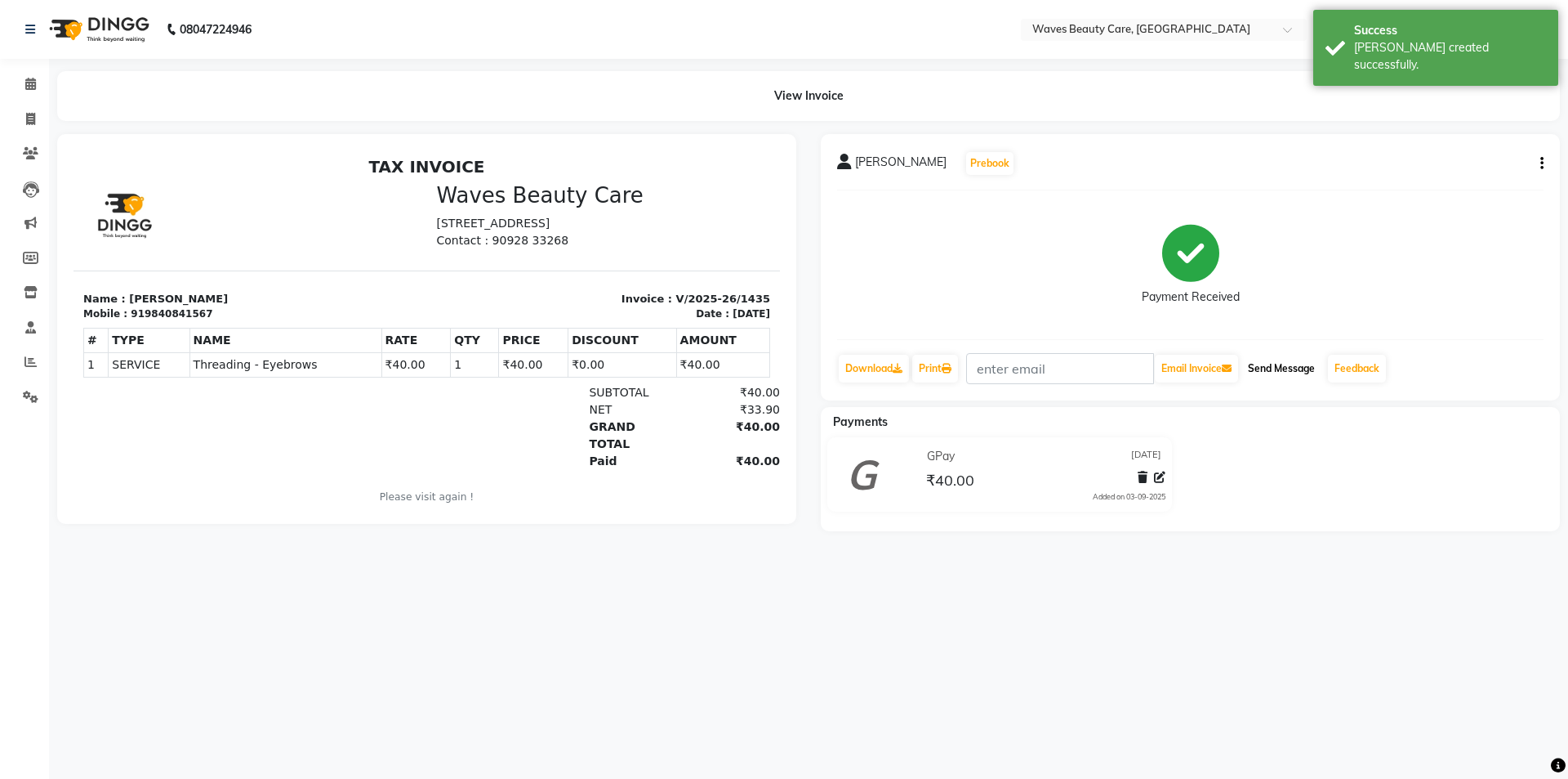
click at [1290, 375] on button "Send Message" at bounding box center [1281, 369] width 80 height 28
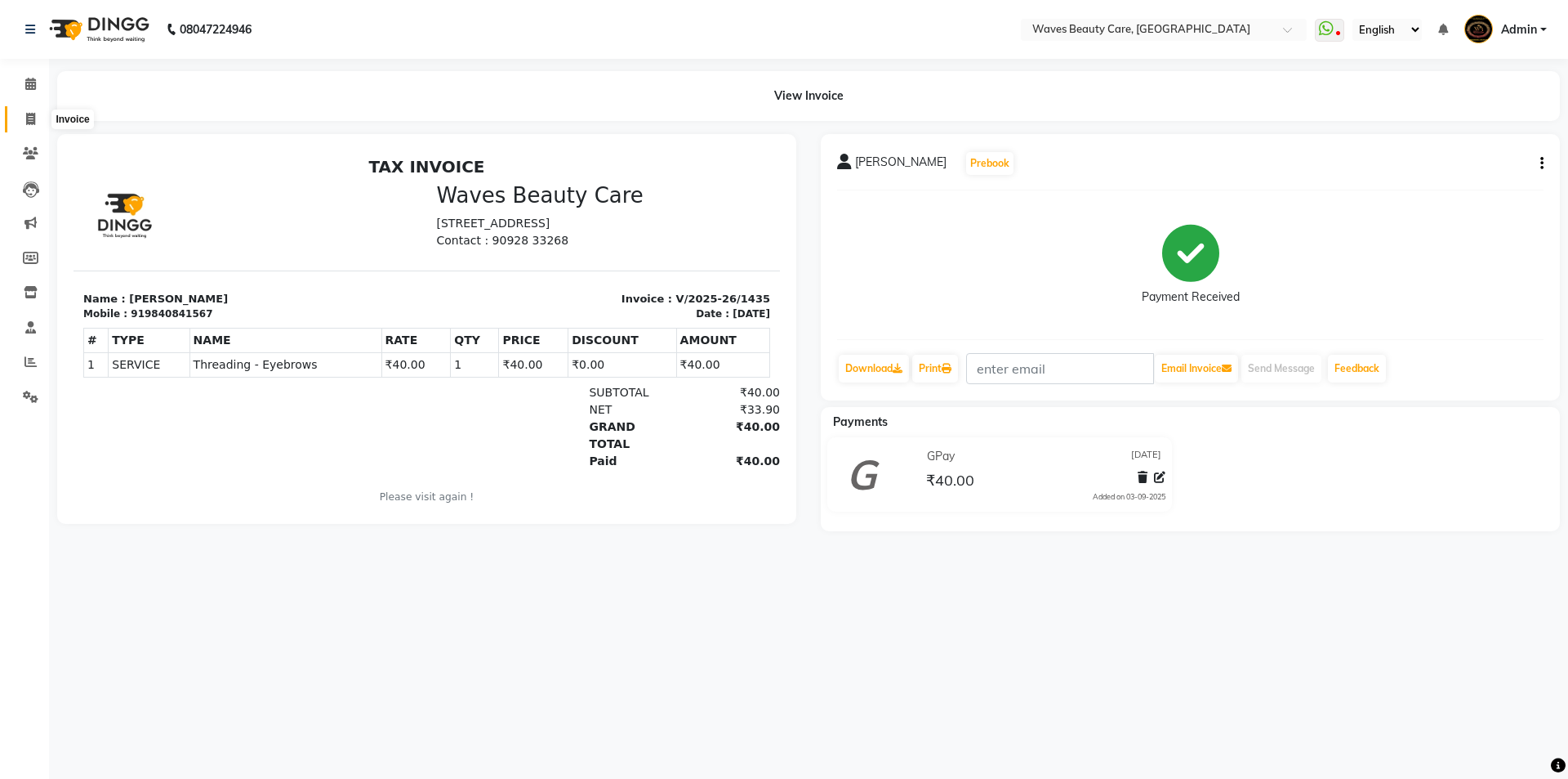
click at [36, 122] on span at bounding box center [30, 119] width 29 height 19
select select "service"
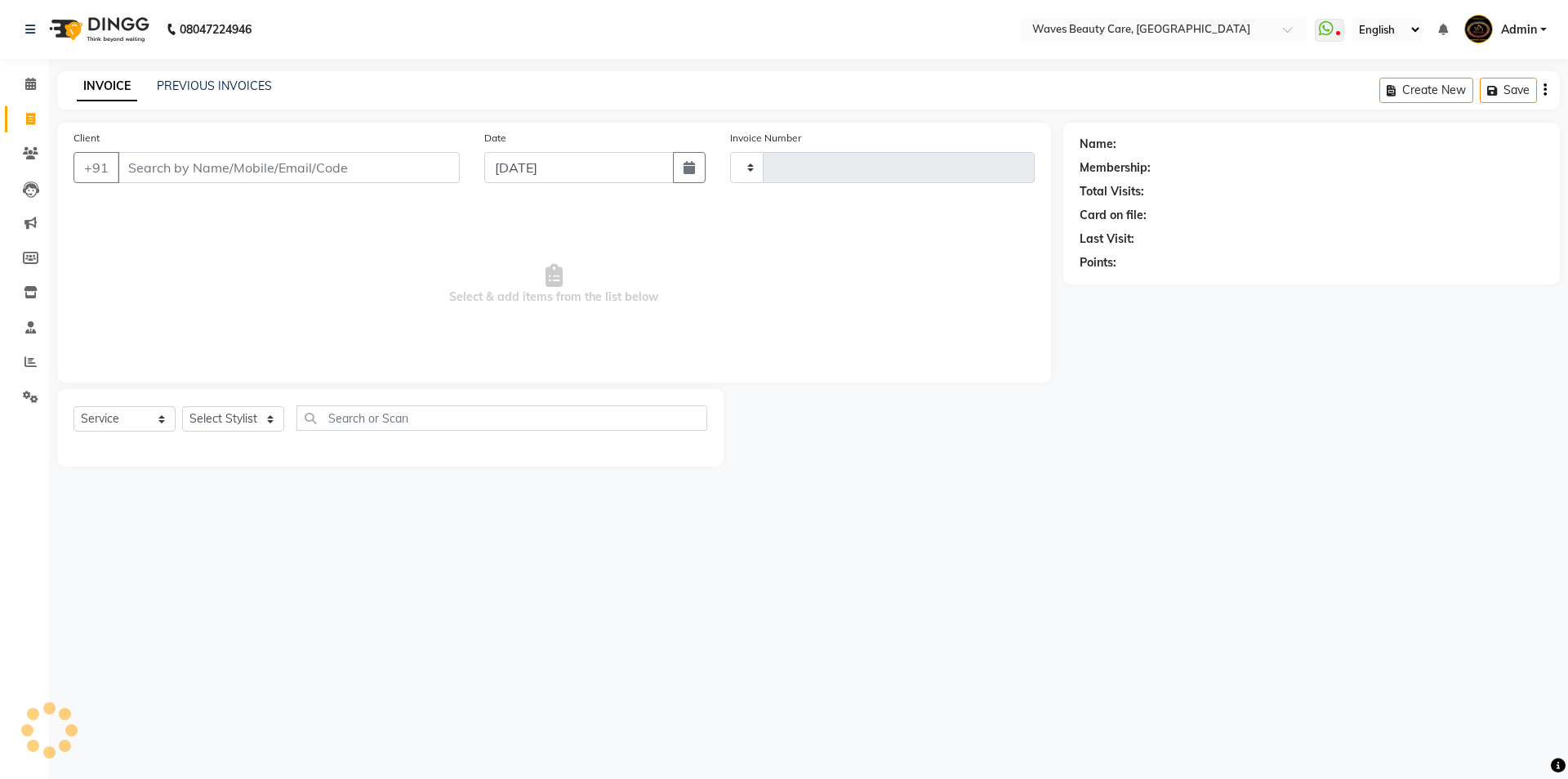
click at [159, 166] on input "Client" at bounding box center [288, 167] width 342 height 31
type input "1436"
select select "5946"
type input "9344135758"
click at [416, 165] on span "Add Client" at bounding box center [417, 167] width 64 height 16
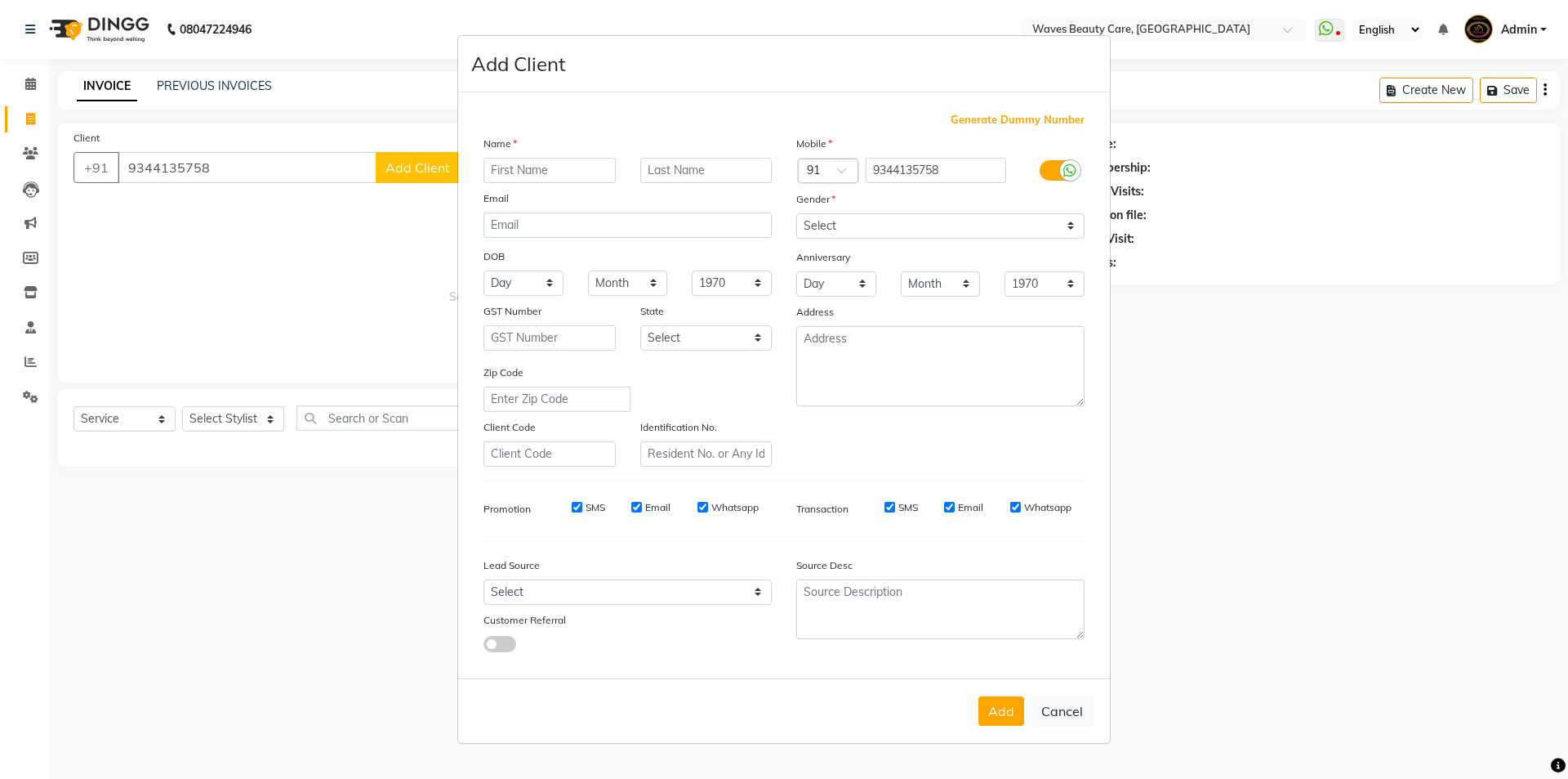
click at [502, 166] on input "text" at bounding box center [550, 170] width 133 height 26
type input "RAJASWARI"
click at [926, 212] on div "Gender" at bounding box center [940, 201] width 313 height 23
click at [923, 226] on select "Select Male Female Other Prefer Not To Say" at bounding box center [940, 226] width 288 height 26
select select "female"
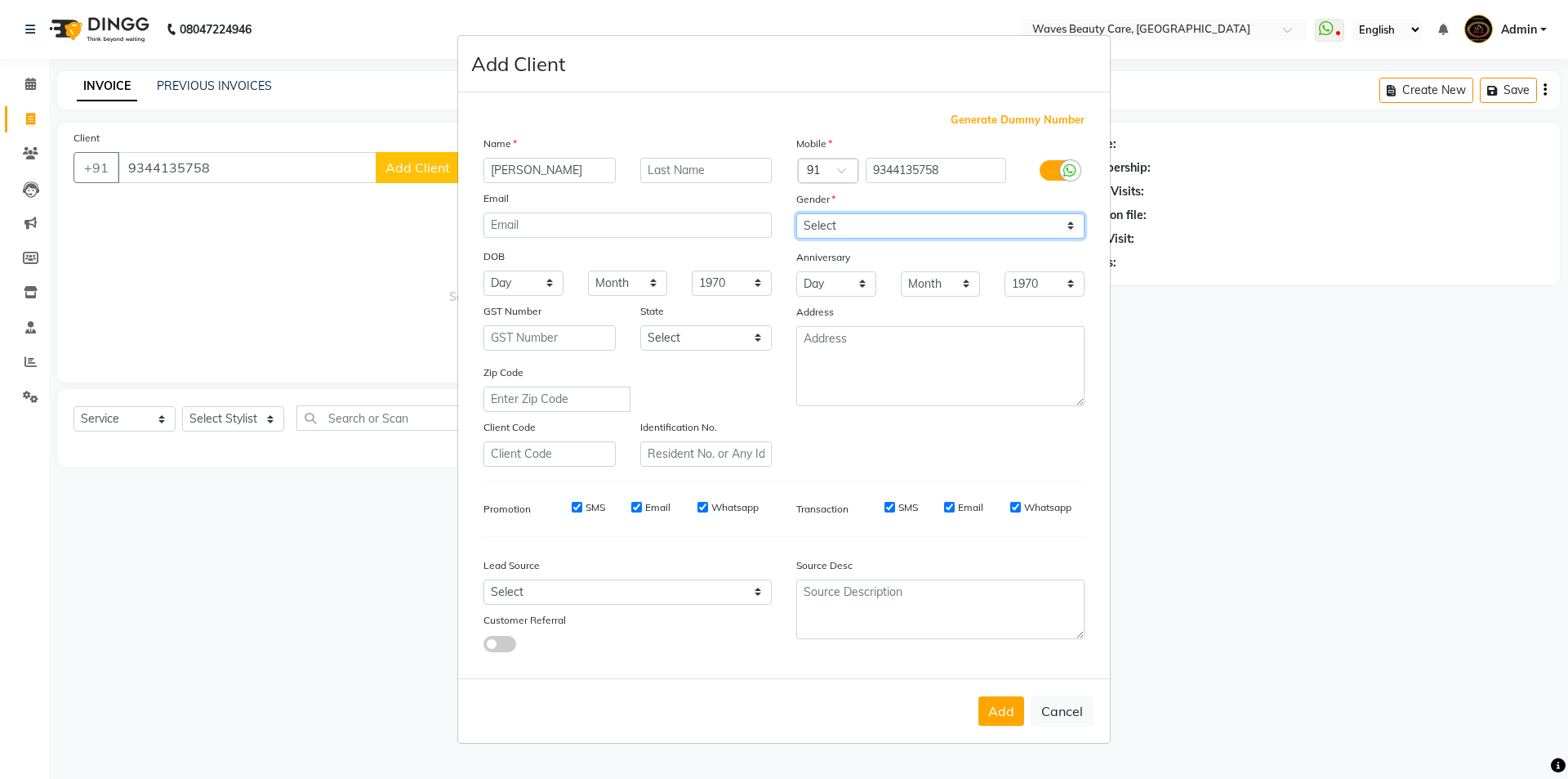
click at [796, 213] on select "Select Male Female Other Prefer Not To Say" at bounding box center [940, 226] width 288 height 26
click at [984, 699] on button "Add" at bounding box center [1001, 711] width 46 height 30
drag, startPoint x: 246, startPoint y: 542, endPoint x: 244, endPoint y: 532, distance: 10.2
click at [246, 545] on ngb-modal-window "Add Client Generate Dummy Number Name RAJASWARI Email DOB Day 01 02 03 04 05 06…" at bounding box center [784, 390] width 1568 height 779
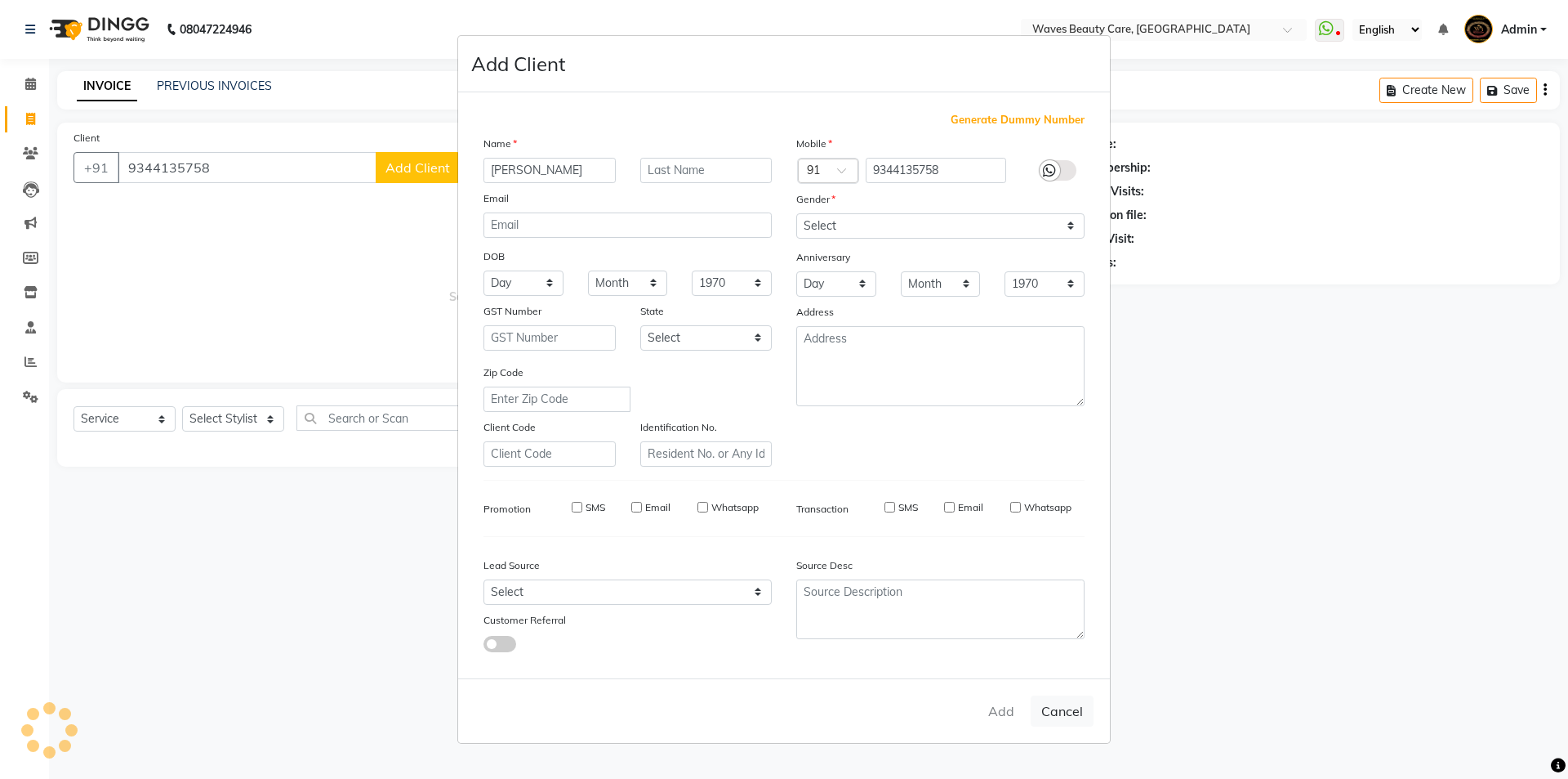
select select
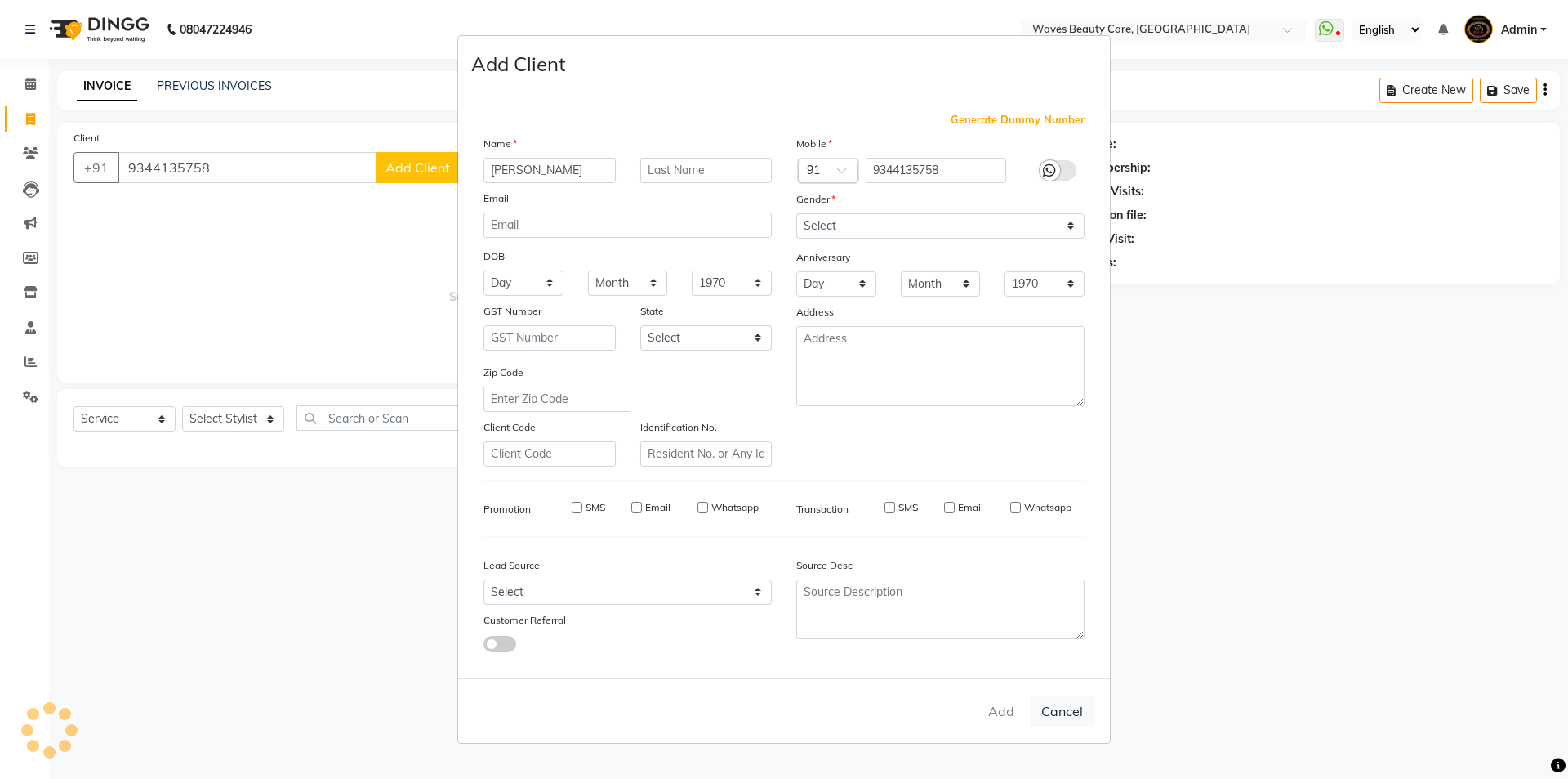
select select
checkbox input "false"
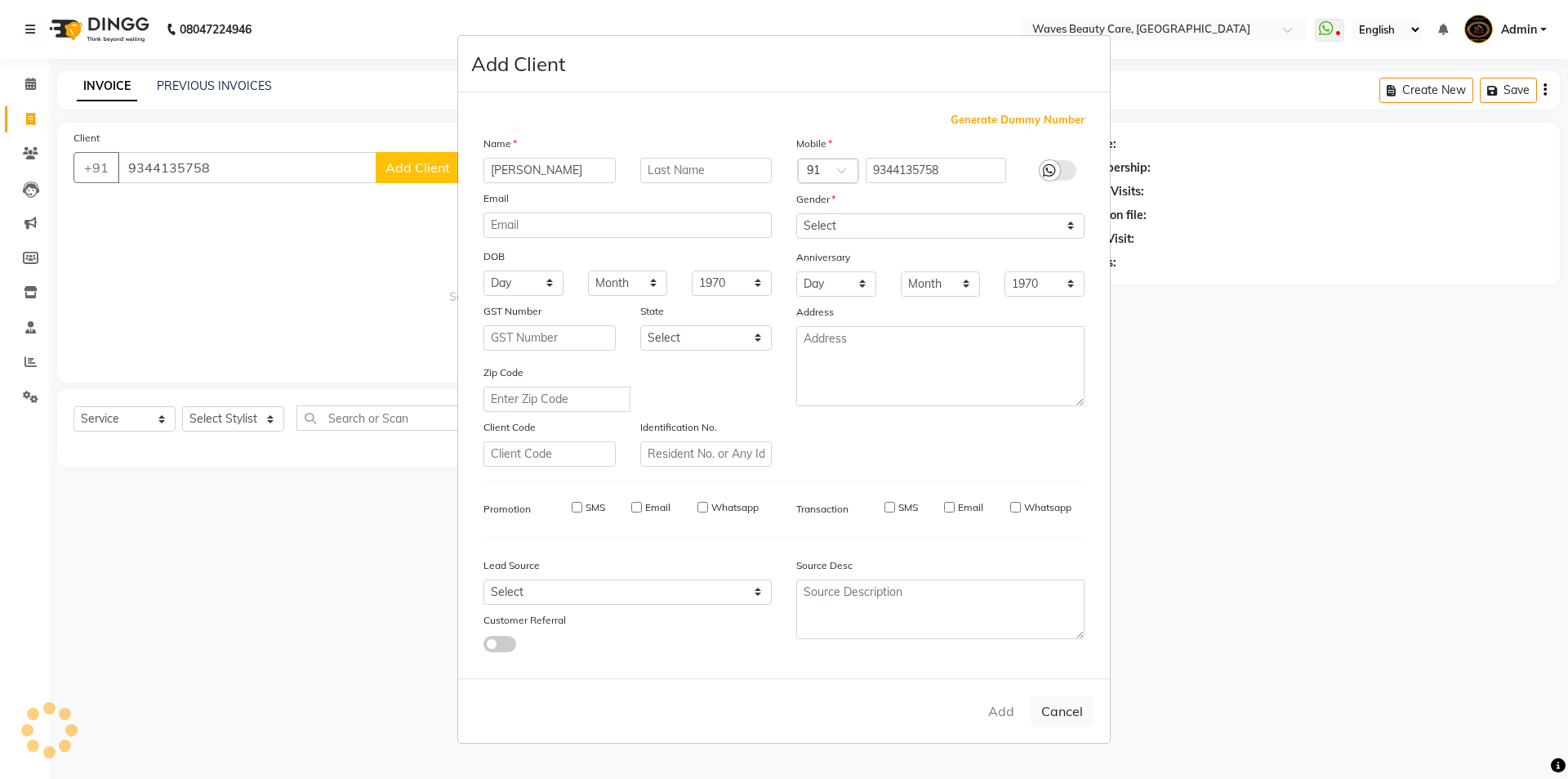
checkbox input "false"
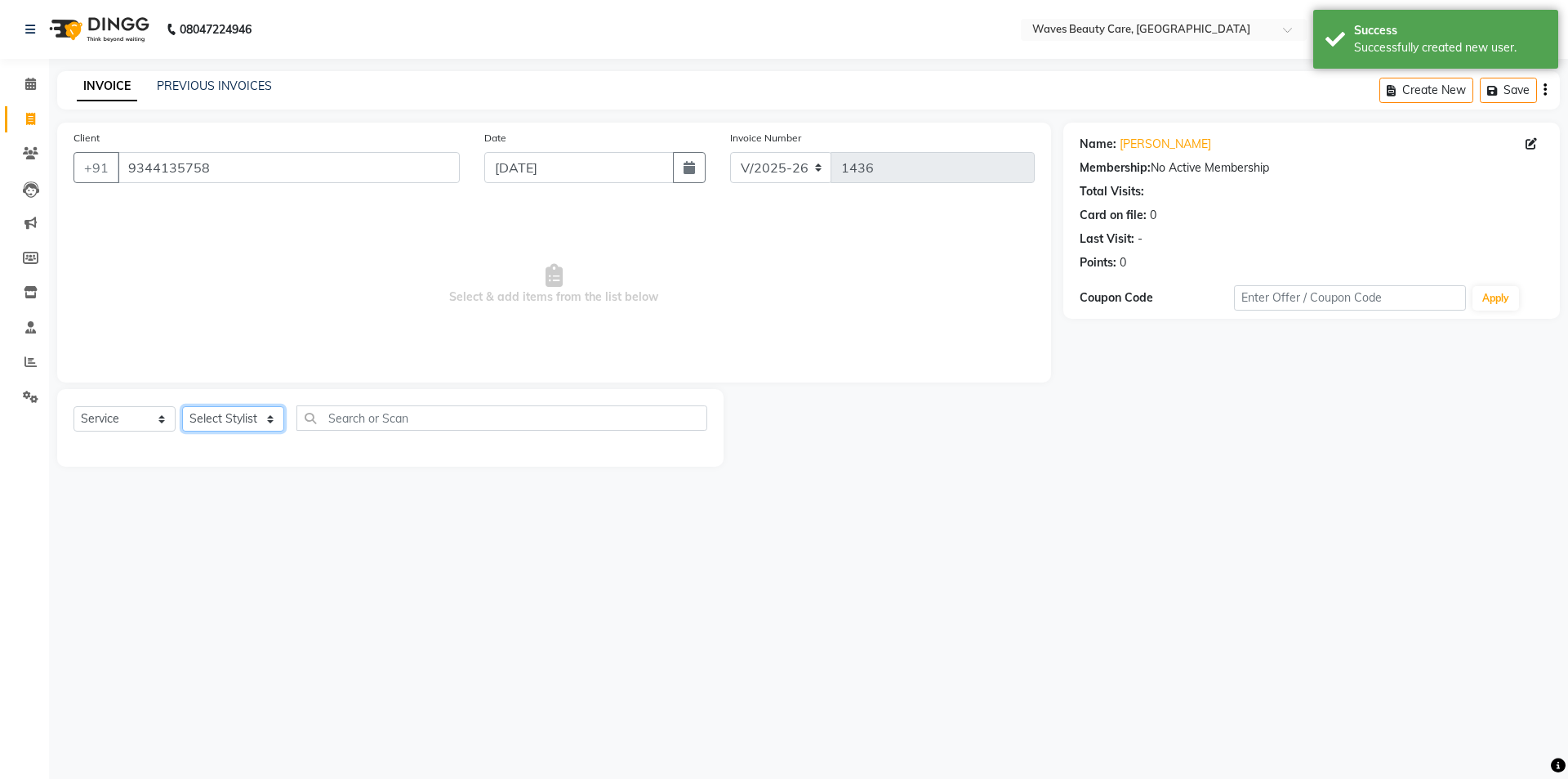
click at [254, 427] on select "Select Stylist ANJU DIVYA Yoganandhi Nagarajan" at bounding box center [233, 419] width 102 height 26
select select "66638"
click at [182, 406] on select "Select Stylist ANJU DIVYA Yoganandhi Nagarajan" at bounding box center [233, 419] width 102 height 26
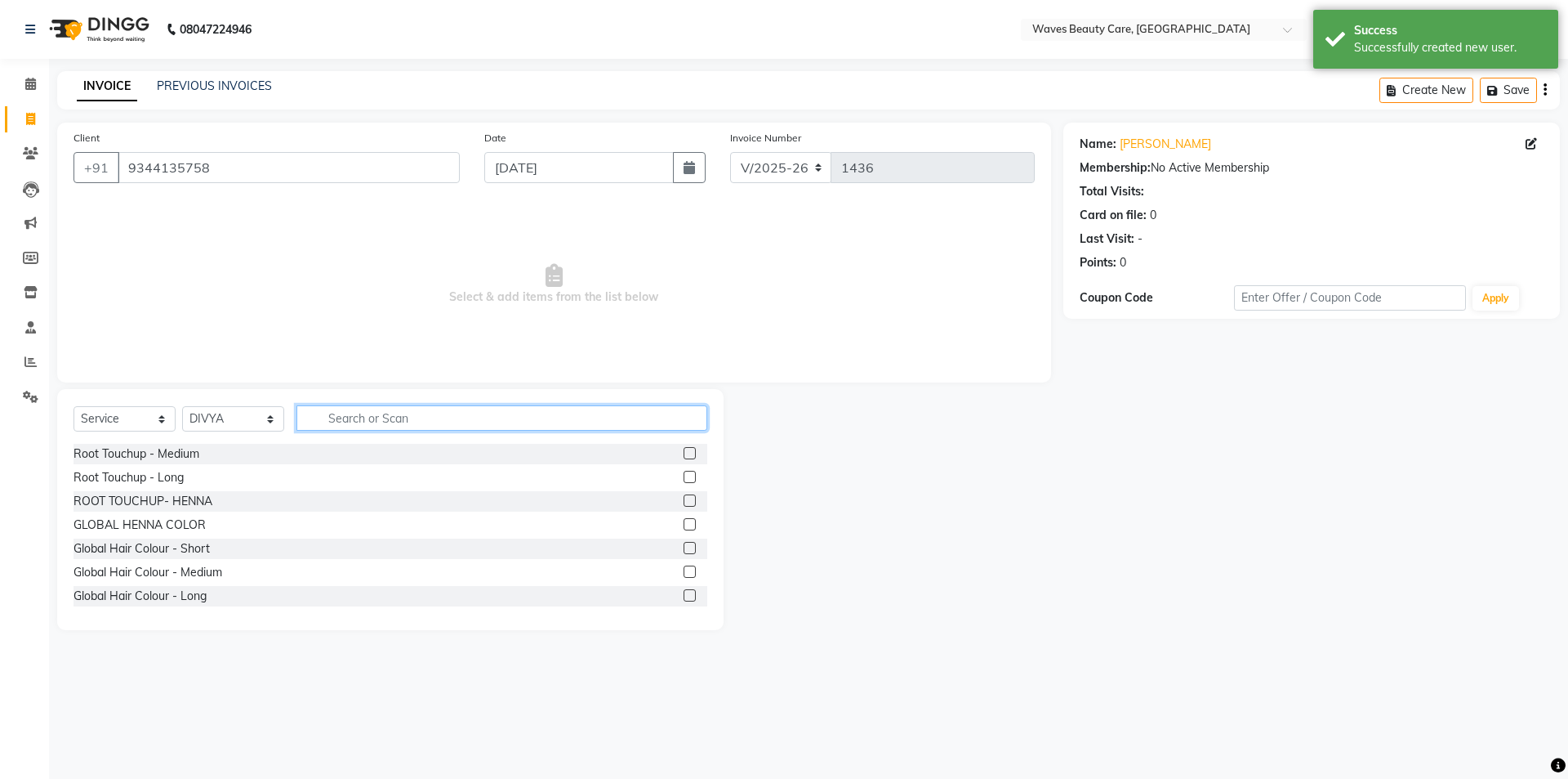
click at [333, 422] on input "text" at bounding box center [501, 418] width 411 height 26
type input "DE"
click at [118, 455] on div "Detan - Face" at bounding box center [107, 453] width 68 height 17
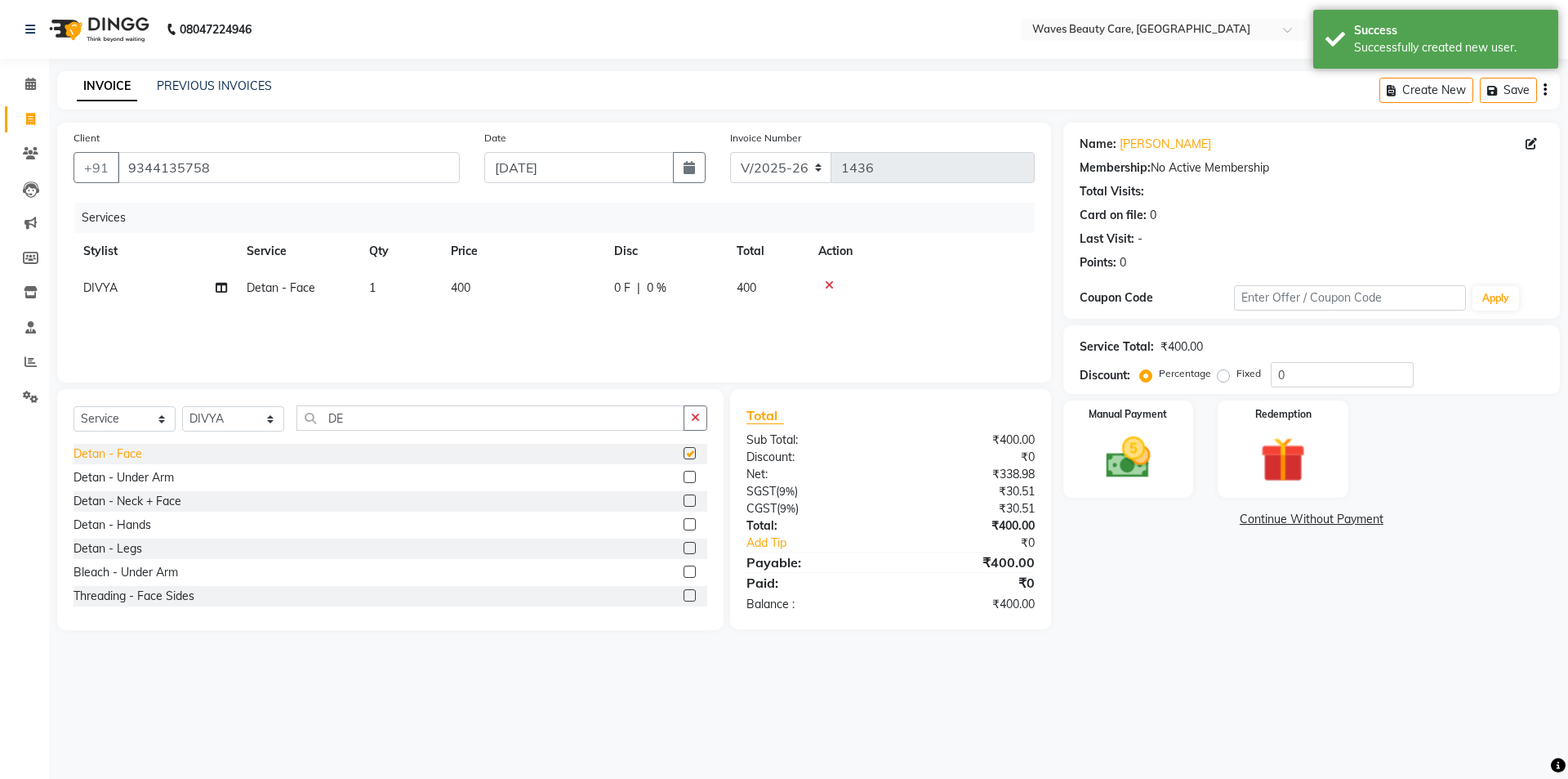
checkbox input "false"
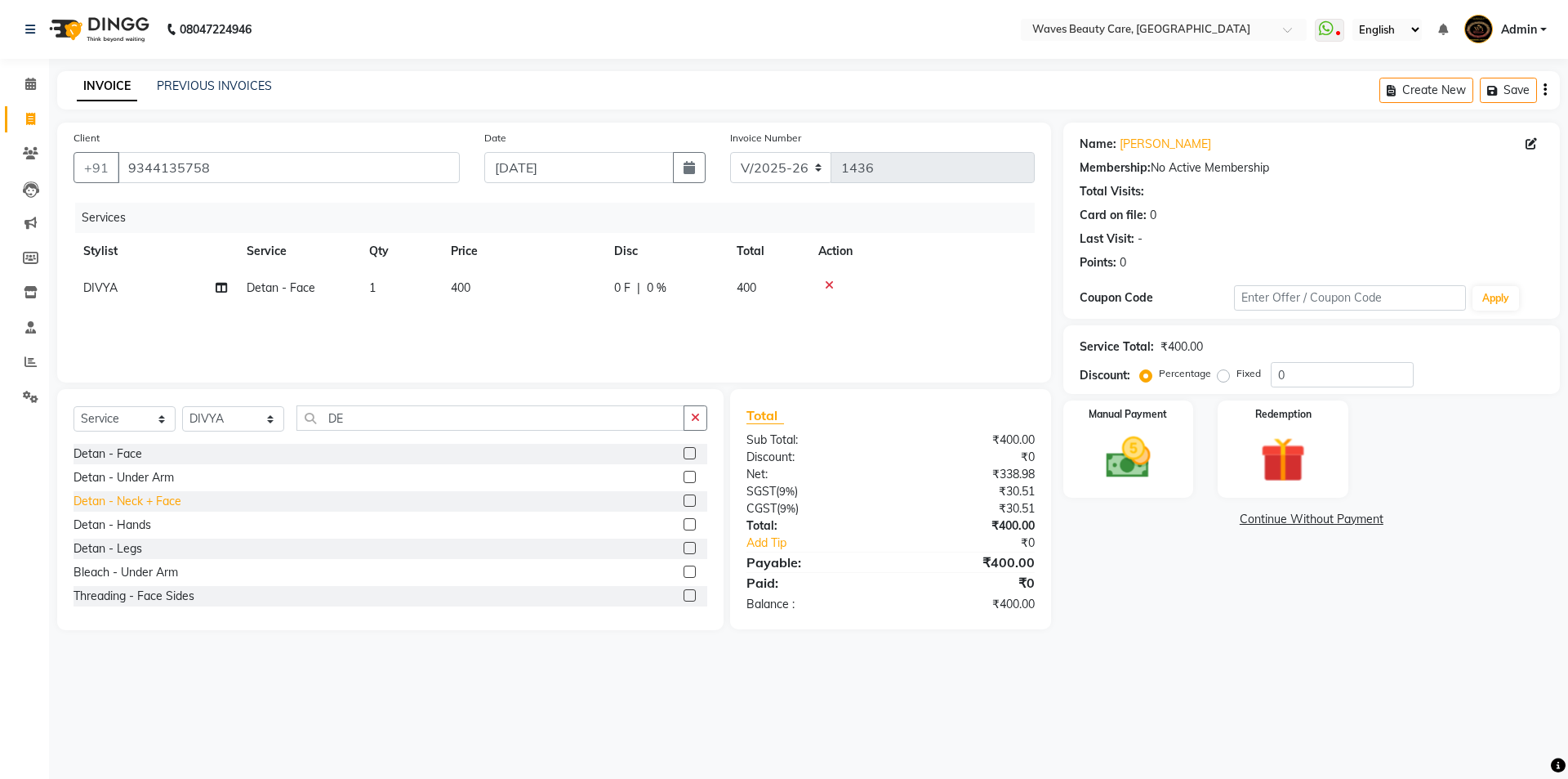
click at [152, 501] on div "Detan - Neck + Face" at bounding box center [127, 501] width 108 height 17
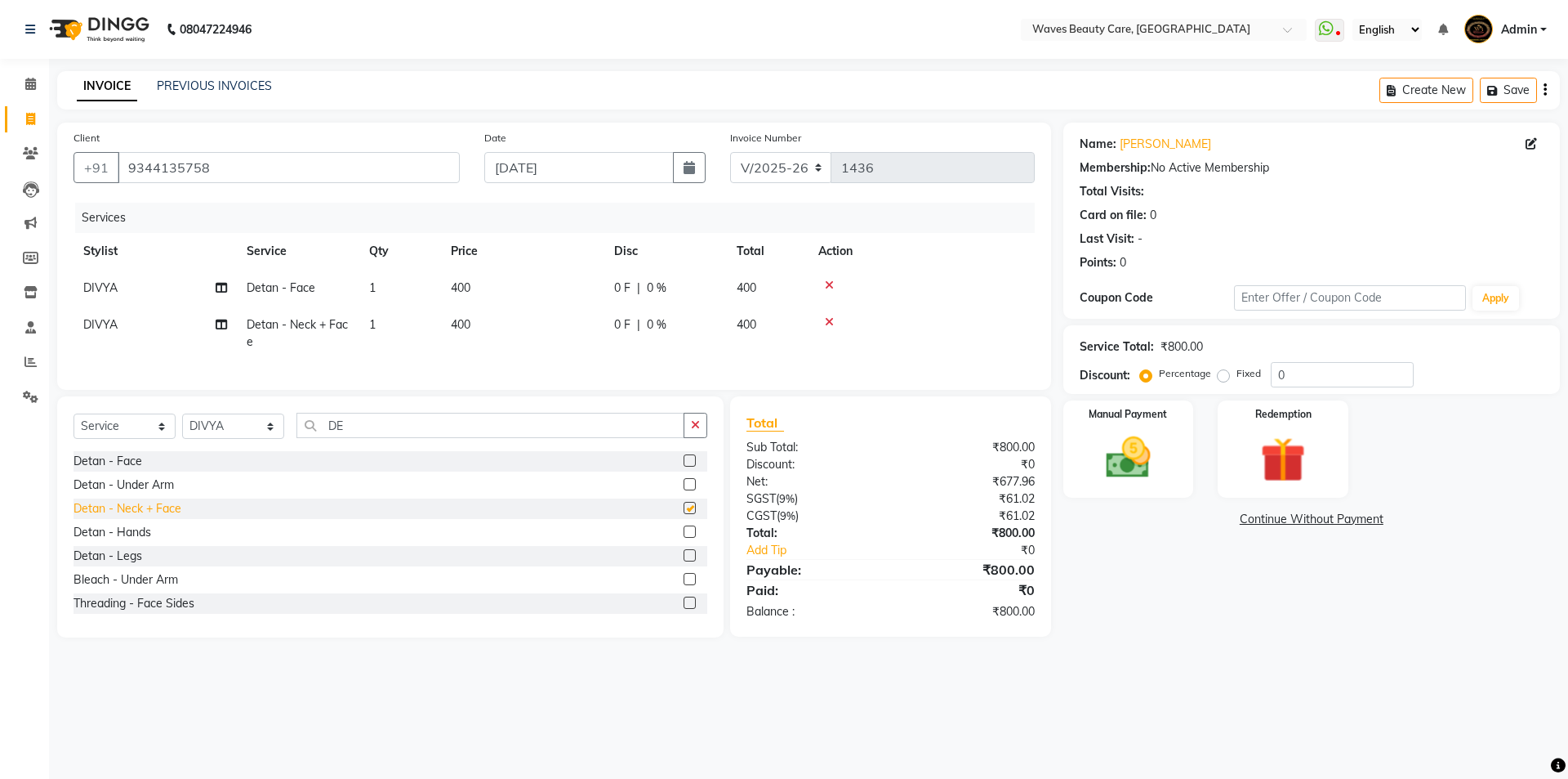
checkbox input "false"
click at [375, 434] on input "DE" at bounding box center [490, 425] width 388 height 26
type input "D"
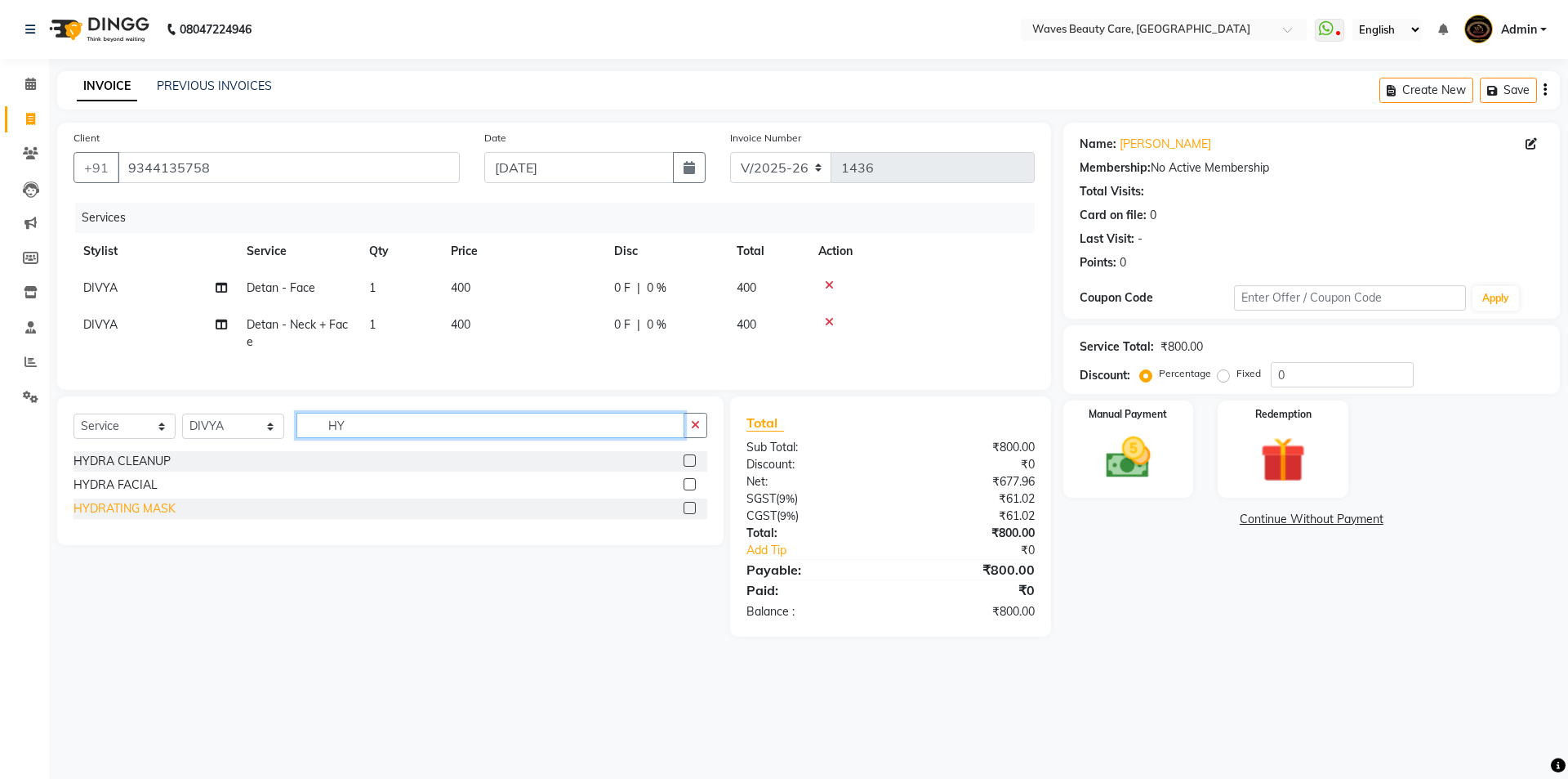
type input "HY"
click at [158, 517] on div "HYDRATING MASK" at bounding box center [124, 507] width 102 height 17
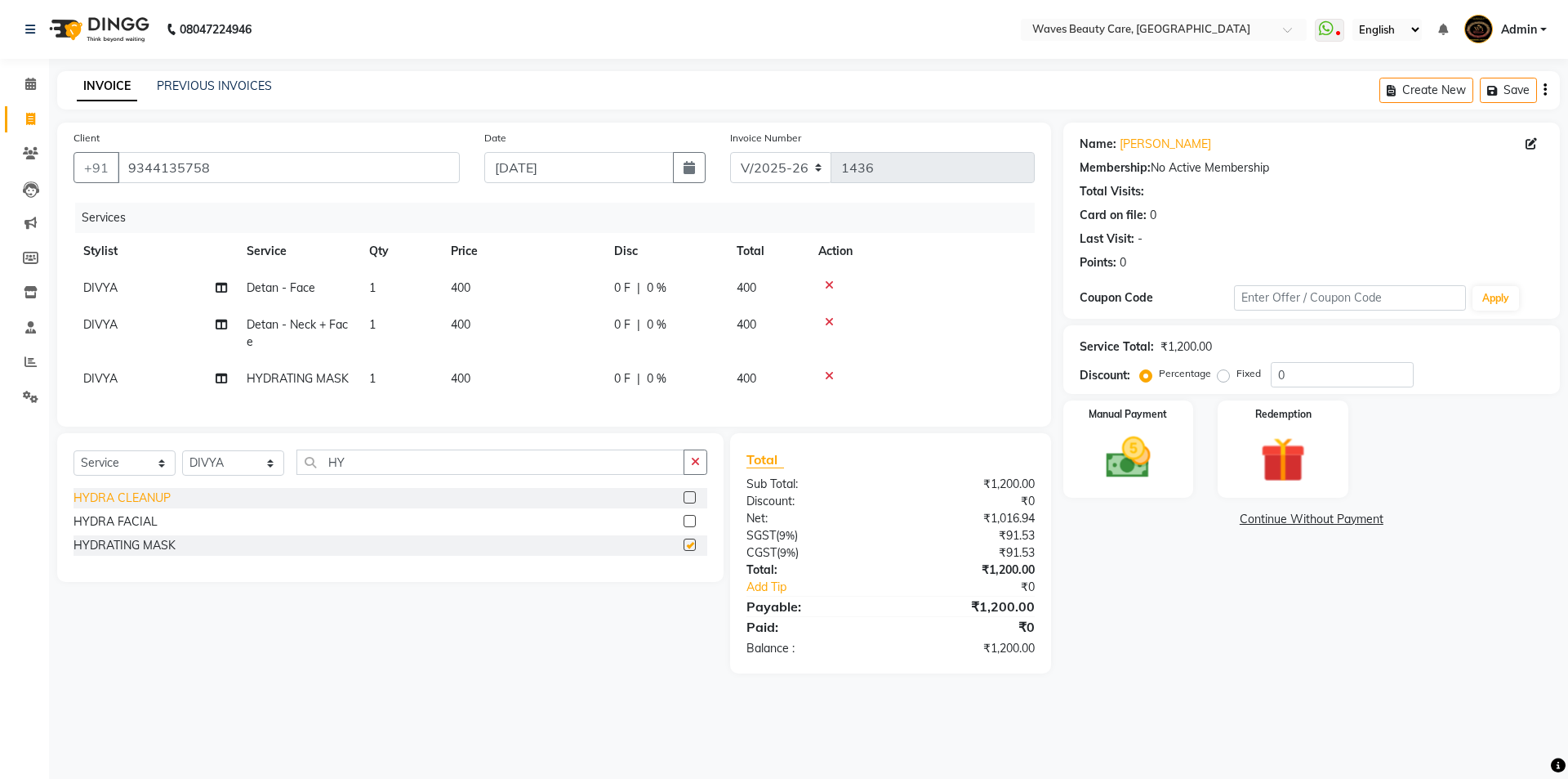
checkbox input "false"
click at [497, 278] on td "400" at bounding box center [522, 287] width 163 height 37
select select "66638"
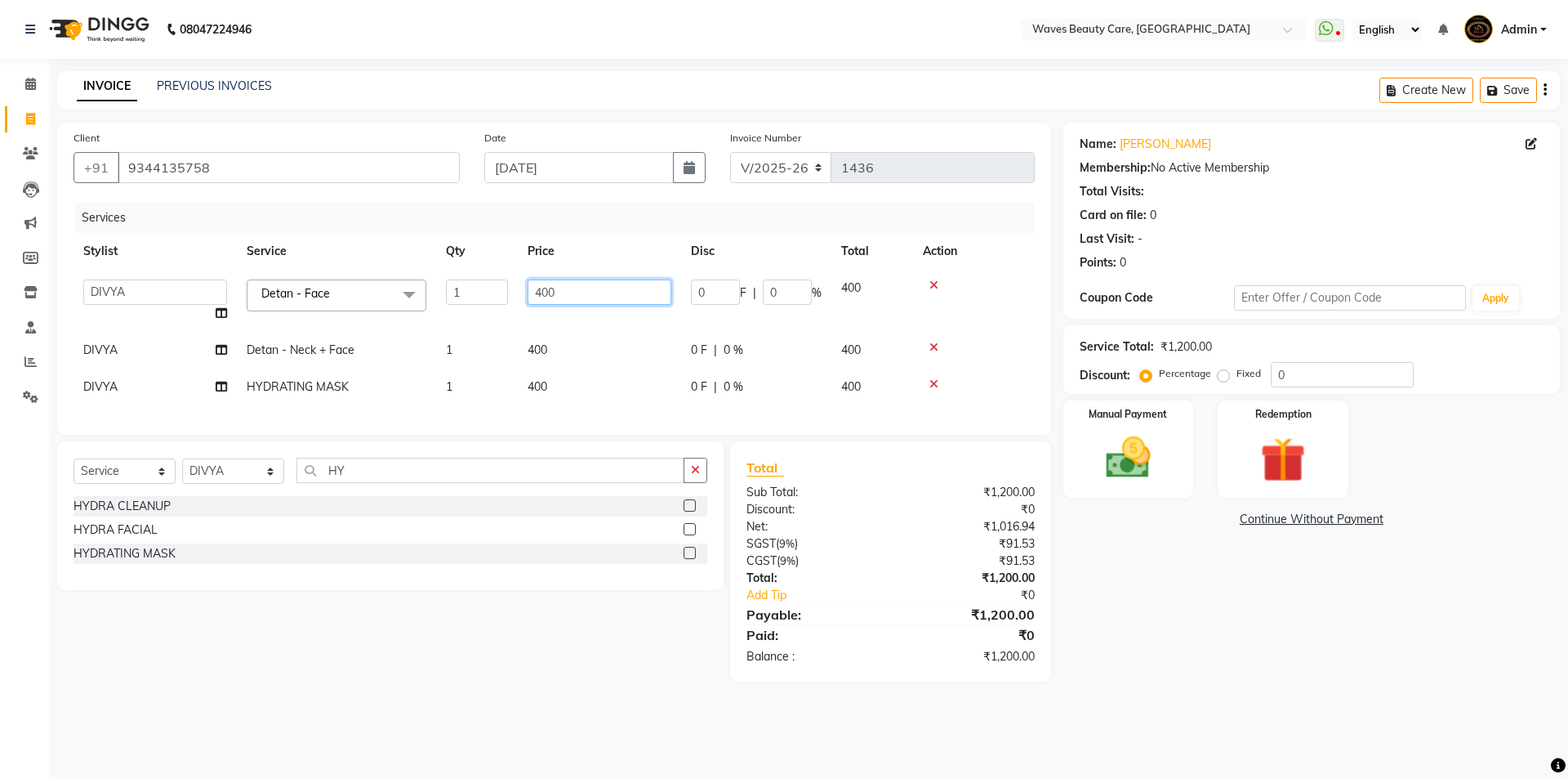
click at [583, 287] on input "400" at bounding box center [599, 292] width 144 height 26
type input "4"
type input "1200"
click at [630, 380] on tr "DIVYA HYDRATING MASK 1 400 0 F | 0 % 400" at bounding box center [554, 387] width 961 height 37
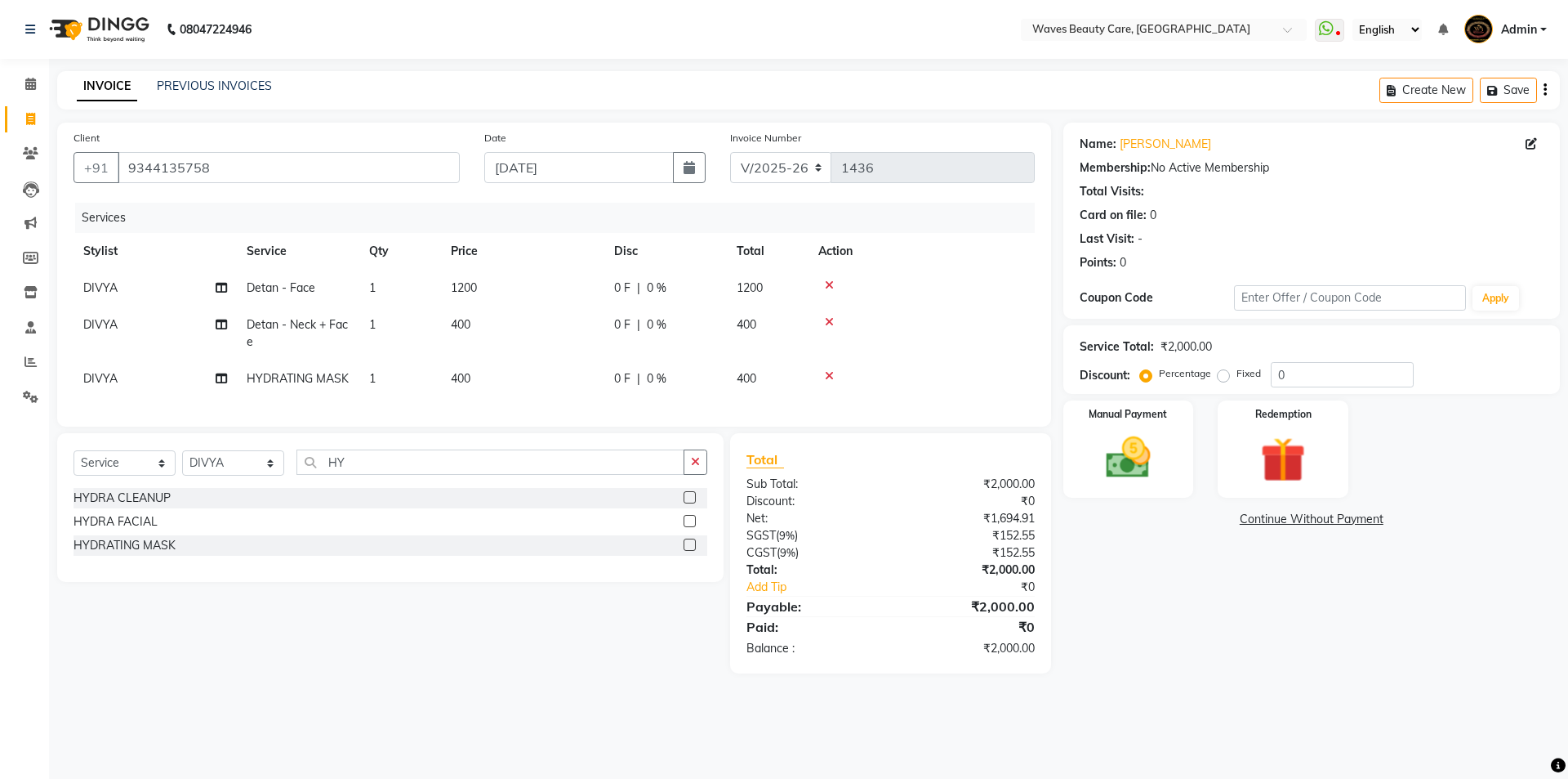
click at [830, 320] on icon at bounding box center [829, 322] width 9 height 12
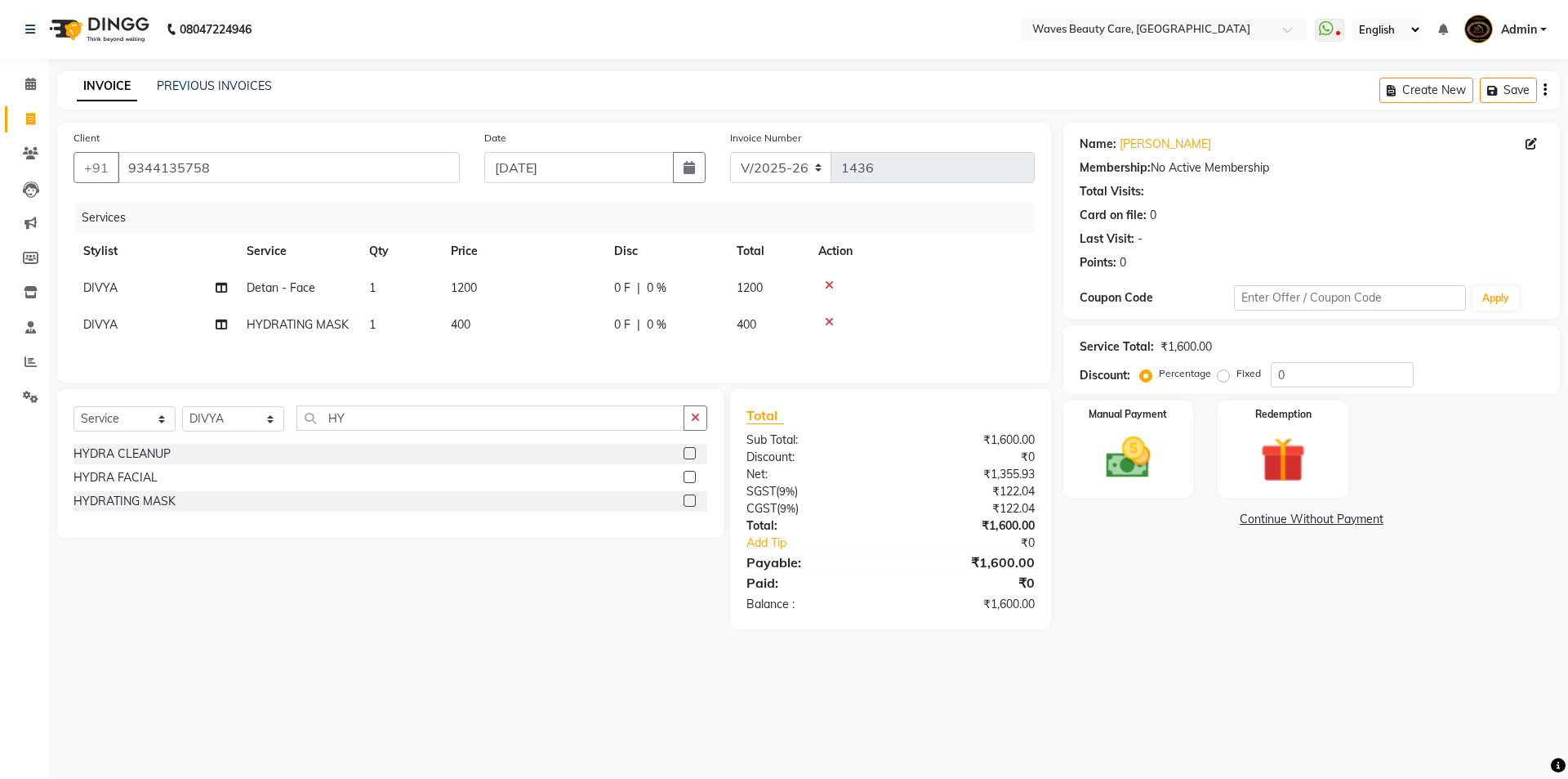
click at [828, 320] on icon at bounding box center [829, 322] width 9 height 12
click at [1108, 460] on img at bounding box center [1127, 457] width 76 height 54
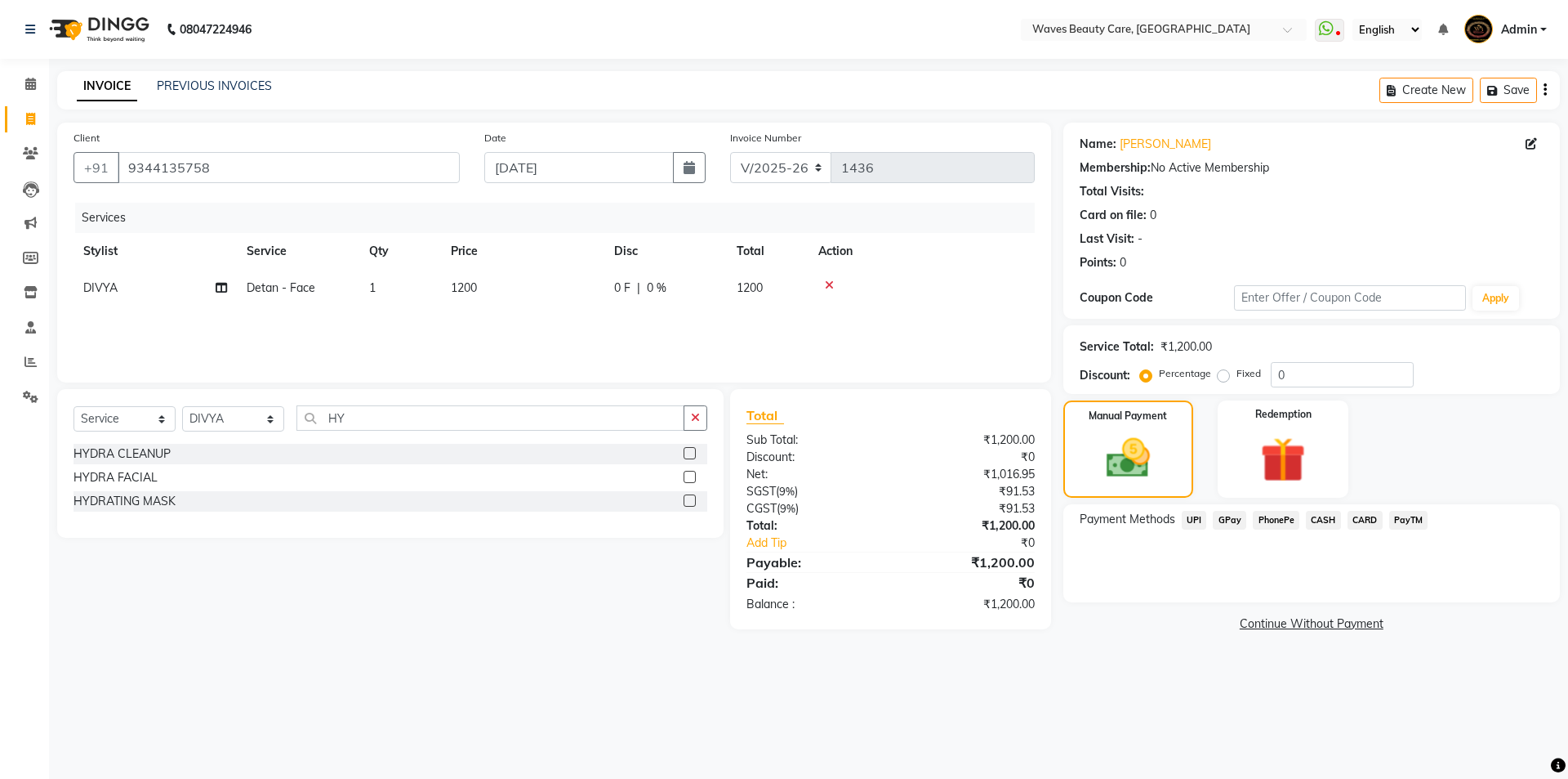
click at [1228, 523] on span "GPay" at bounding box center [1229, 519] width 34 height 19
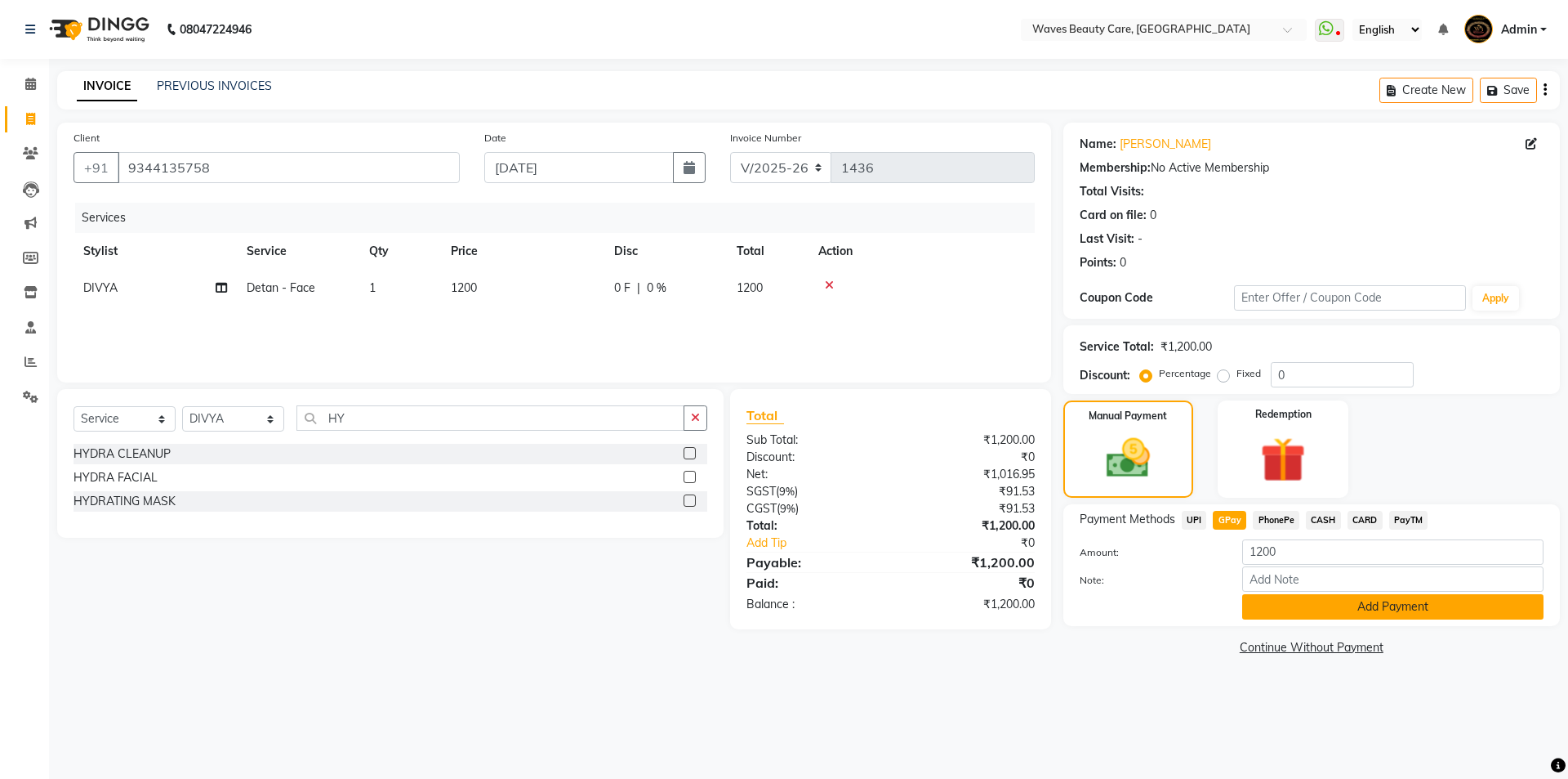
click at [1273, 605] on button "Add Payment" at bounding box center [1393, 607] width 301 height 26
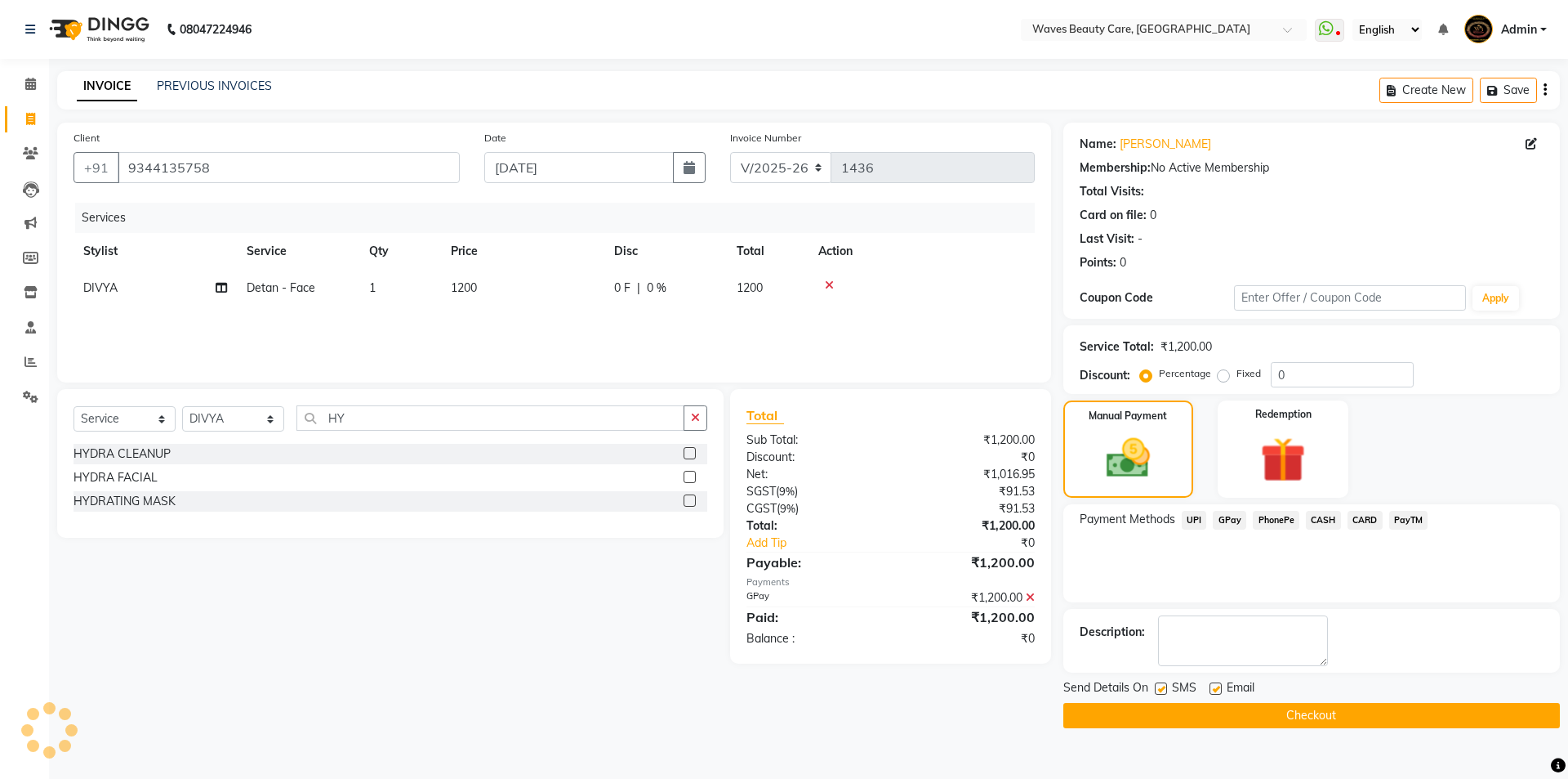
click at [1263, 714] on button "Checkout" at bounding box center [1310, 716] width 496 height 26
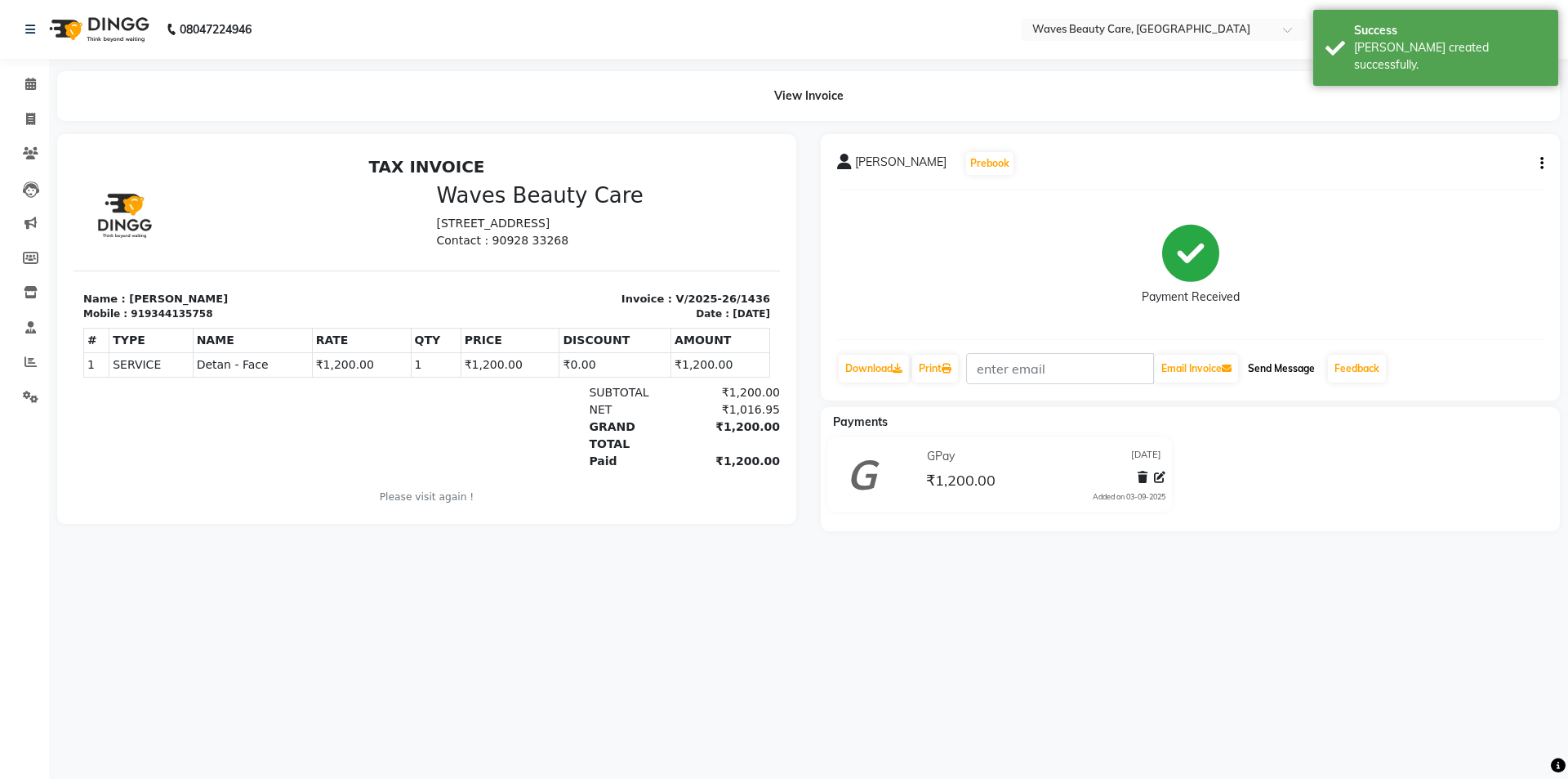
click at [1311, 369] on button "Send Message" at bounding box center [1281, 369] width 80 height 28
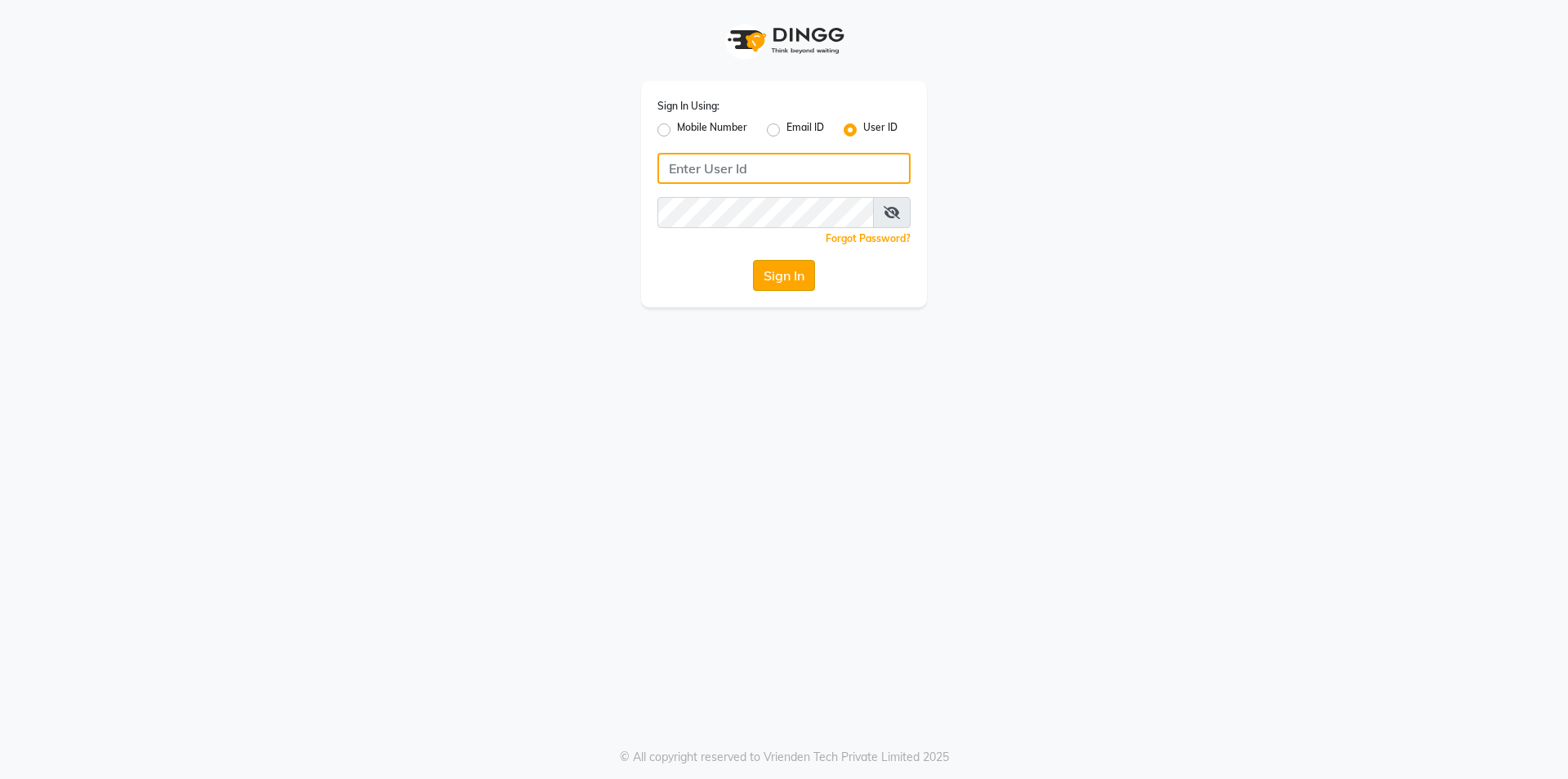
type input "Waves123"
click at [783, 273] on button "Sign In" at bounding box center [784, 275] width 62 height 31
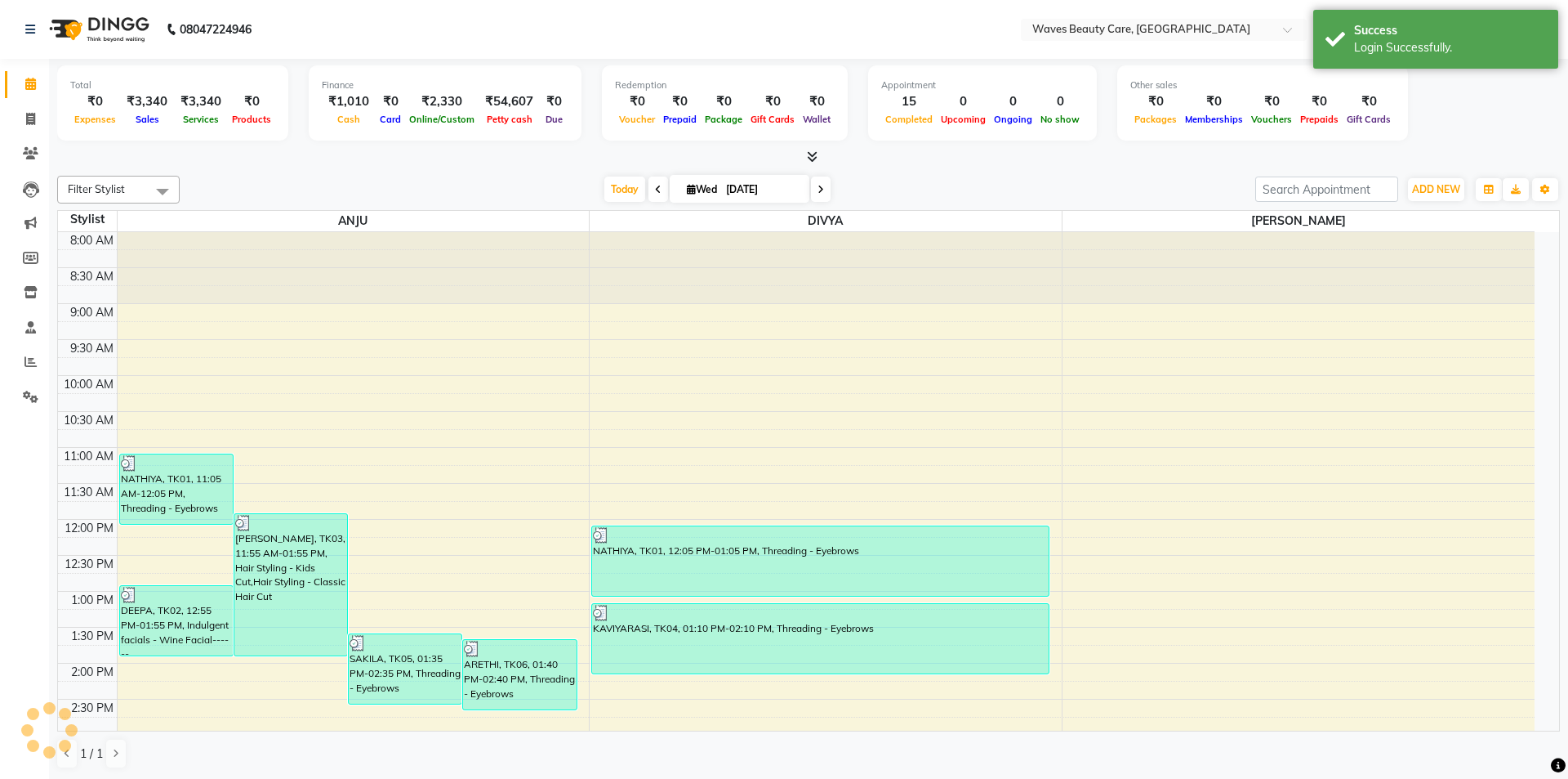
select select "en"
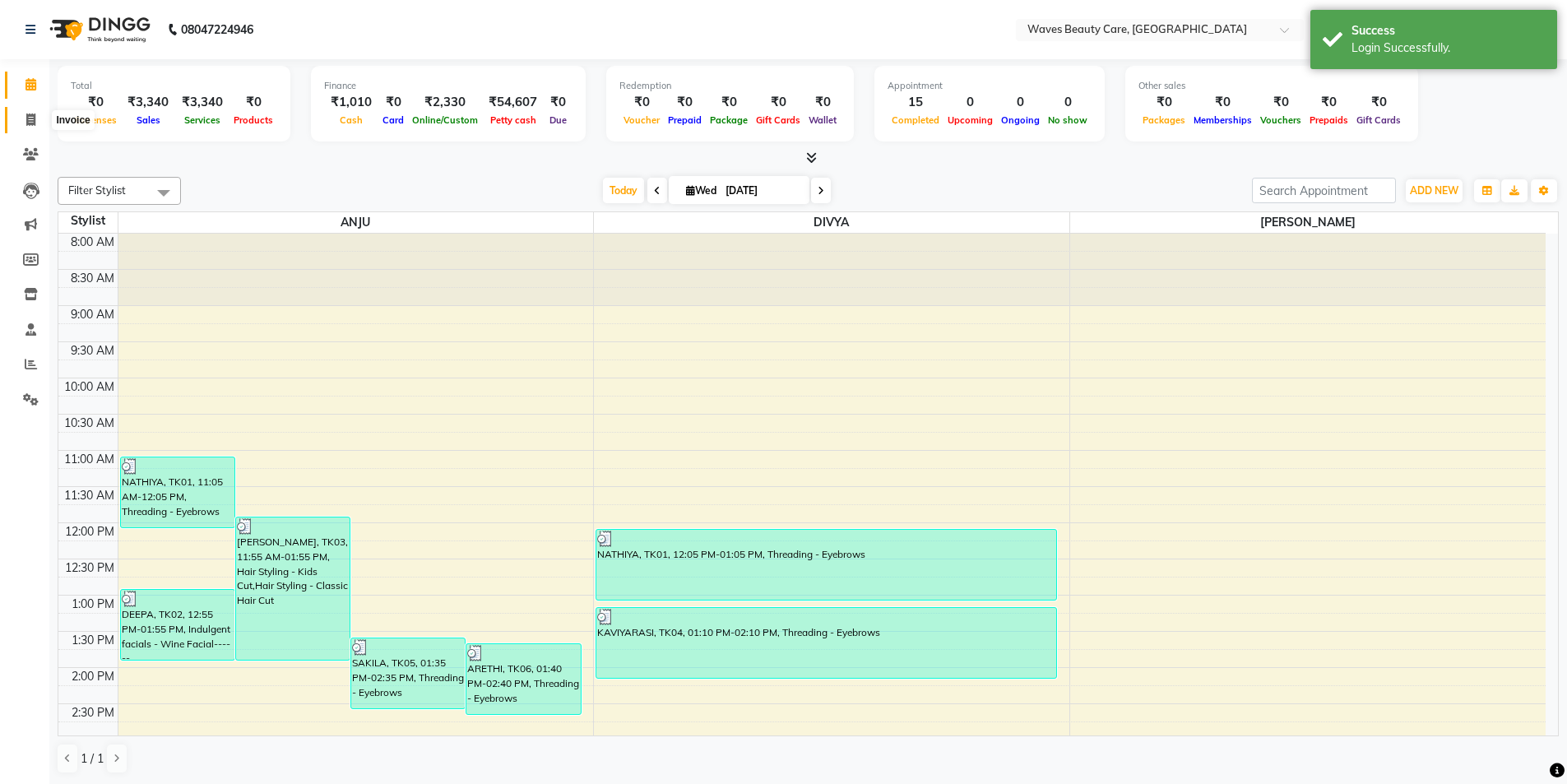
click at [25, 113] on span at bounding box center [30, 120] width 29 height 19
select select "5946"
select select "service"
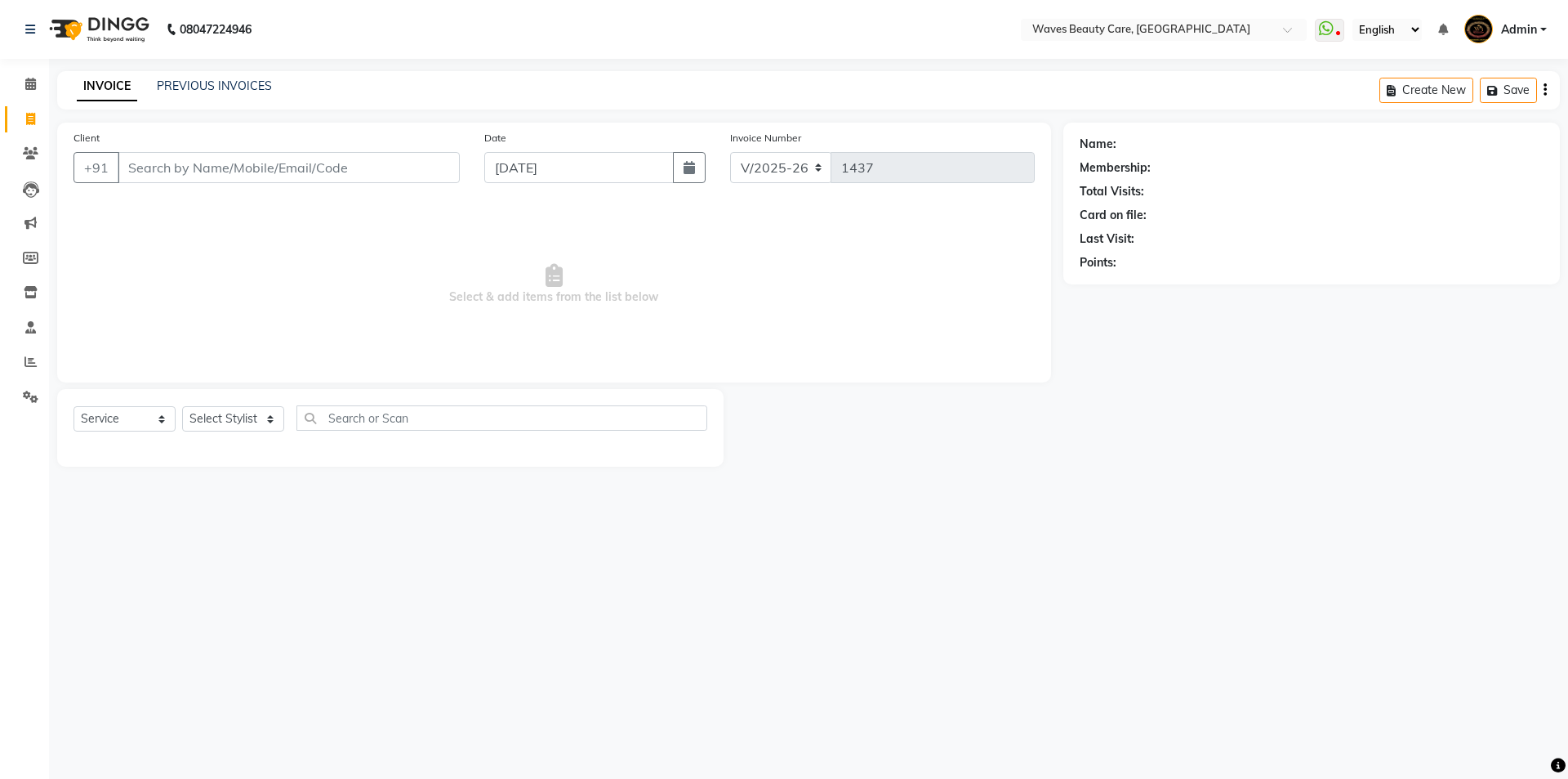
type input "j"
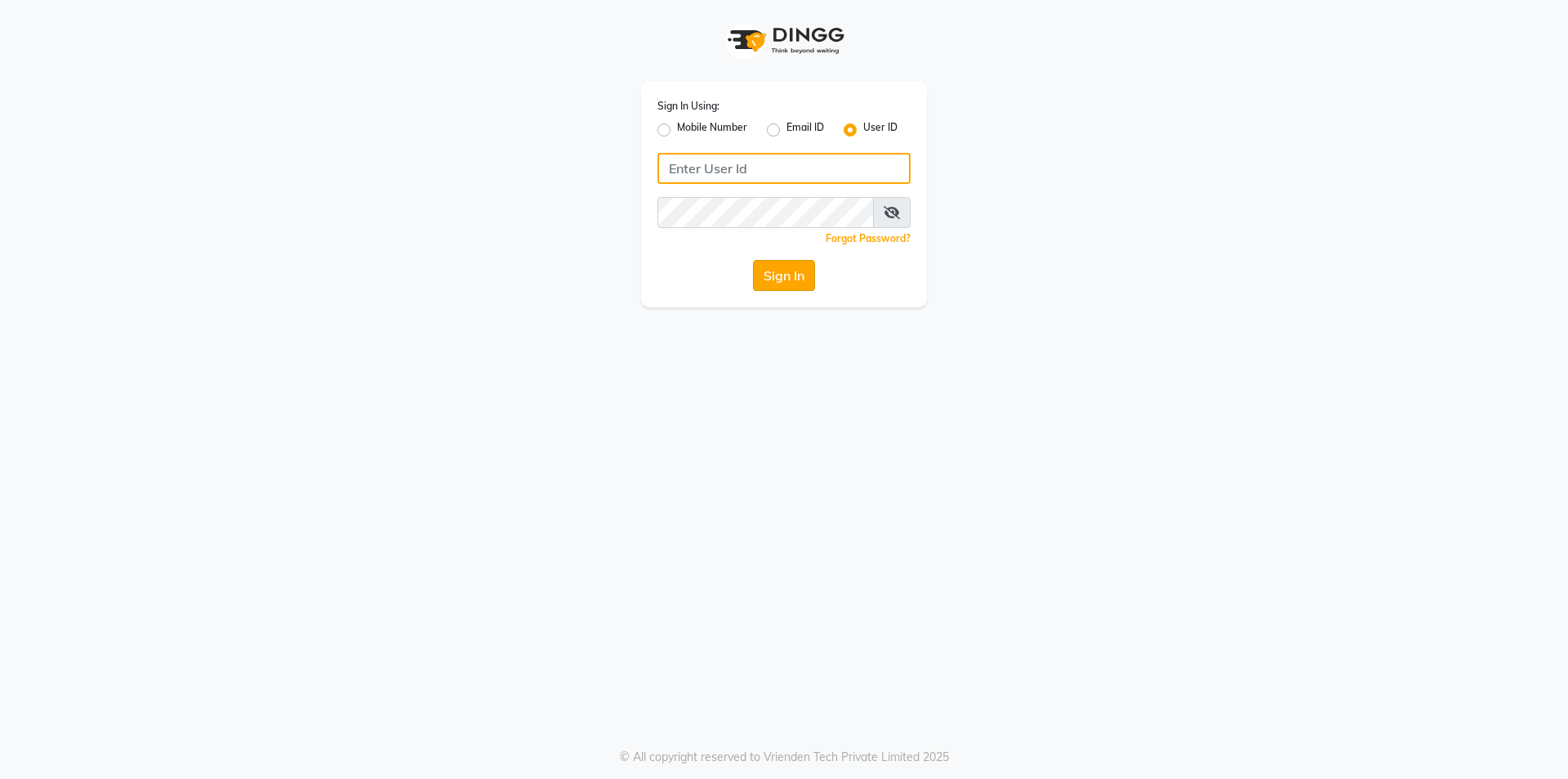
type input "Waves123"
click at [778, 269] on button "Sign In" at bounding box center [784, 275] width 62 height 31
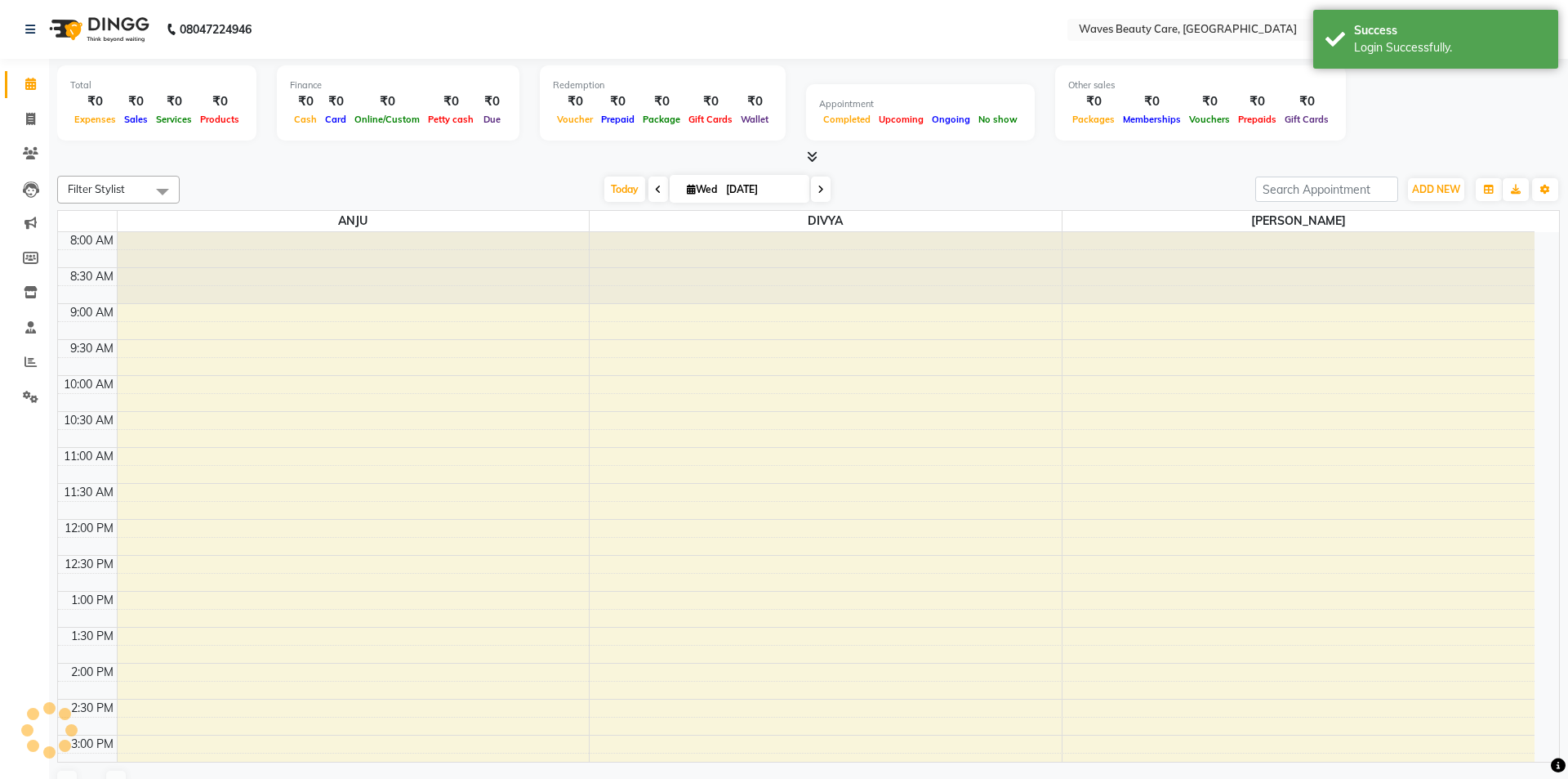
select select "en"
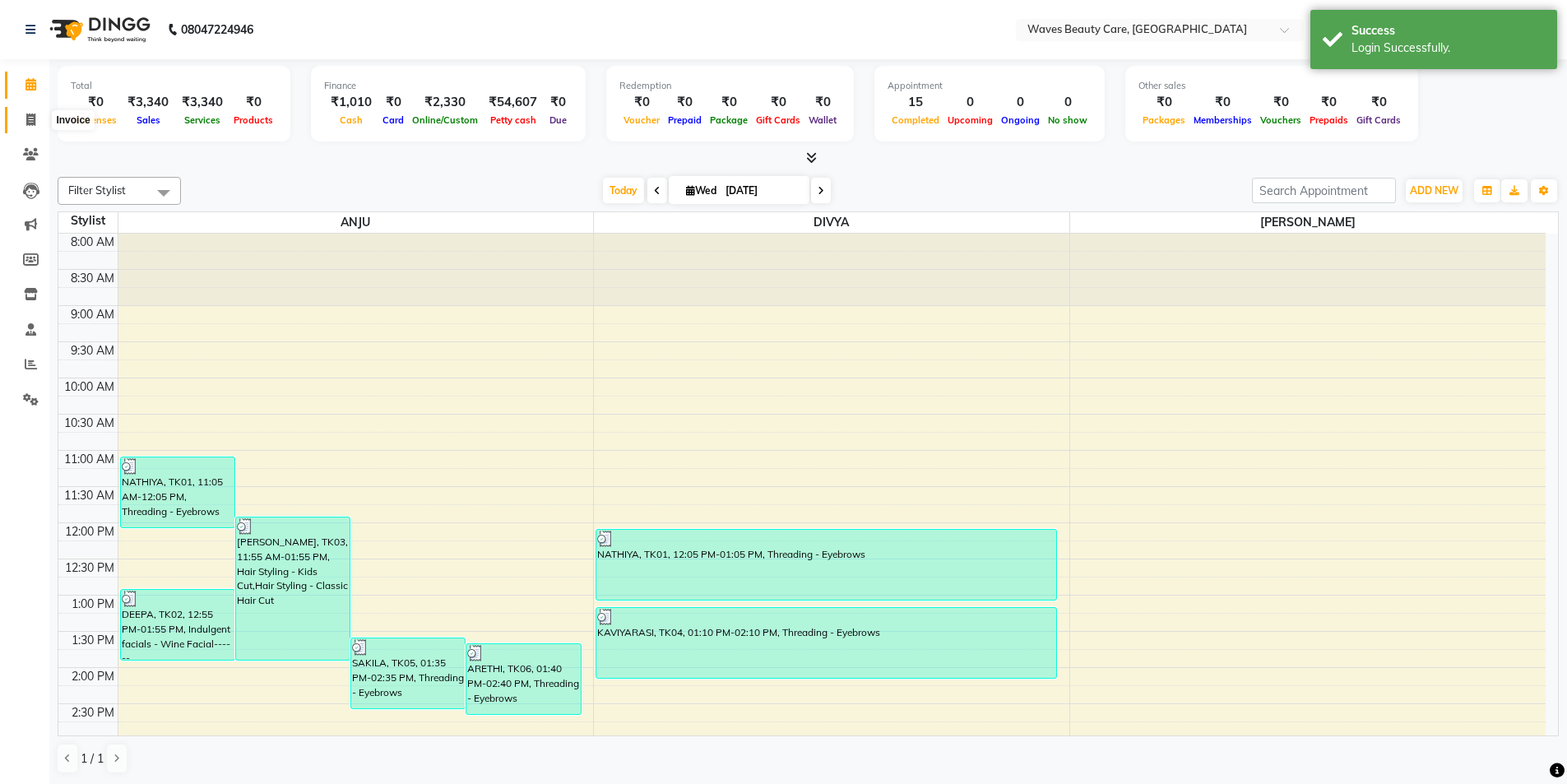
click at [29, 115] on icon at bounding box center [30, 120] width 9 height 12
select select "service"
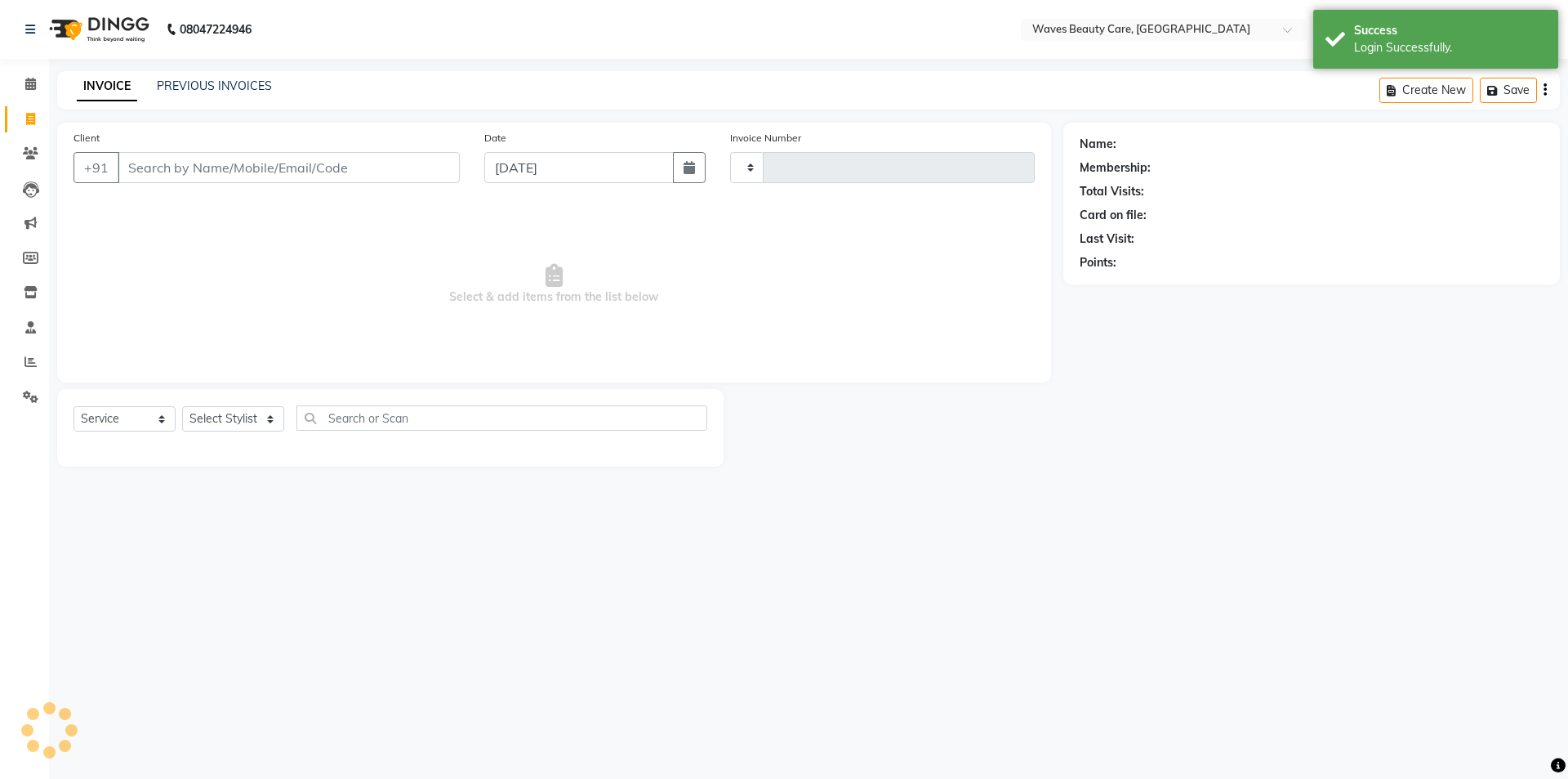
type input "1437"
select select "5946"
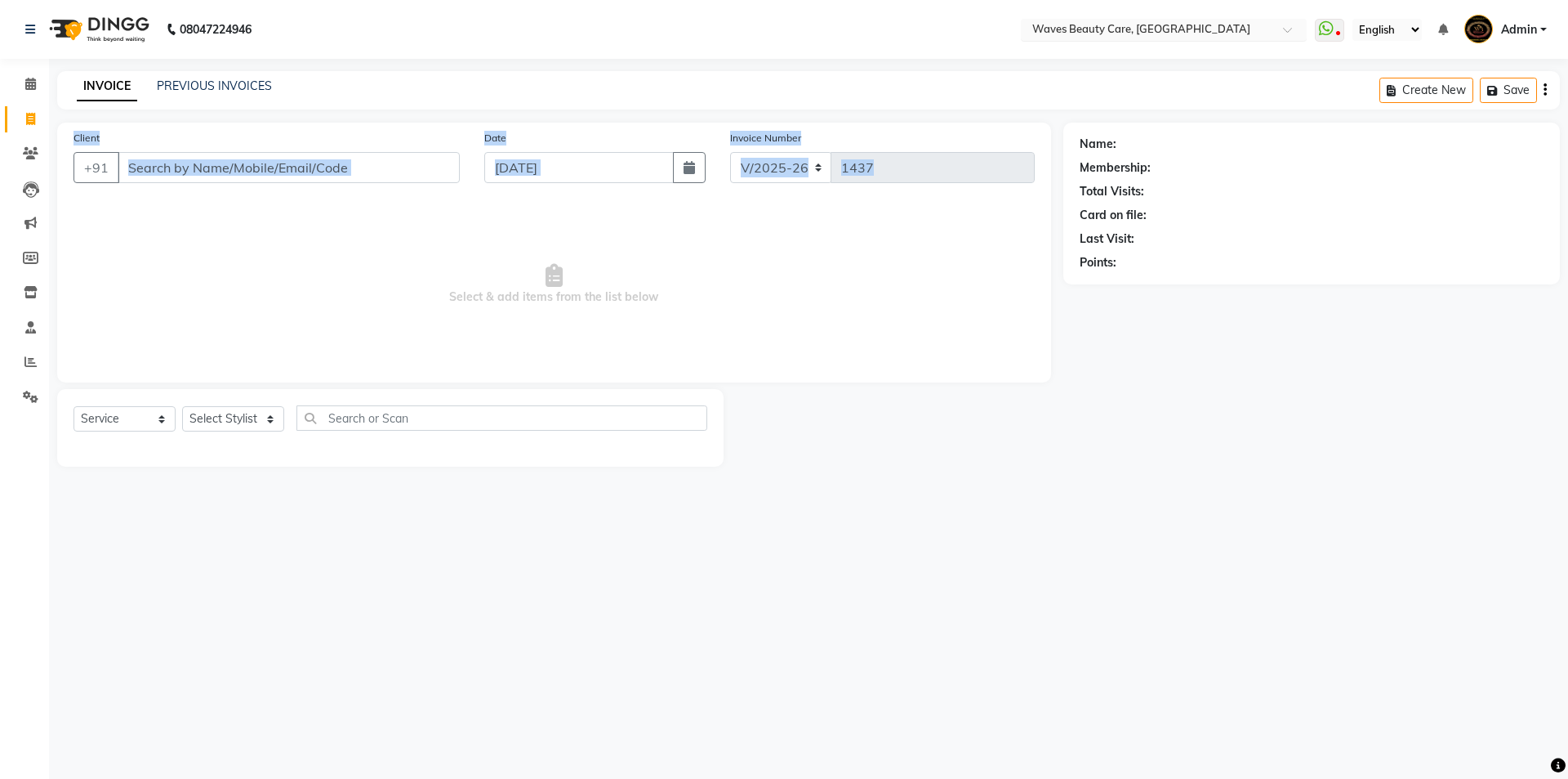
drag, startPoint x: 1078, startPoint y: 171, endPoint x: 1217, endPoint y: 38, distance: 192.4
click at [1217, 38] on app-home "08047224946 Select Location × Waves Beauty Care, Chengalpet Road WhatsApp Statu…" at bounding box center [784, 245] width 1568 height 491
click at [1033, 385] on div "Client +91 Date 03-09-2025 Invoice Number V/2025 V/2025-26 1437 Select & add it…" at bounding box center [554, 294] width 1018 height 344
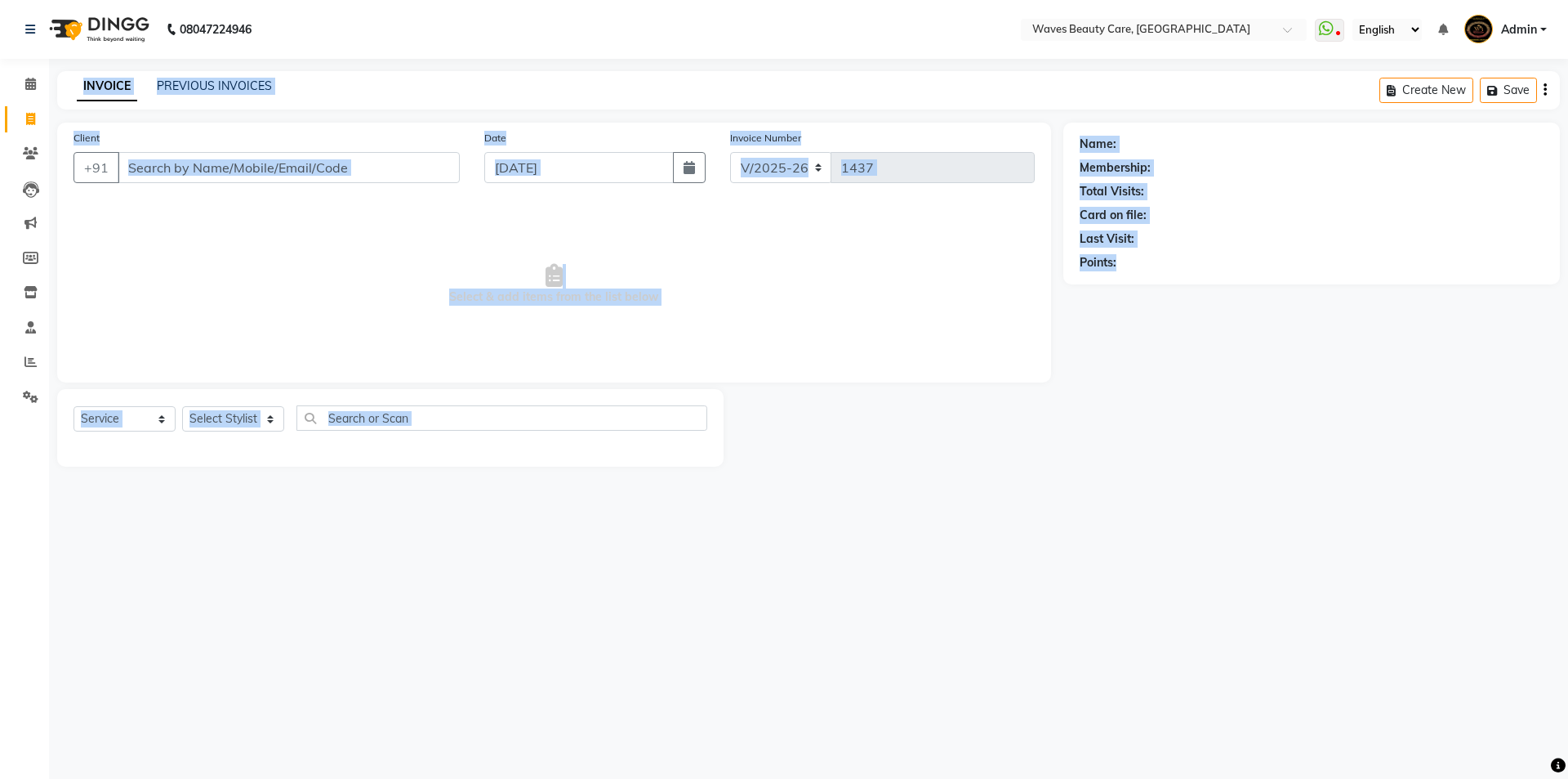
drag, startPoint x: 1567, startPoint y: 316, endPoint x: 1567, endPoint y: 780, distance: 464.0
click at [1567, 778] on html "08047224946 Select Location × Waves Beauty Care, Chengalpet Road WhatsApp Statu…" at bounding box center [784, 390] width 1568 height 779
